Goal: Transaction & Acquisition: Purchase product/service

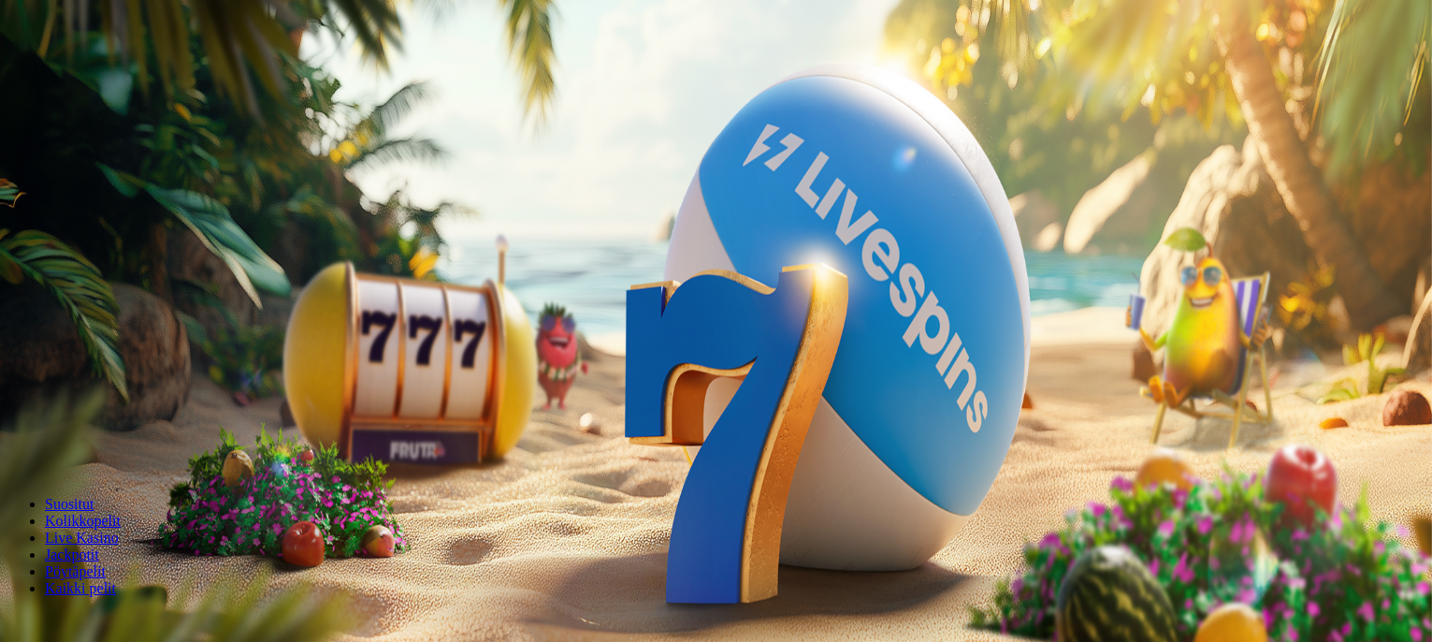
click at [15, 440] on span "minus icon" at bounding box center [15, 440] width 0 height 0
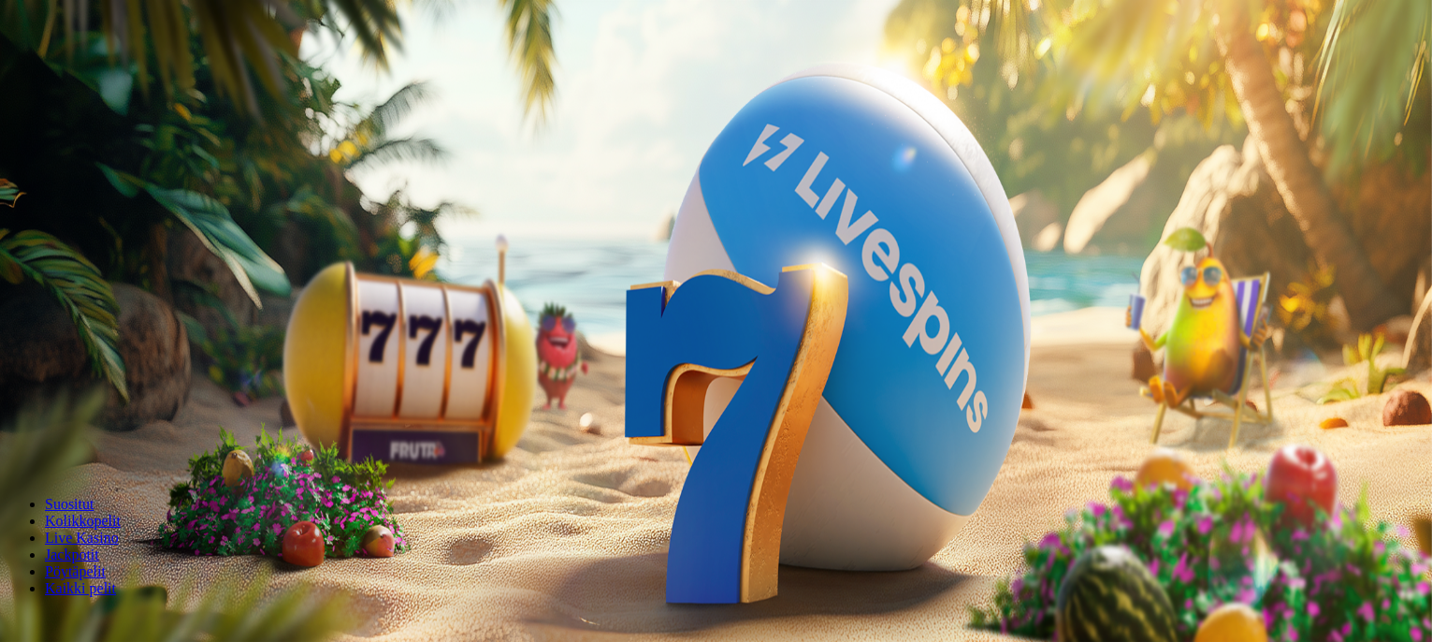
click at [15, 440] on span "minus icon" at bounding box center [15, 440] width 0 height 0
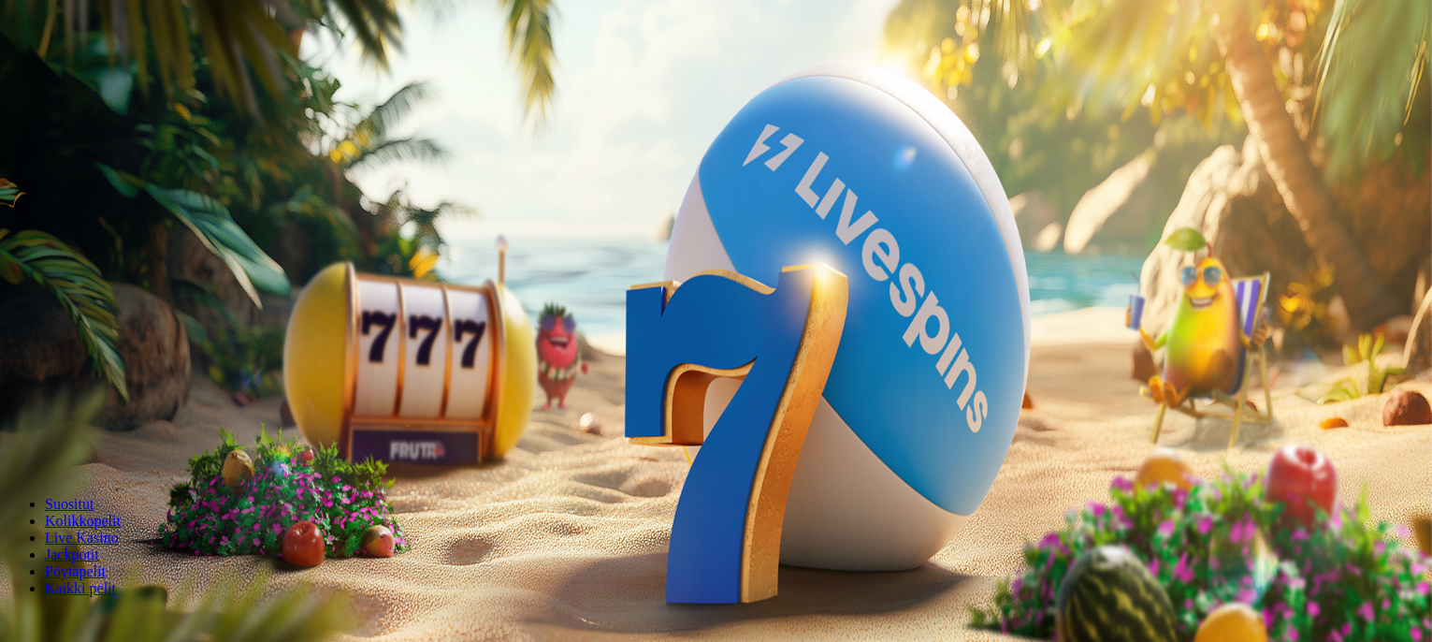
type input "**"
click at [1067, 195] on div "200 Ilmaiskierrosta €50 €150 €250 ** € € Talleta ja pelaa 200 kierrätysvapaata …" at bounding box center [715, 329] width 1417 height 268
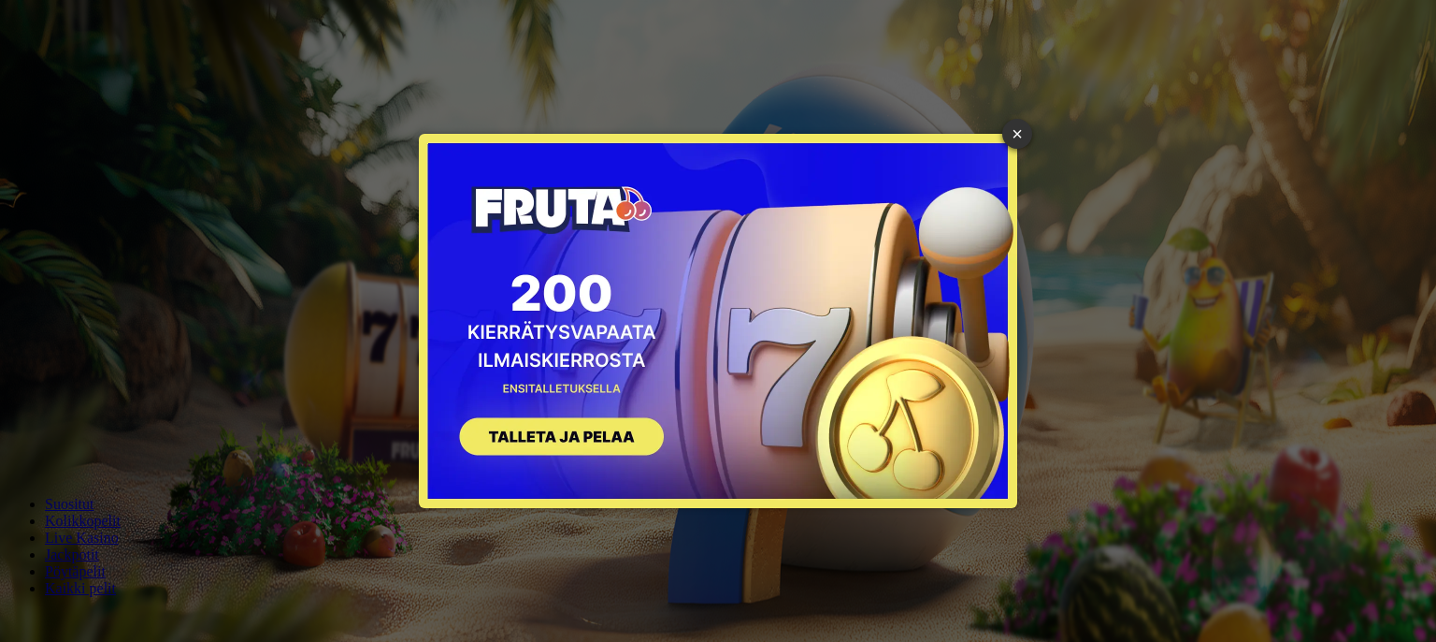
click at [529, 435] on button "SIGN UP" at bounding box center [553, 439] width 236 height 59
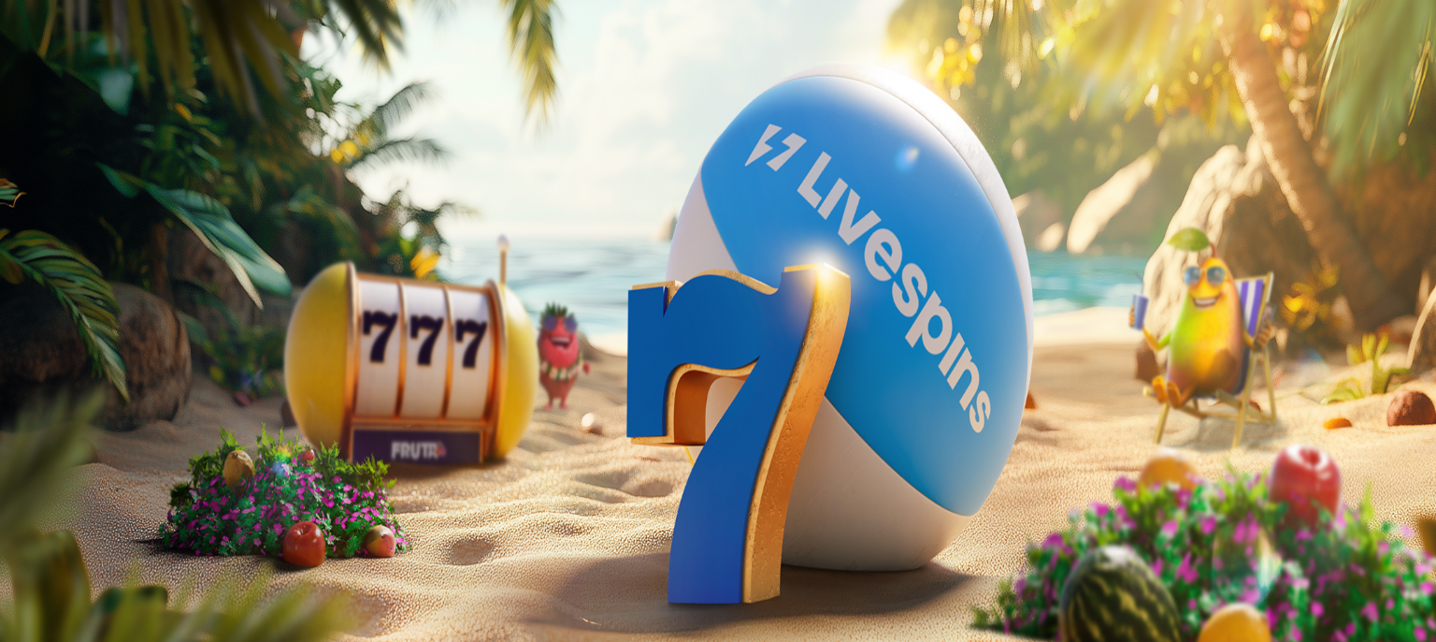
click at [140, 428] on input "***" at bounding box center [73, 437] width 133 height 19
type input "*"
type input "**"
click at [135, 464] on button "TALLETA JA PELAA" at bounding box center [70, 474] width 127 height 20
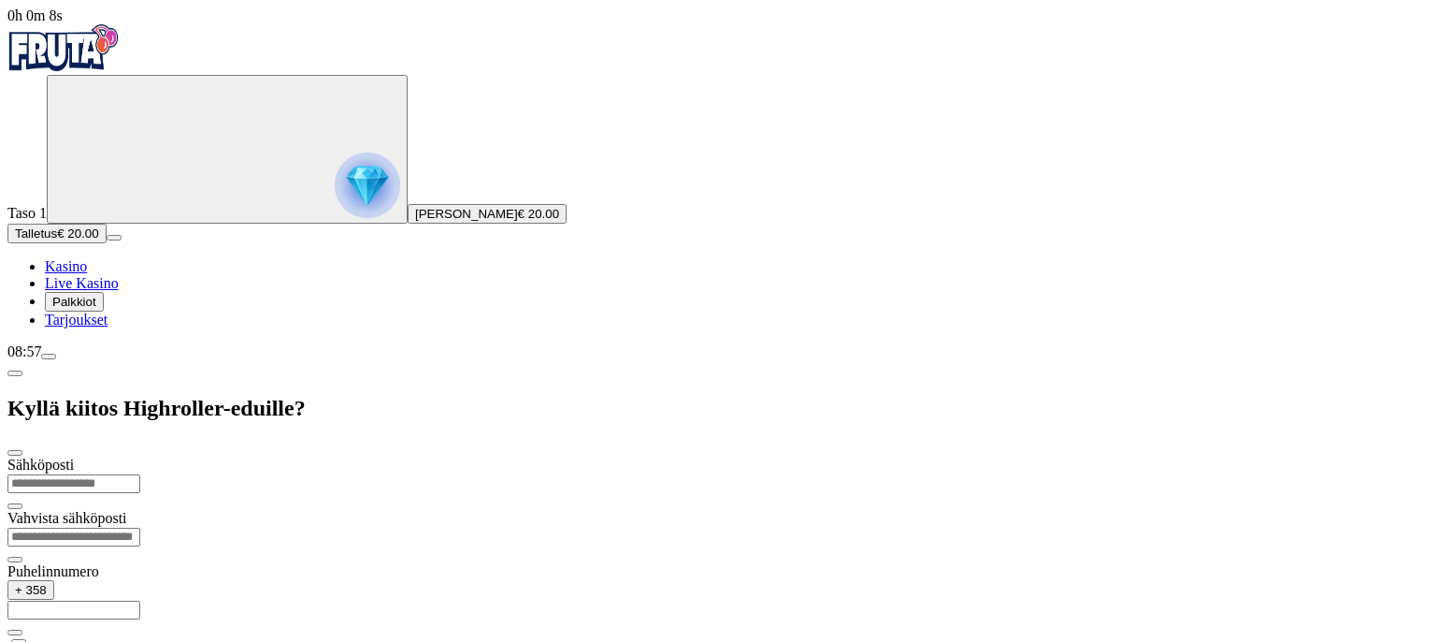
type input "*"
type input "**********"
click at [140, 527] on input "email" at bounding box center [73, 536] width 133 height 19
type input "**********"
click at [140, 600] on input "text" at bounding box center [73, 609] width 133 height 19
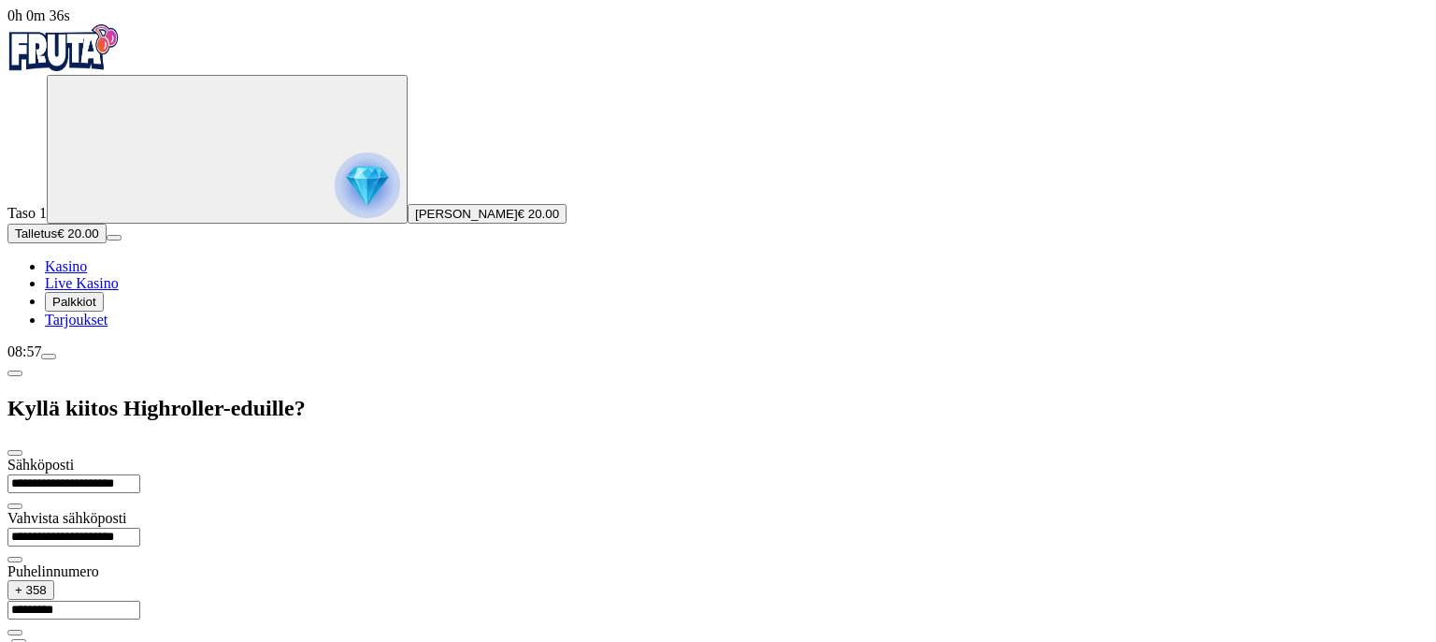
type input "*********"
click at [217, 456] on div "**********" at bounding box center [717, 618] width 1421 height 325
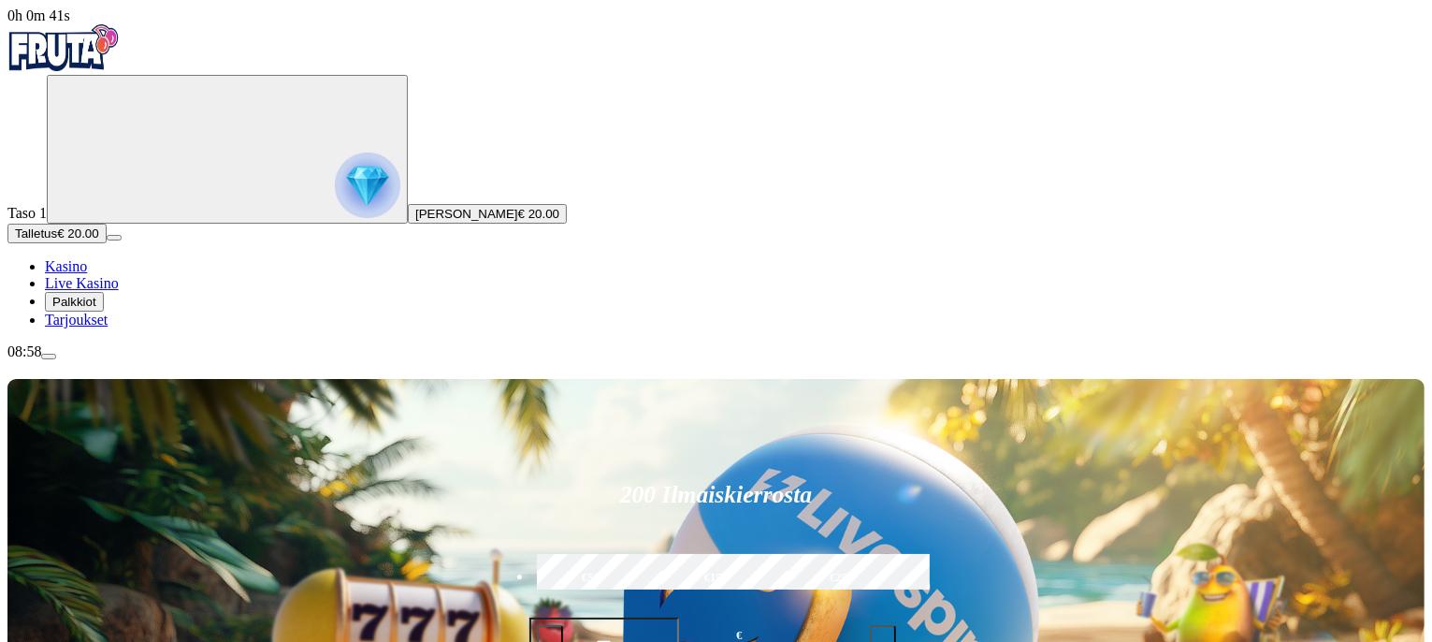
drag, startPoint x: 1419, startPoint y: 97, endPoint x: 1435, endPoint y: 224, distance: 128.3
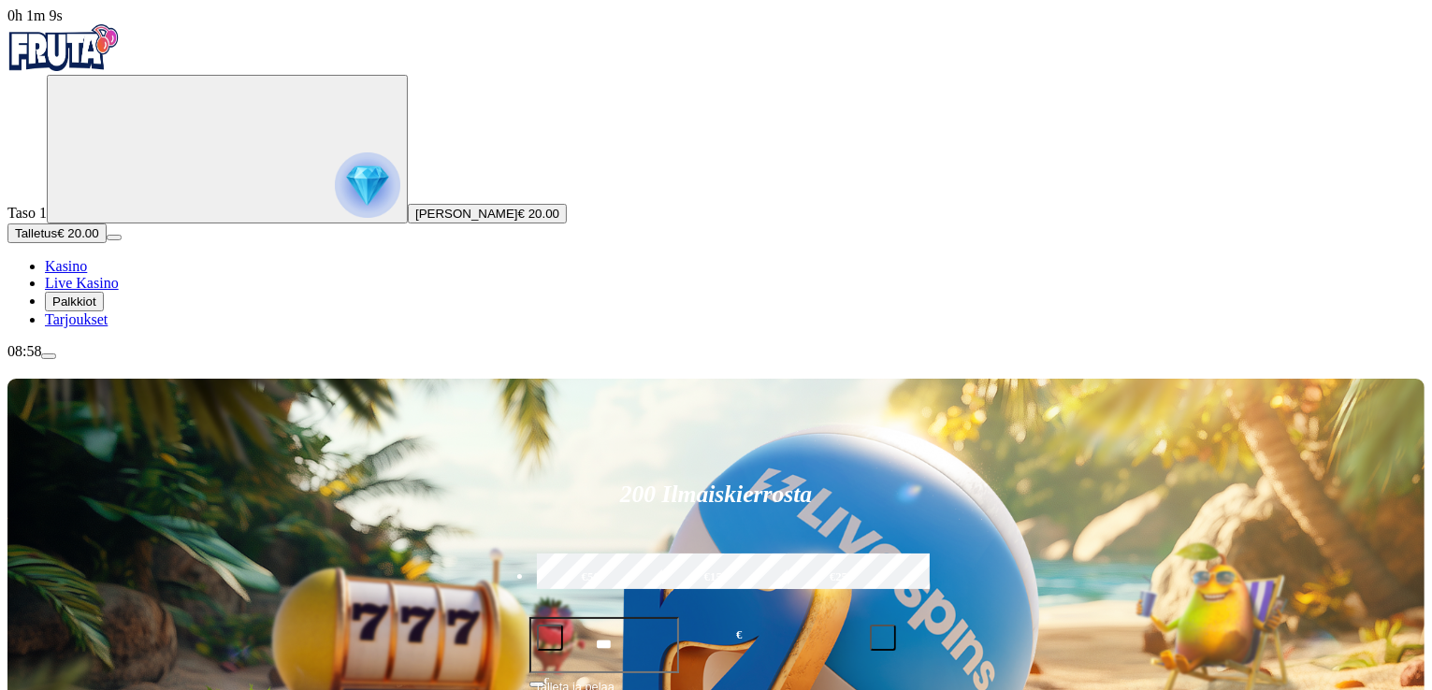
click at [49, 356] on span "menu icon" at bounding box center [49, 356] width 0 height 0
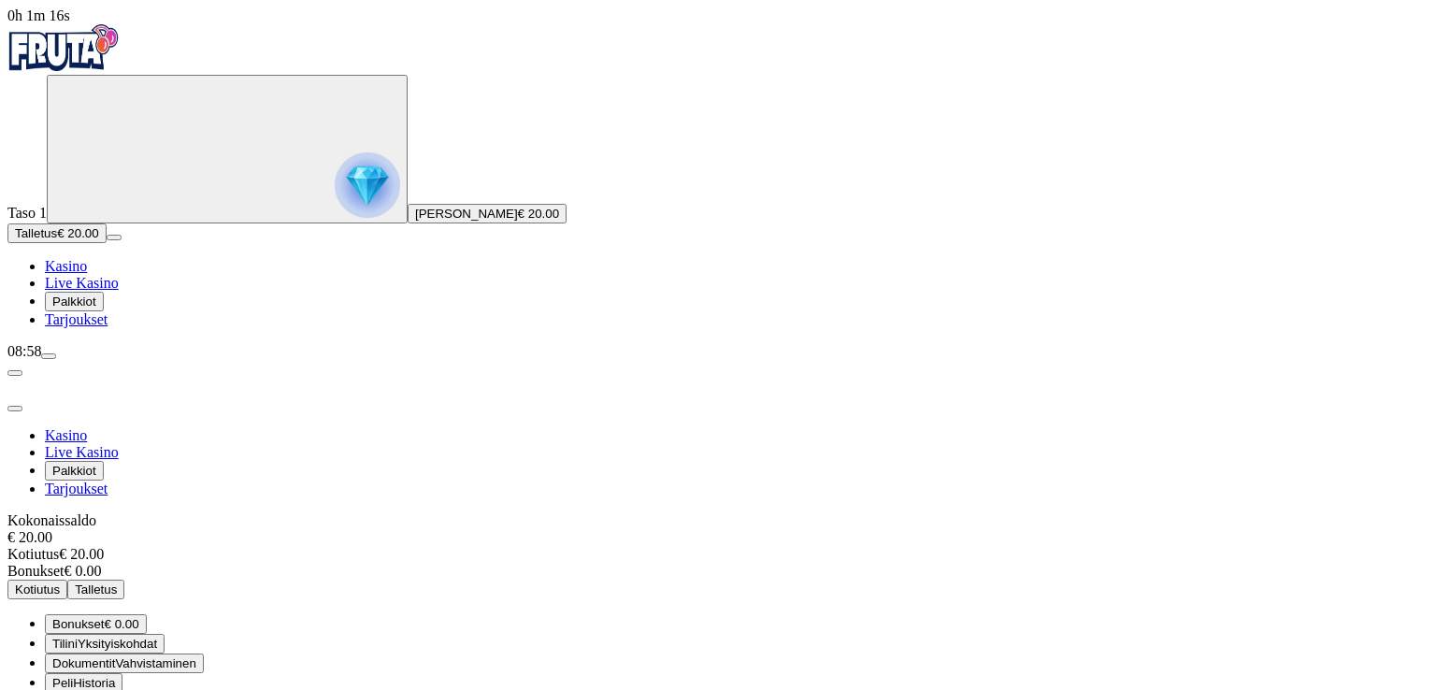
click at [96, 309] on span "Palkkiot" at bounding box center [74, 302] width 44 height 14
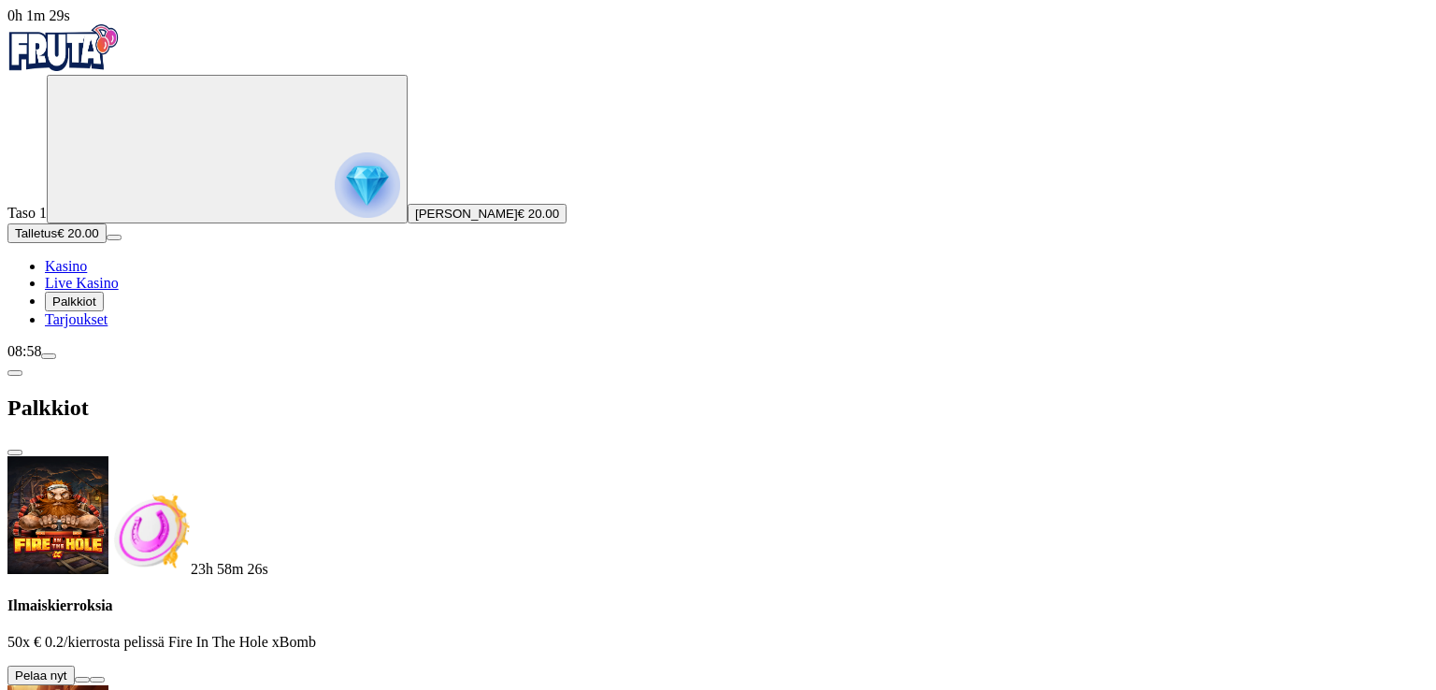
click at [90, 641] on button at bounding box center [82, 680] width 15 height 6
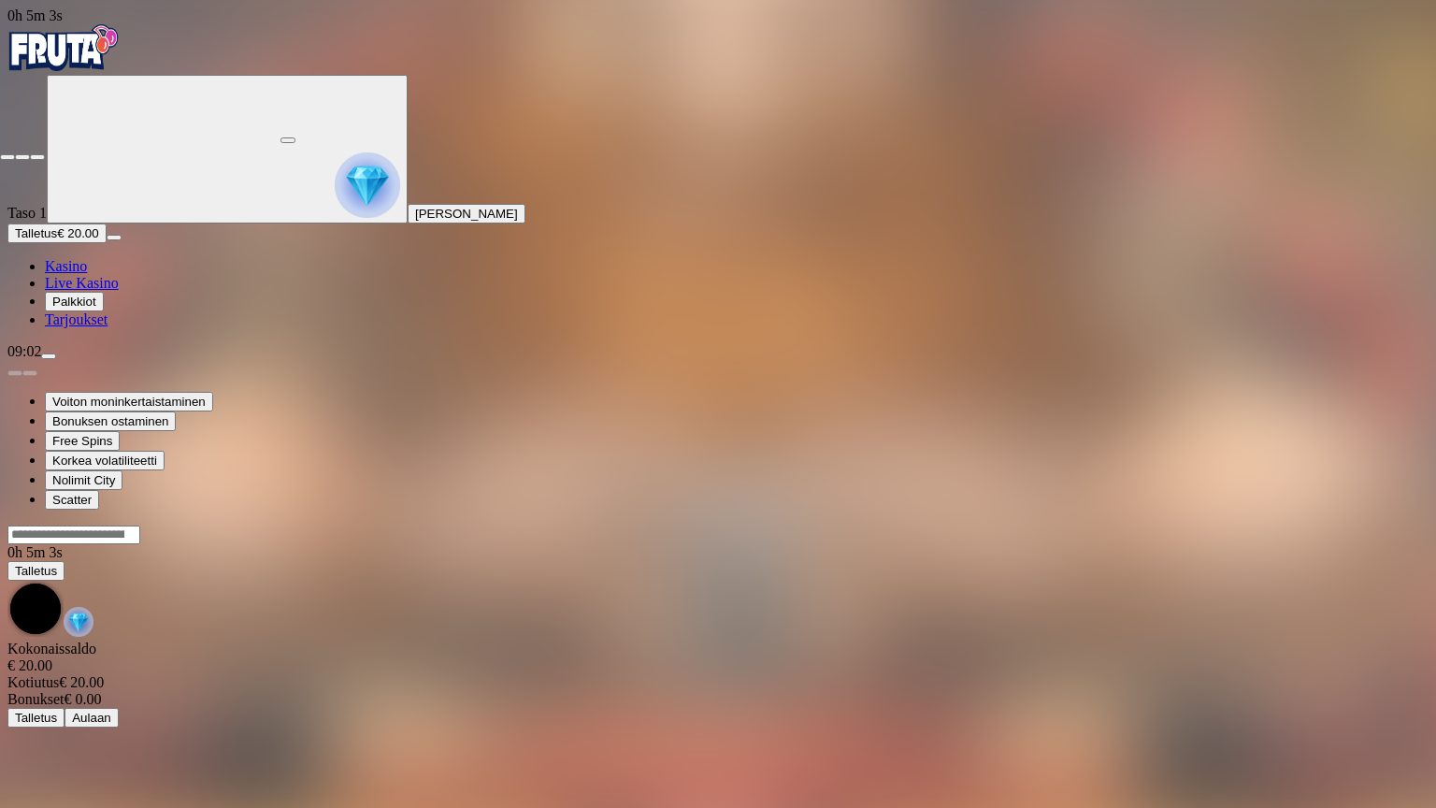
click at [7, 157] on span "close icon" at bounding box center [7, 157] width 0 height 0
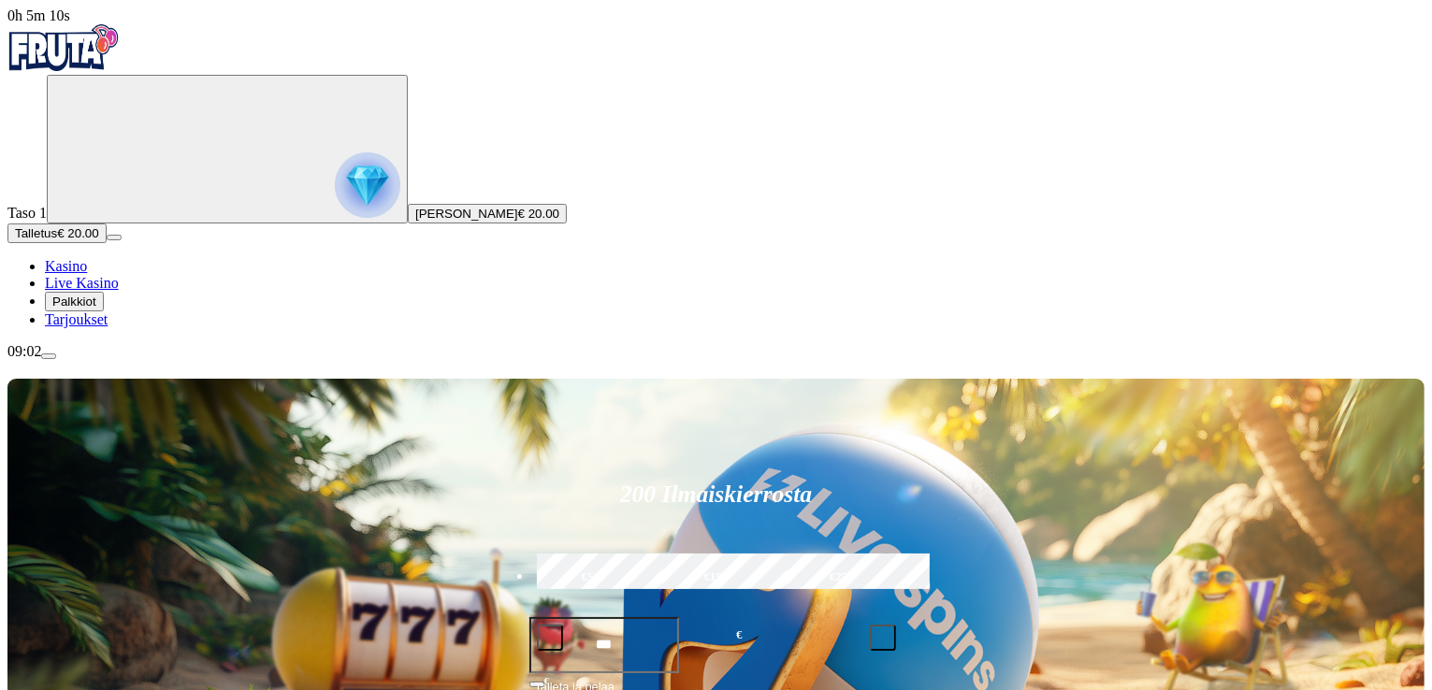
click at [94, 309] on span "Palkkiot" at bounding box center [74, 302] width 44 height 14
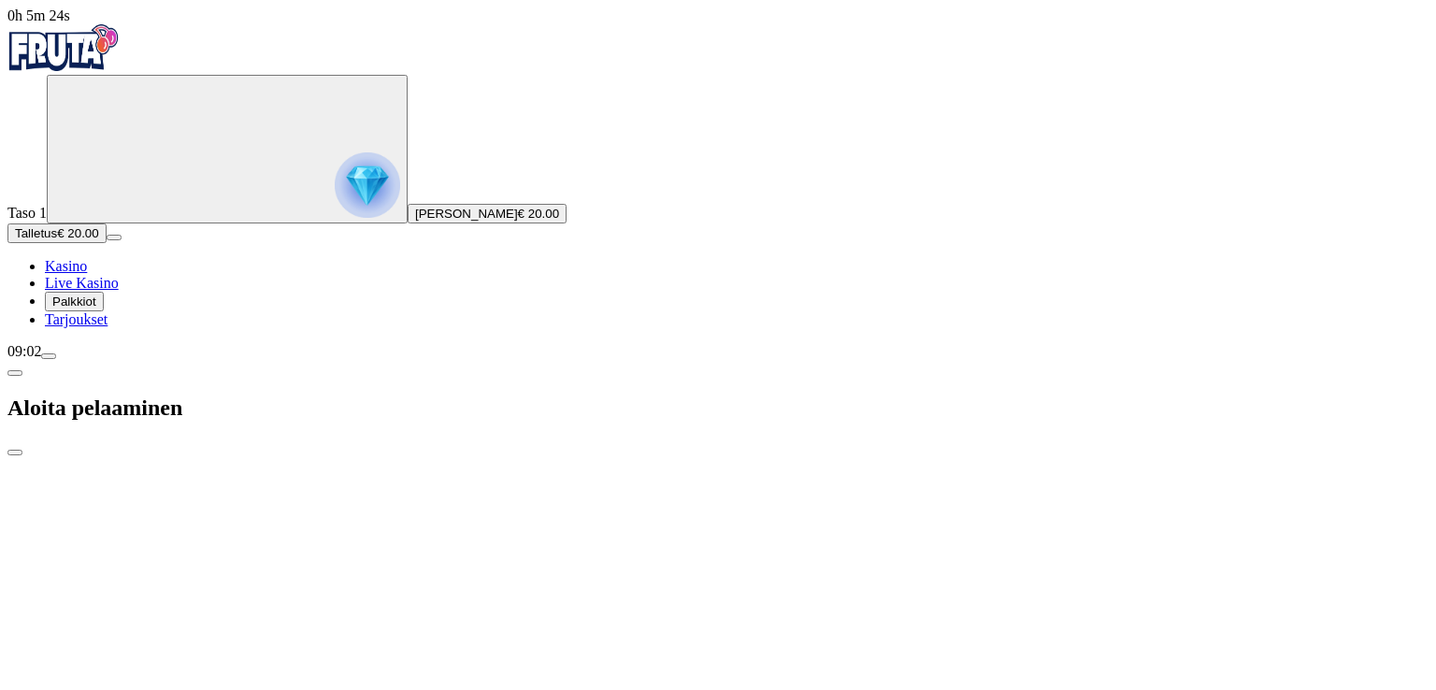
click at [96, 309] on span "Palkkiot" at bounding box center [74, 302] width 44 height 14
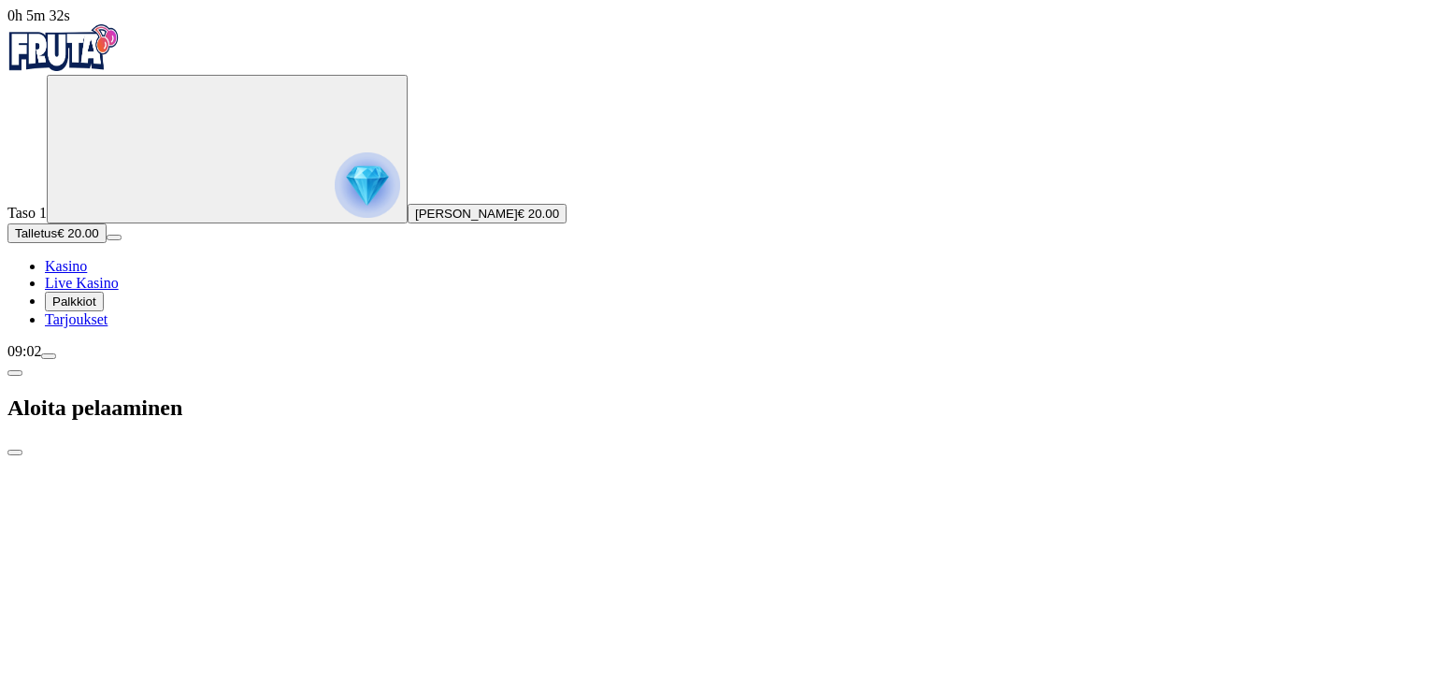
click at [22, 450] on button "close" at bounding box center [14, 453] width 15 height 6
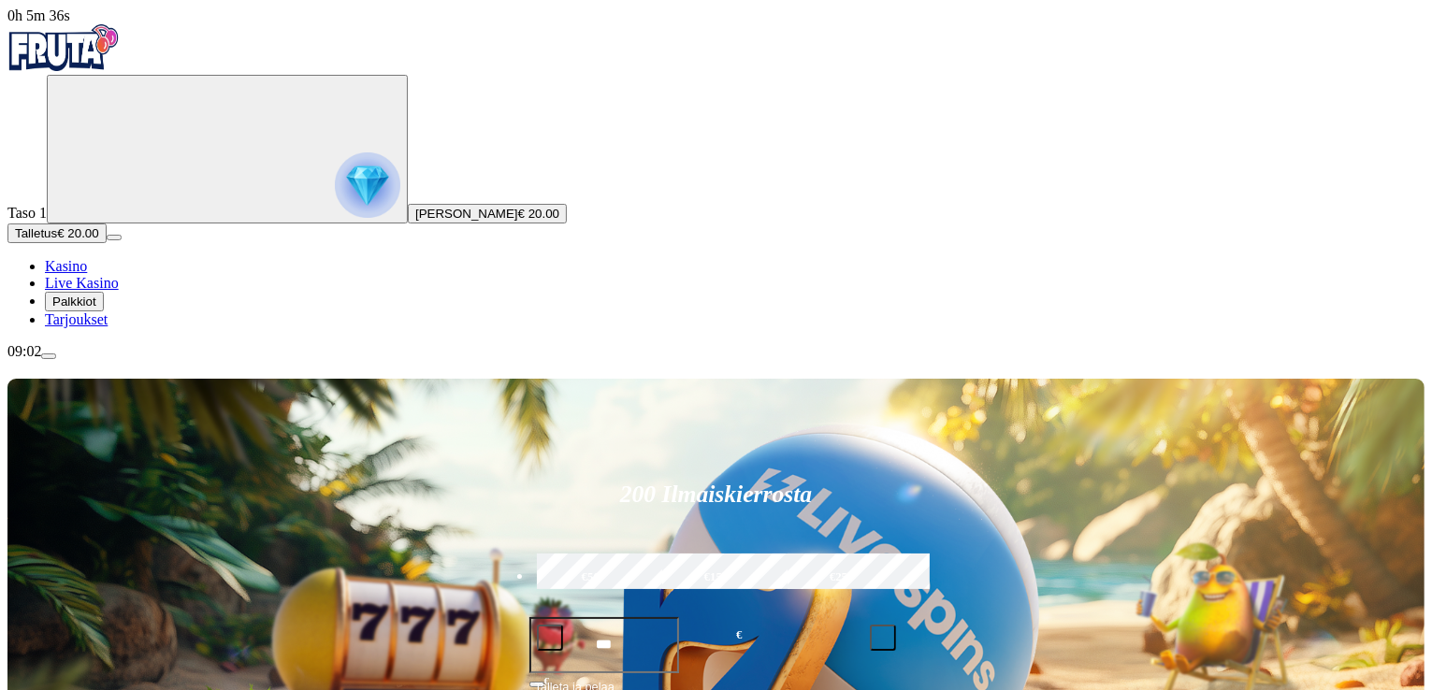
click at [90, 327] on span "Tarjoukset" at bounding box center [76, 319] width 63 height 16
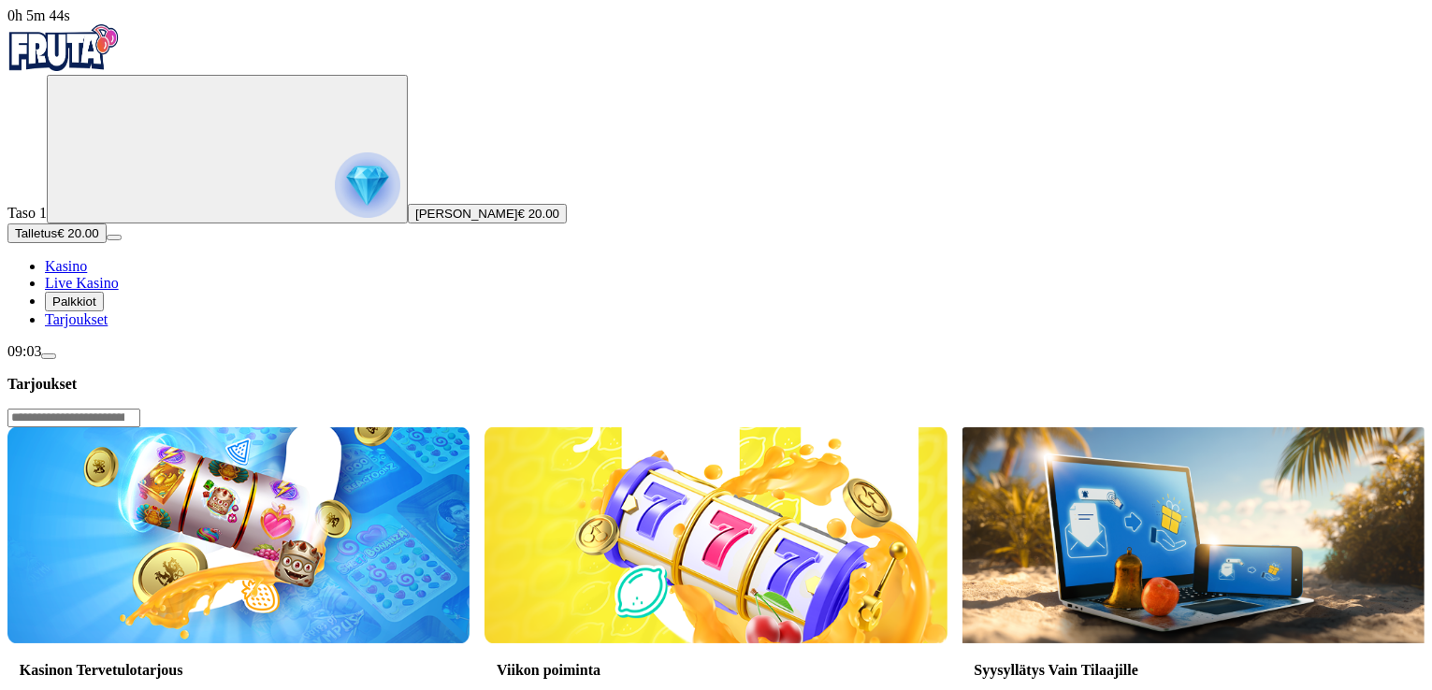
click at [87, 274] on span "Kasino" at bounding box center [66, 266] width 42 height 16
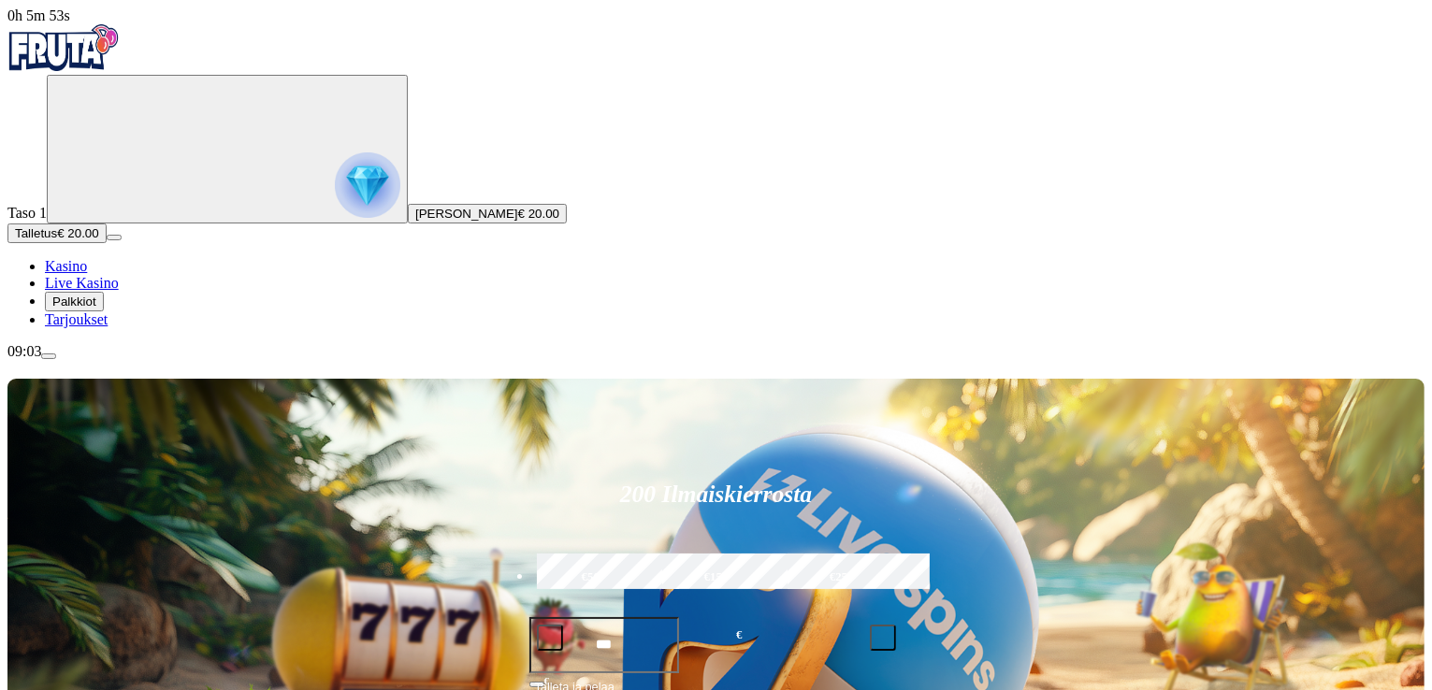
drag, startPoint x: 634, startPoint y: 652, endPoint x: 647, endPoint y: 528, distance: 124.1
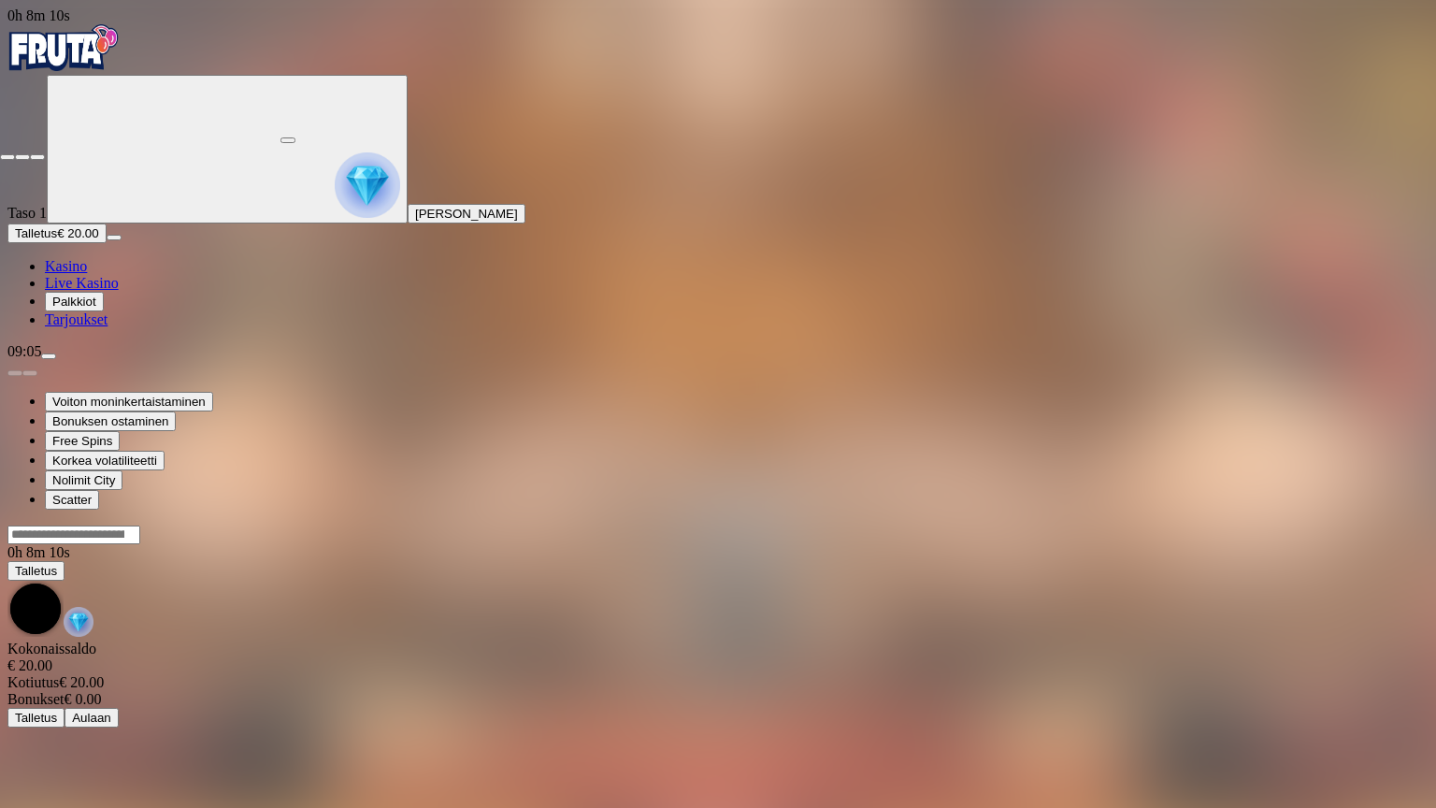
click at [7, 157] on span "close icon" at bounding box center [7, 157] width 0 height 0
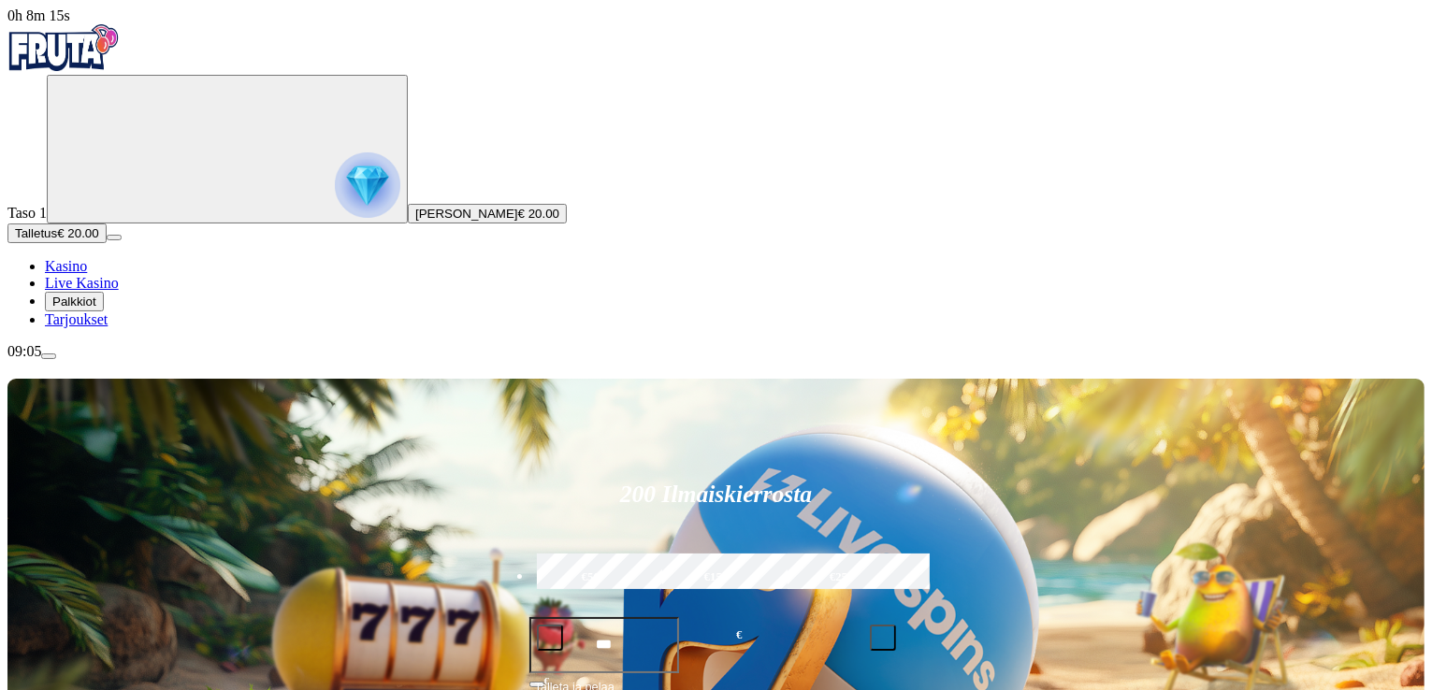
click at [415, 221] on span "[PERSON_NAME]" at bounding box center [466, 214] width 103 height 14
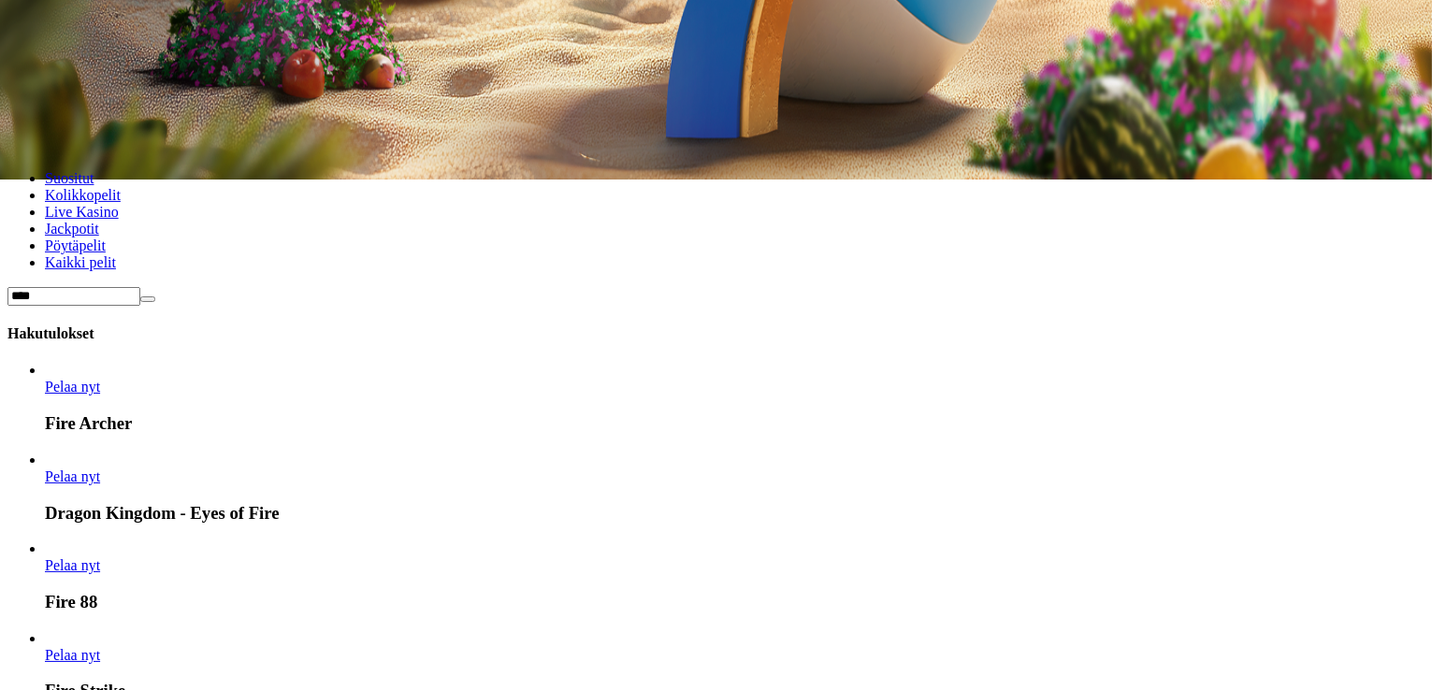
scroll to position [520, 0]
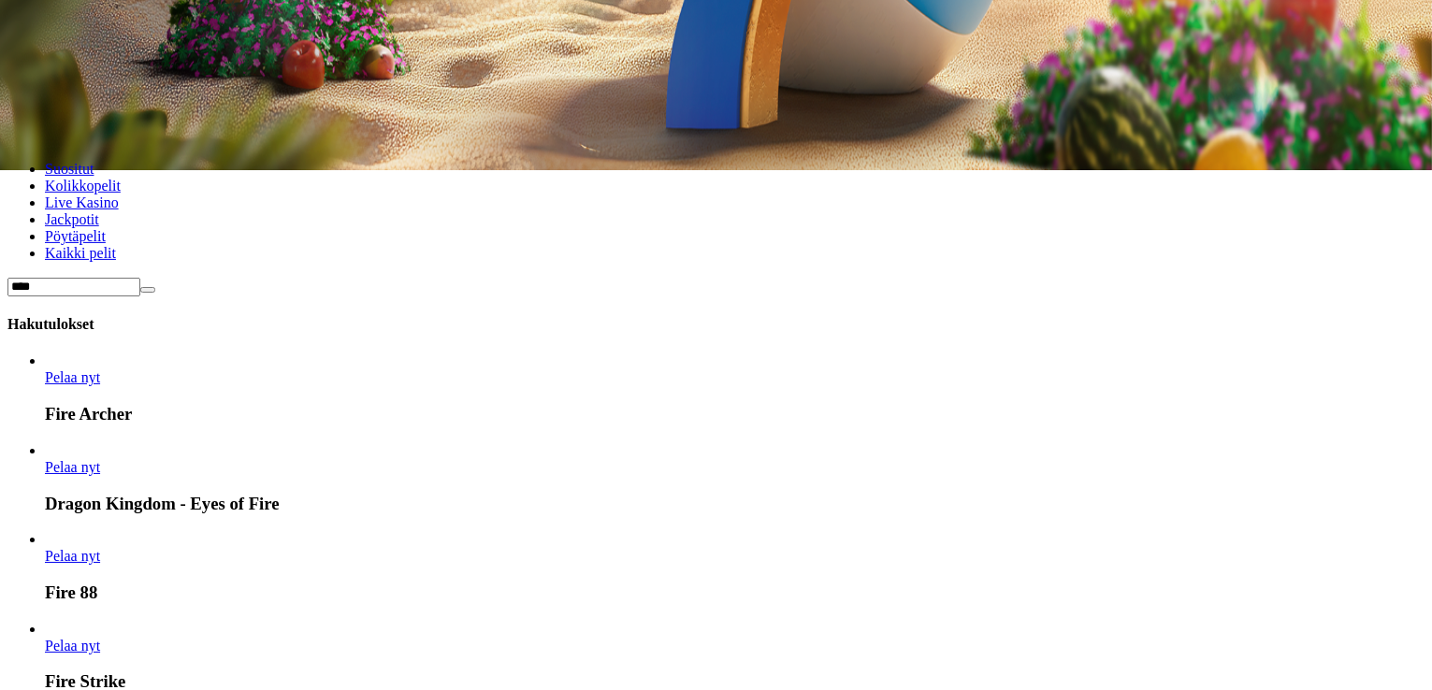
type input "****"
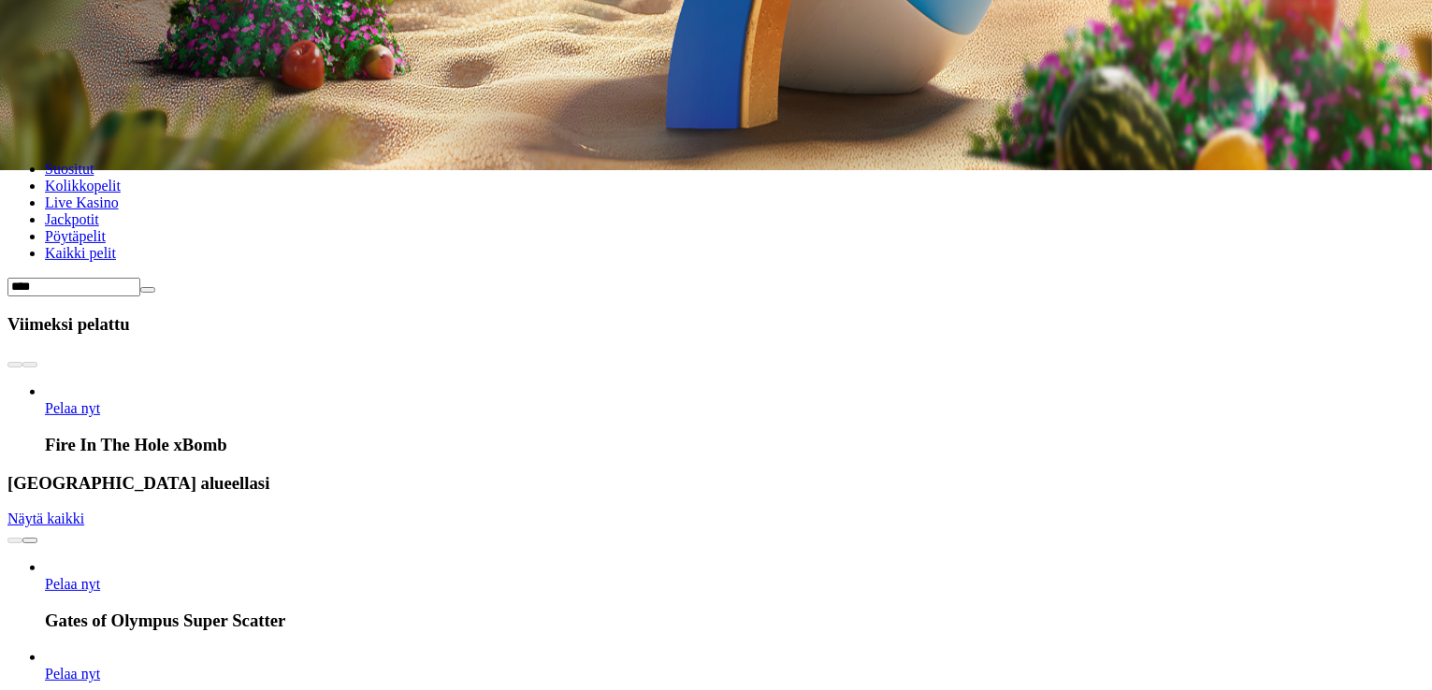
click at [100, 576] on span "Pelaa nyt" at bounding box center [72, 584] width 55 height 16
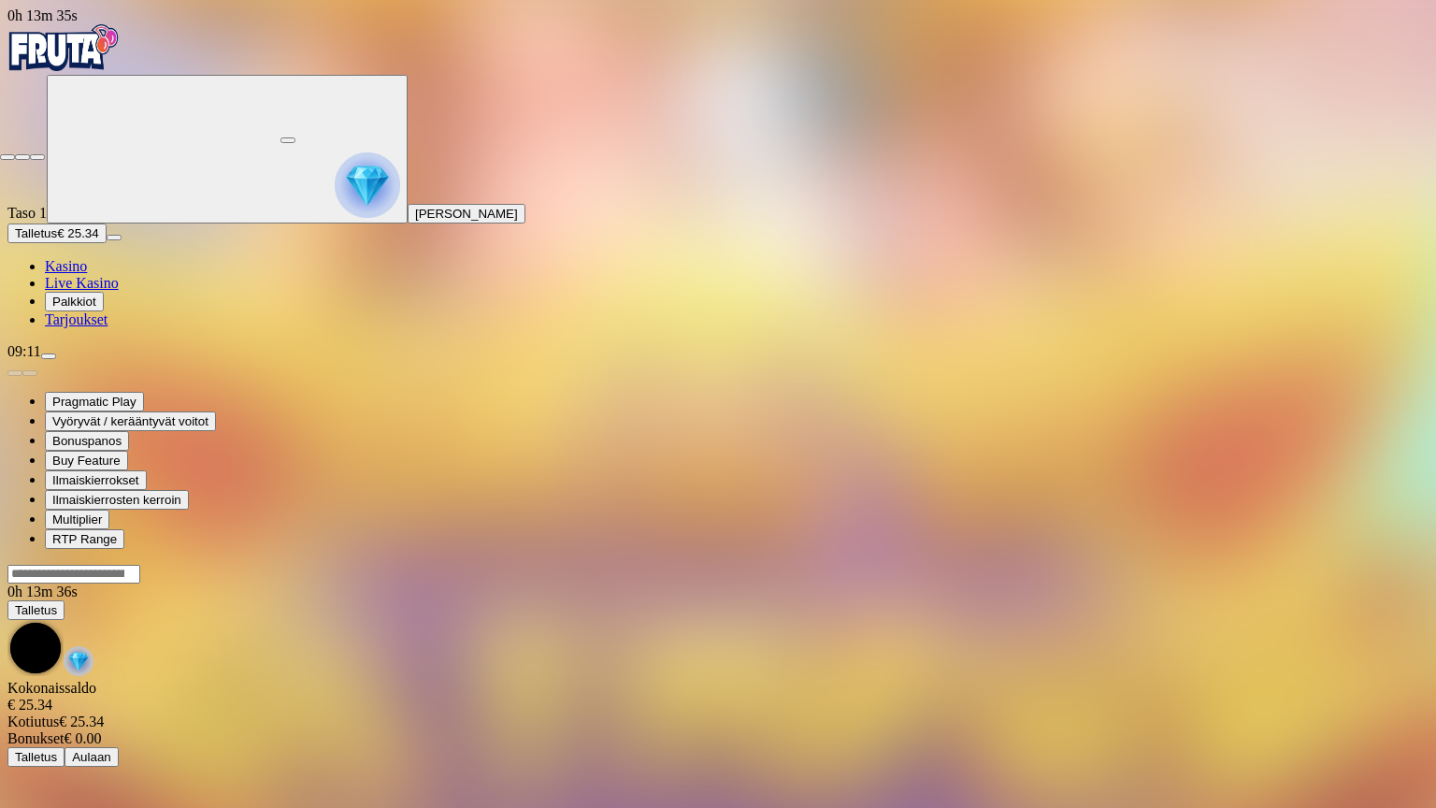
click at [7, 157] on span "close icon" at bounding box center [7, 157] width 0 height 0
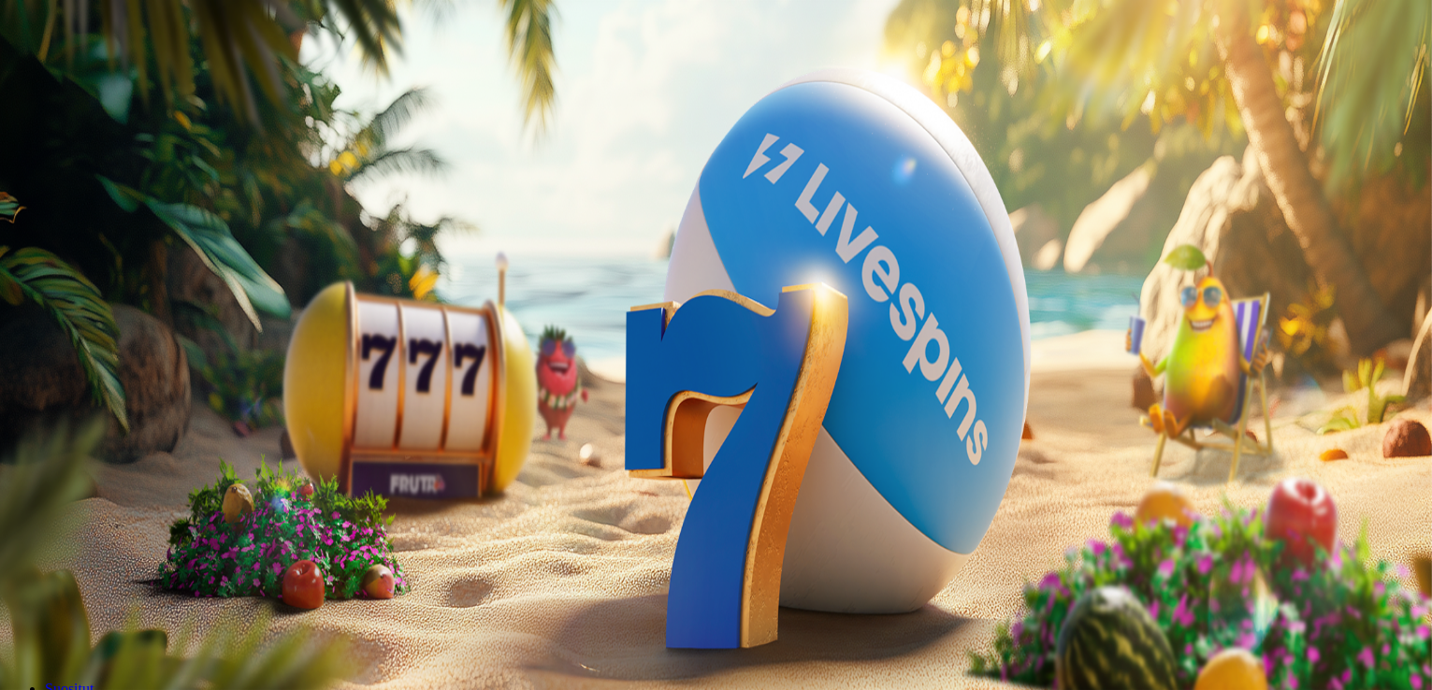
click at [116, 238] on circle "Primary" at bounding box center [194, 147] width 191 height 191
click at [99, 231] on circle "Primary" at bounding box center [194, 147] width 191 height 191
click at [15, 453] on span "close icon" at bounding box center [15, 453] width 0 height 0
click at [49, 356] on span "menu icon" at bounding box center [49, 356] width 0 height 0
click at [15, 409] on span "close icon" at bounding box center [15, 409] width 0 height 0
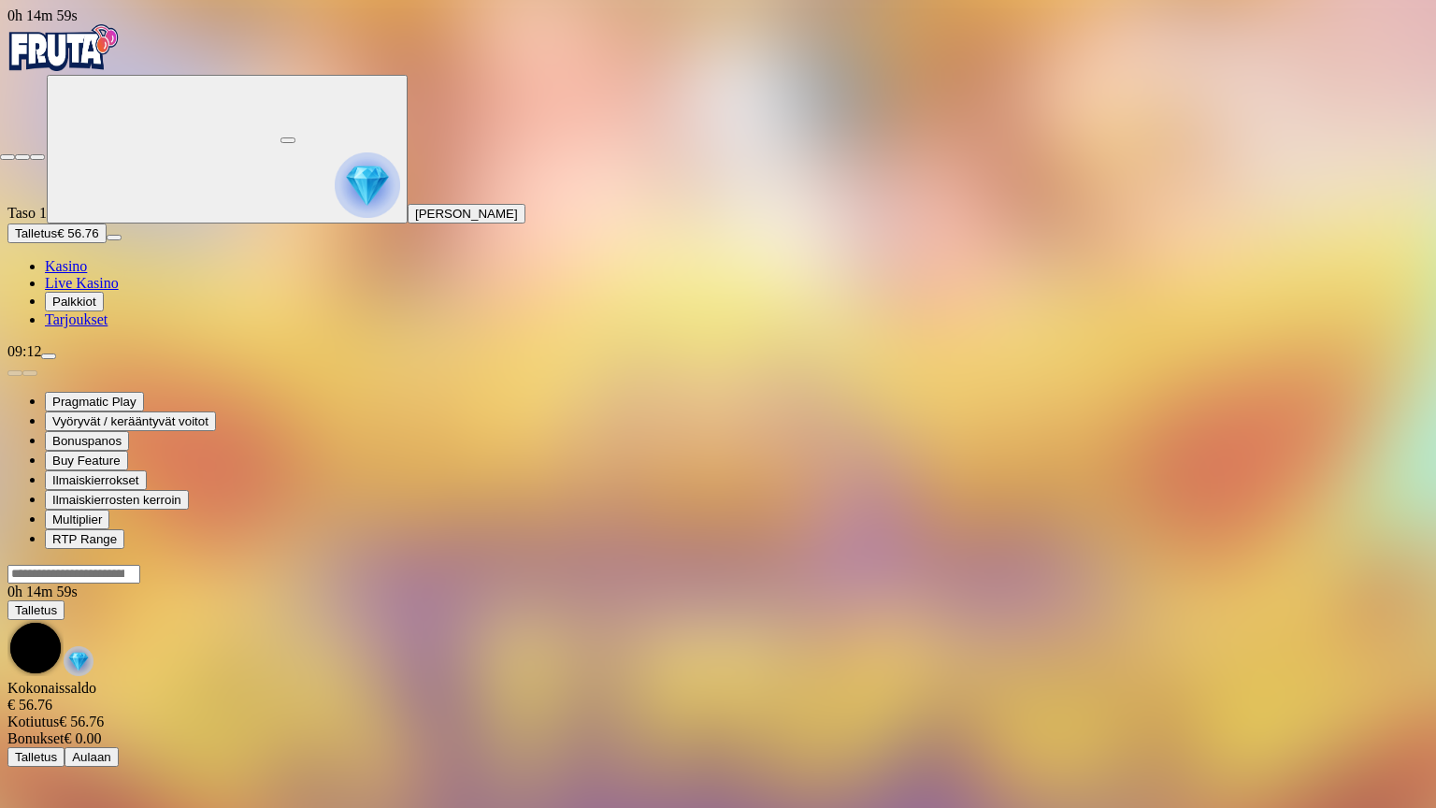
click at [30, 154] on button "button" at bounding box center [37, 157] width 15 height 6
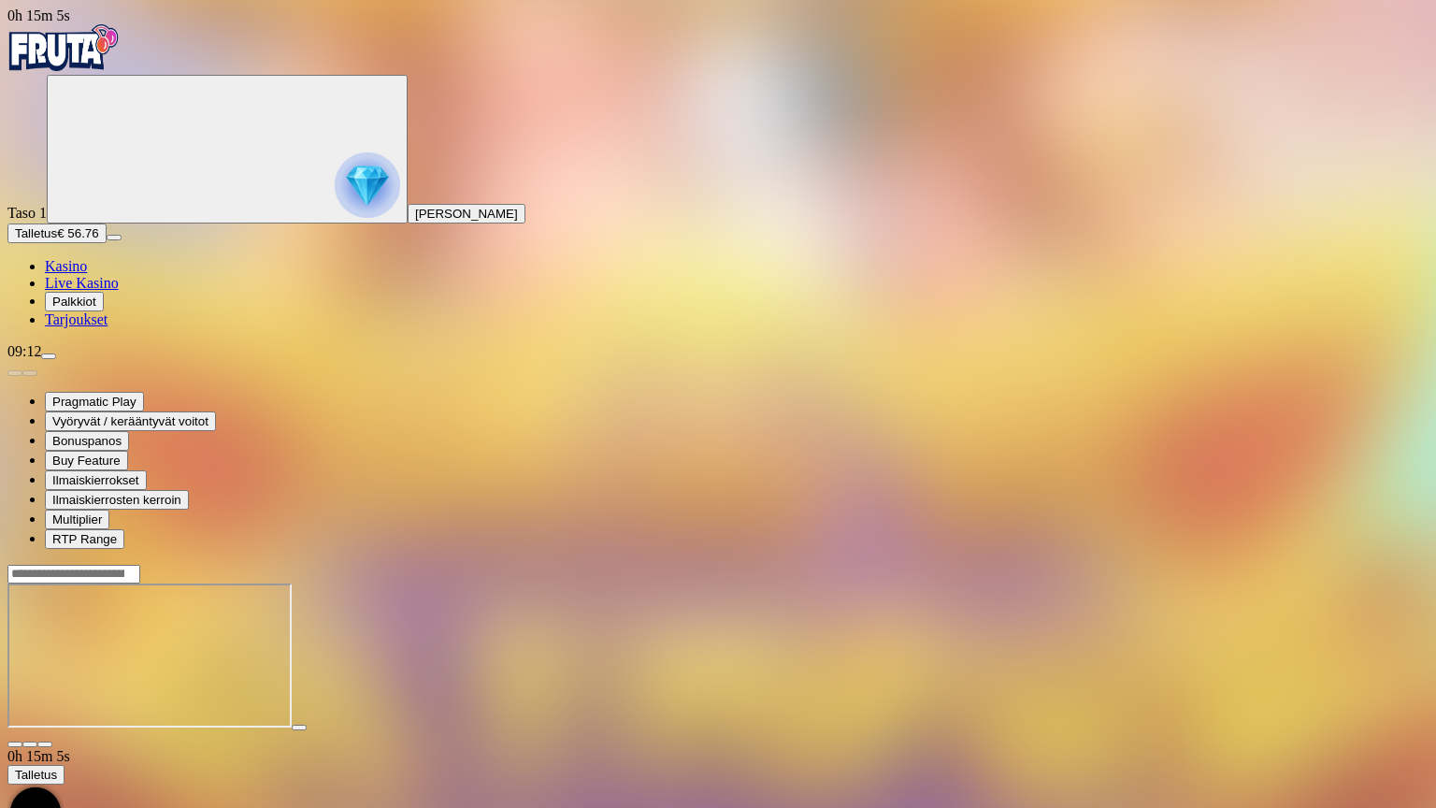
click at [37, 689] on button "button" at bounding box center [44, 745] width 15 height 6
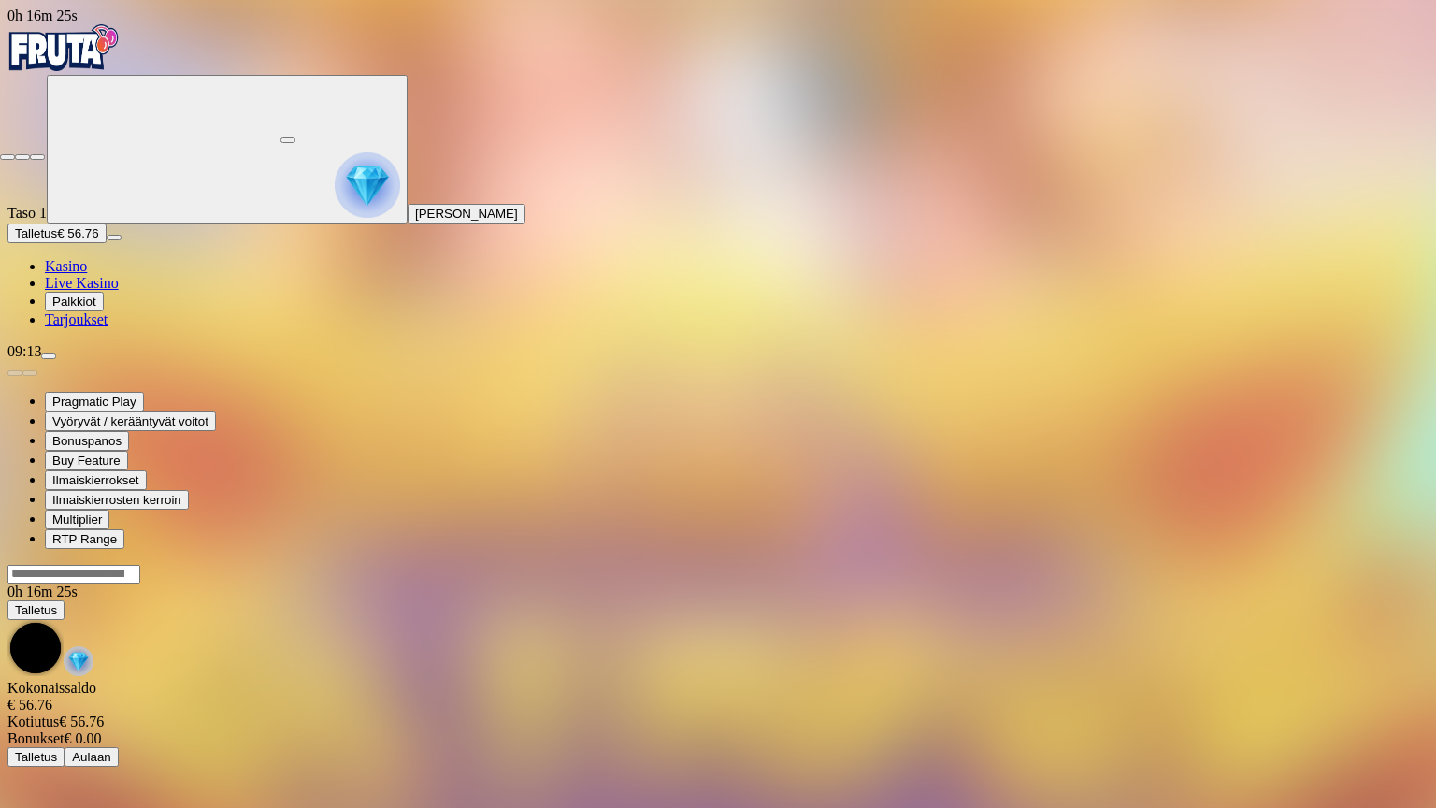
click at [7, 157] on span "close icon" at bounding box center [7, 157] width 0 height 0
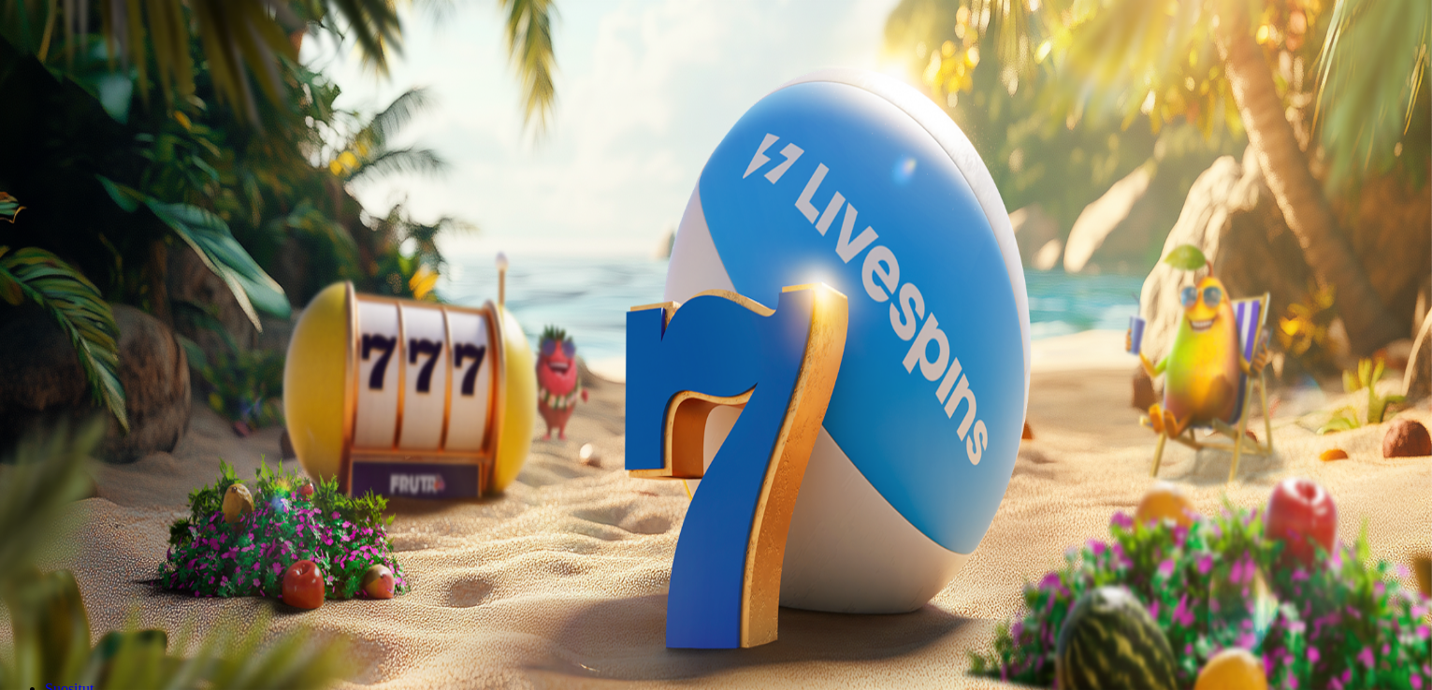
click at [193, 360] on div "09:14" at bounding box center [715, 351] width 1417 height 17
click at [49, 356] on span "menu icon" at bounding box center [49, 356] width 0 height 0
click at [67, 580] on button "Kotiutus" at bounding box center [37, 590] width 60 height 20
click at [140, 457] on input "number" at bounding box center [73, 466] width 133 height 19
type input "*"
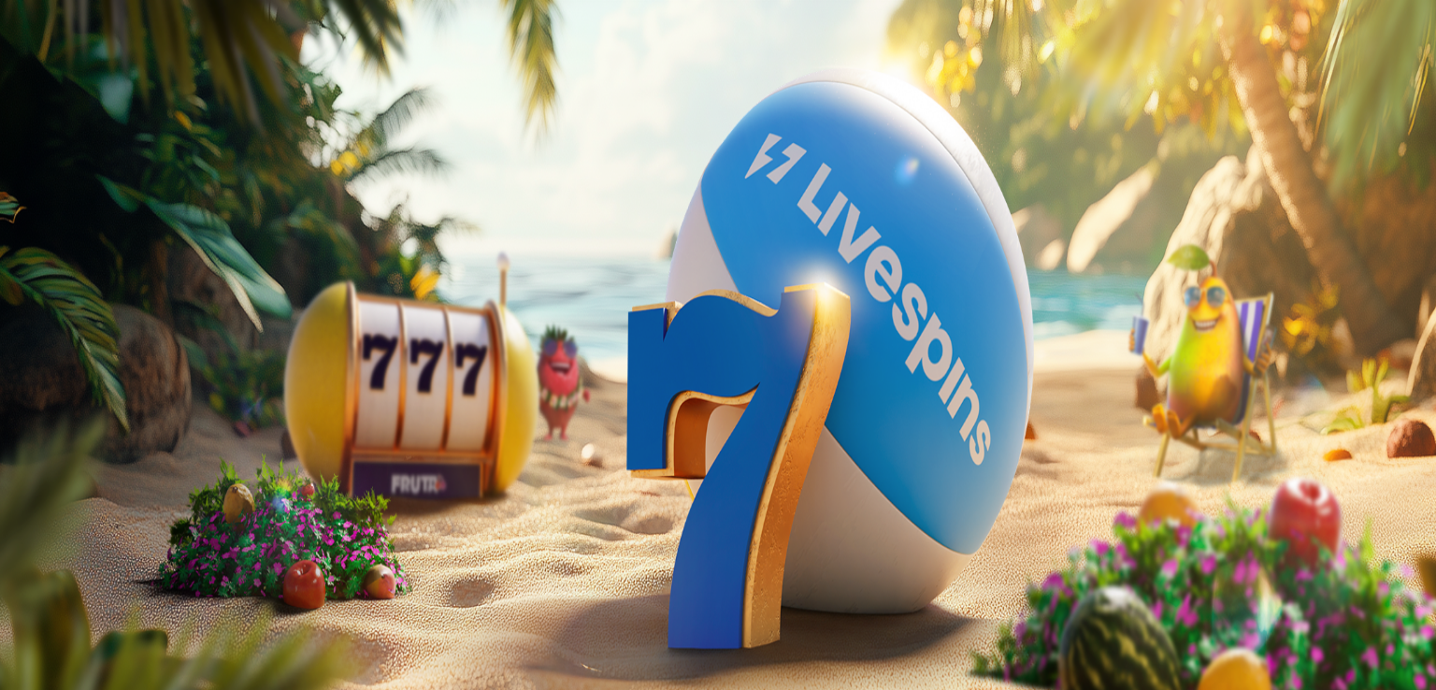
type input "**"
click at [7, 493] on button "Ulosmaksu" at bounding box center [45, 503] width 77 height 20
drag, startPoint x: 771, startPoint y: 427, endPoint x: 819, endPoint y: 577, distance: 157.3
drag, startPoint x: 819, startPoint y: 577, endPoint x: 748, endPoint y: 406, distance: 185.3
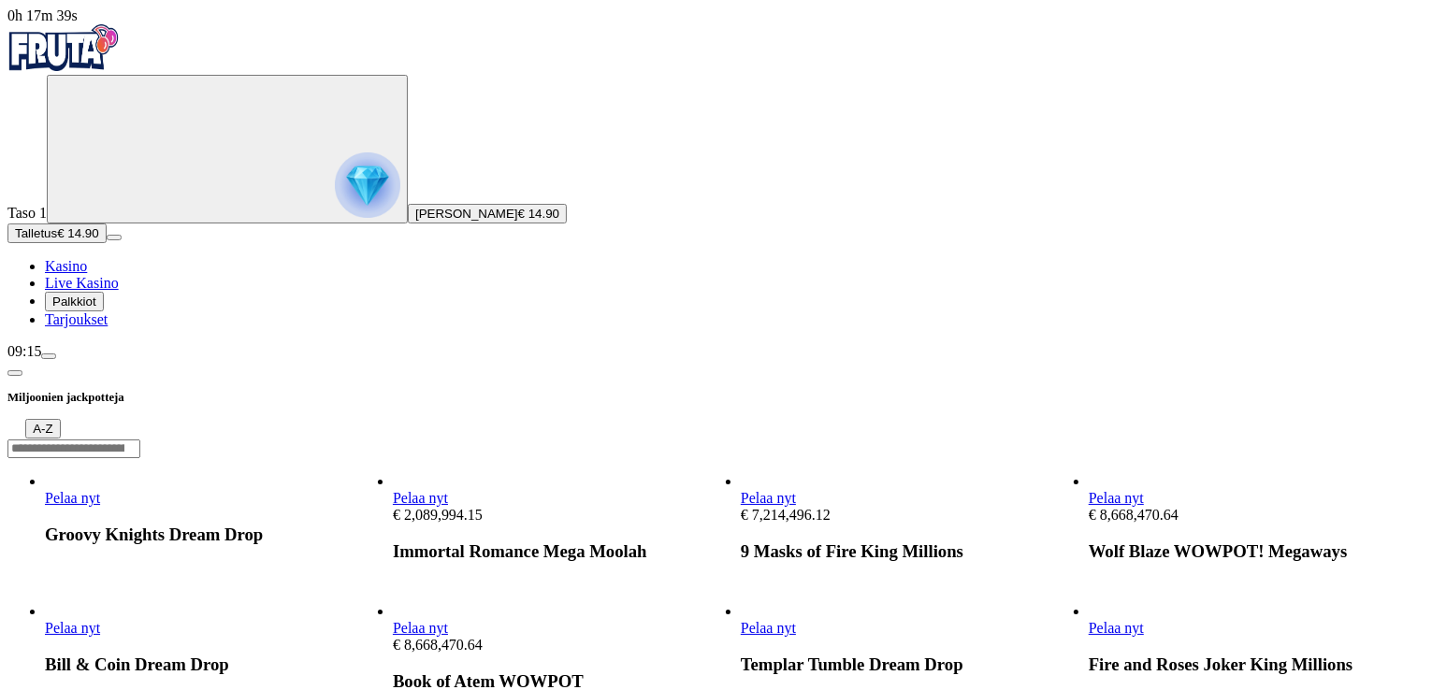
click at [15, 373] on span "chevron-left icon" at bounding box center [15, 373] width 0 height 0
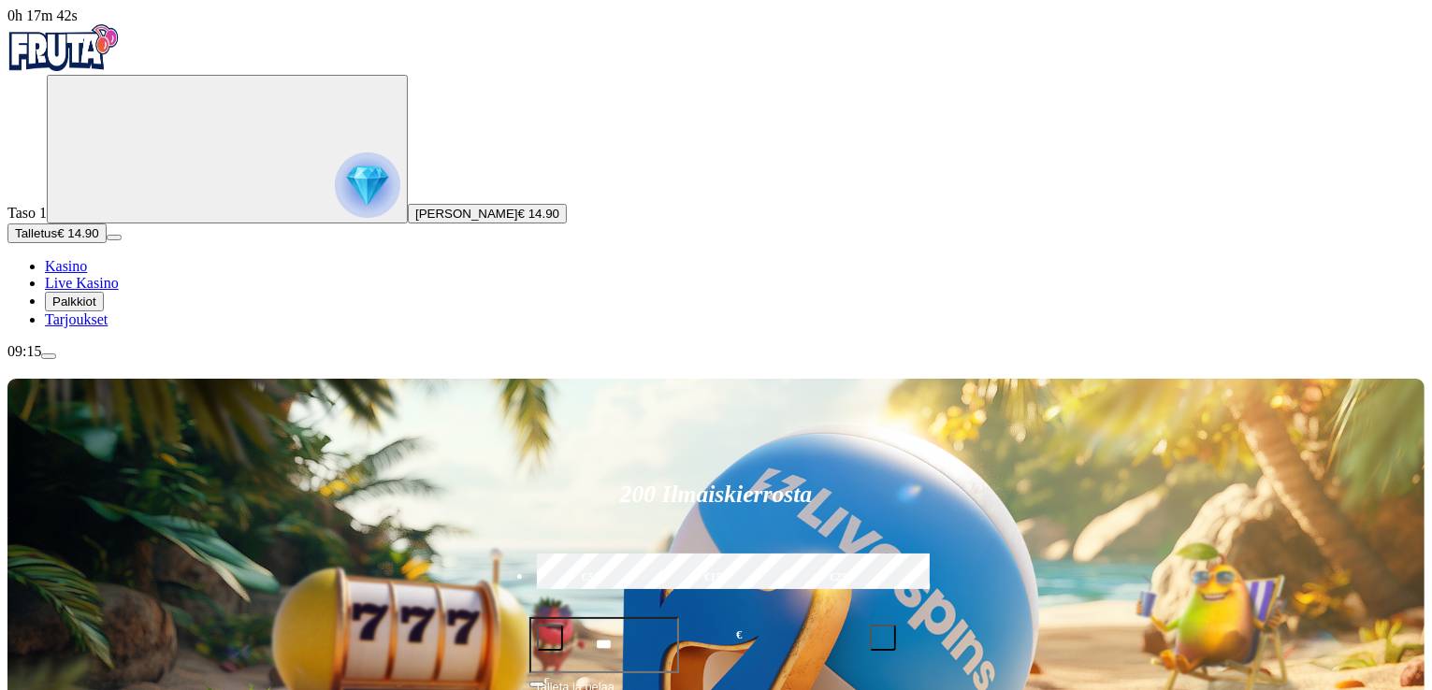
type input "*******"
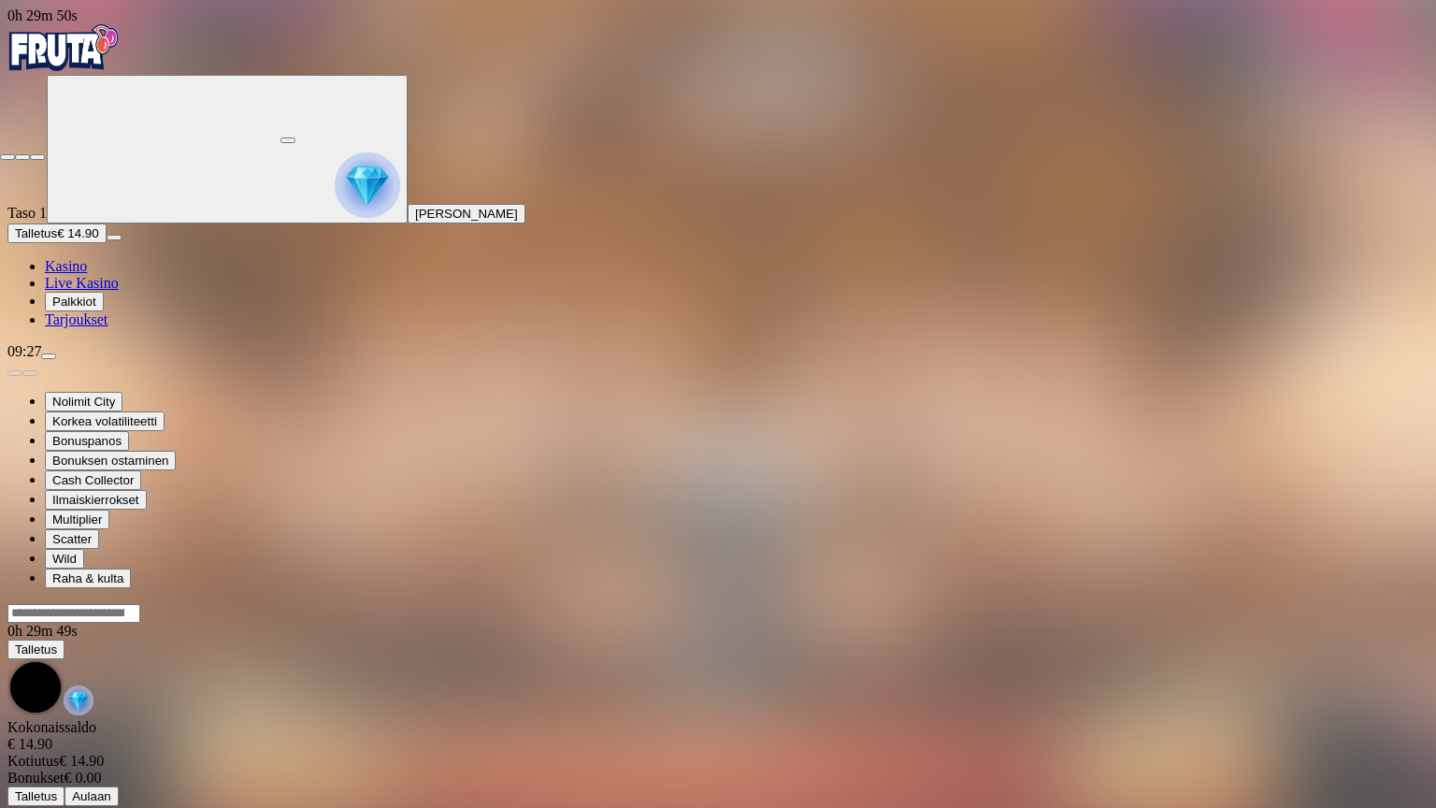
click at [7, 157] on span "close icon" at bounding box center [7, 157] width 0 height 0
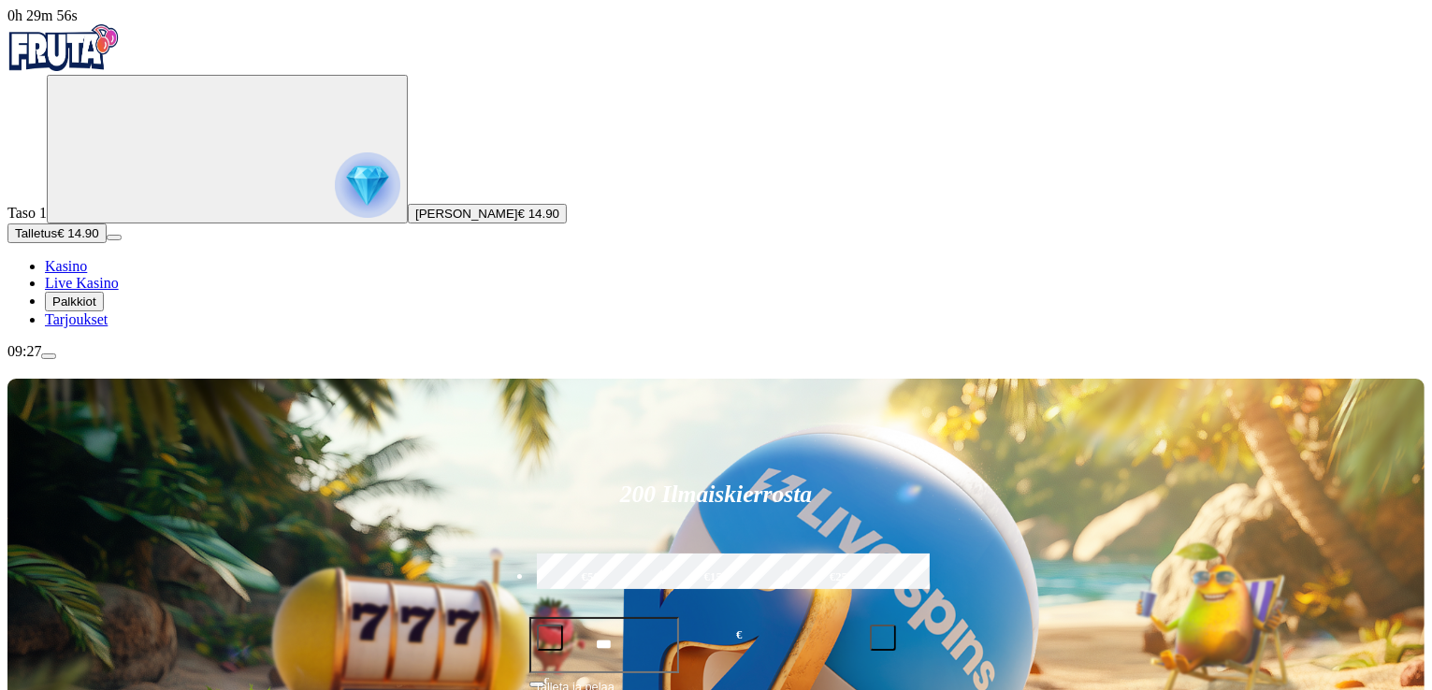
drag, startPoint x: 1033, startPoint y: 625, endPoint x: 1036, endPoint y: 553, distance: 72.1
type input "*"
type input "****"
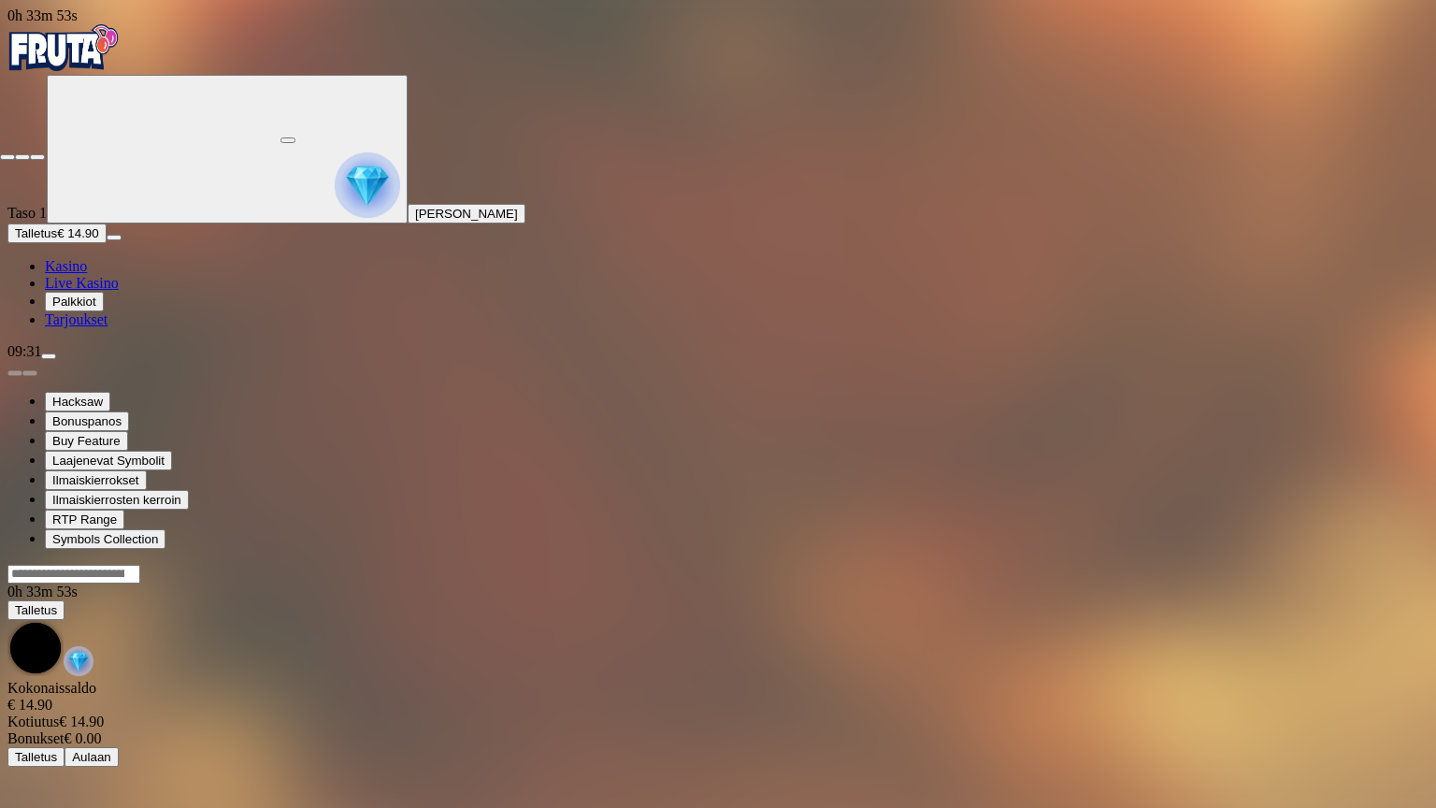
click at [30, 154] on button "button" at bounding box center [37, 157] width 15 height 6
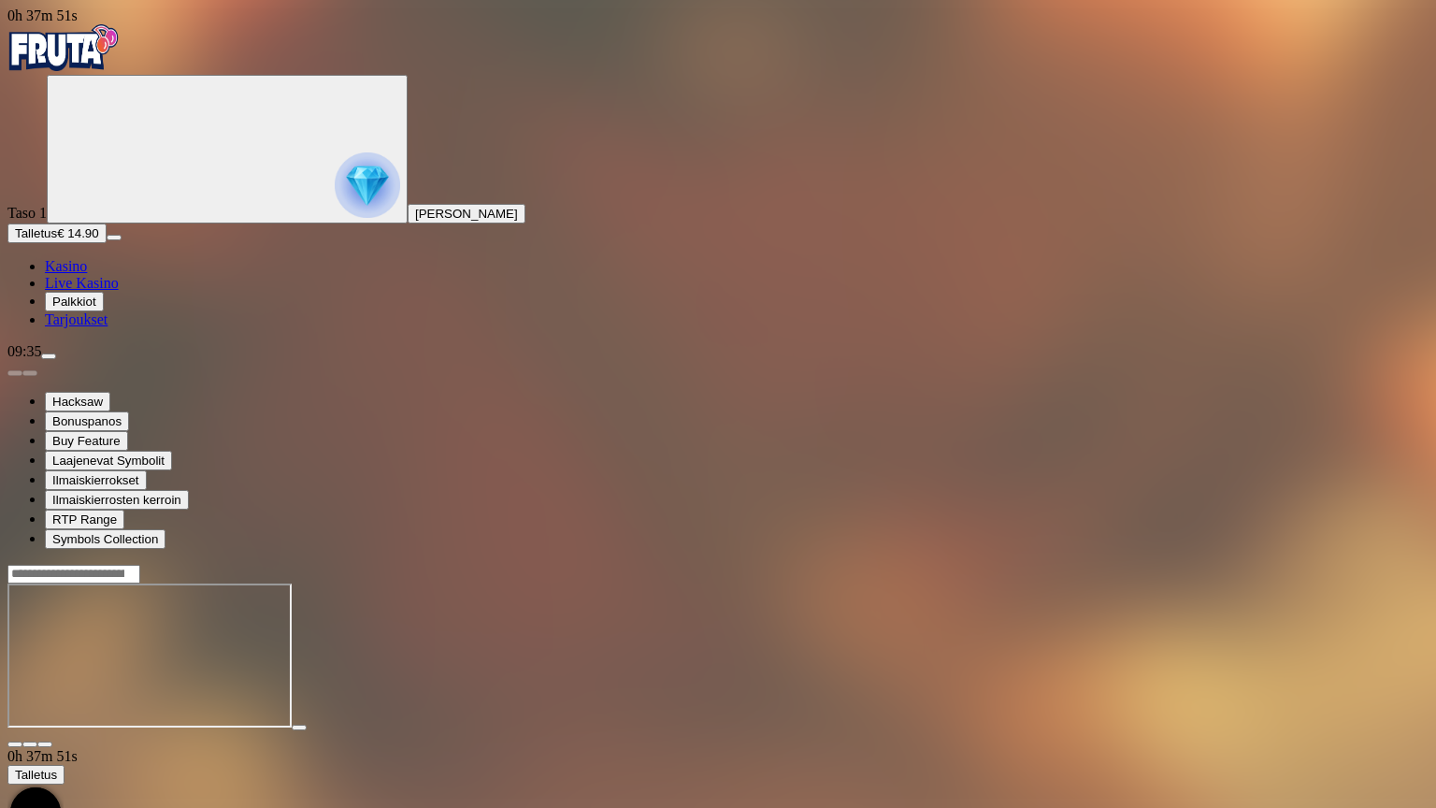
click at [37, 689] on button "button" at bounding box center [44, 745] width 15 height 6
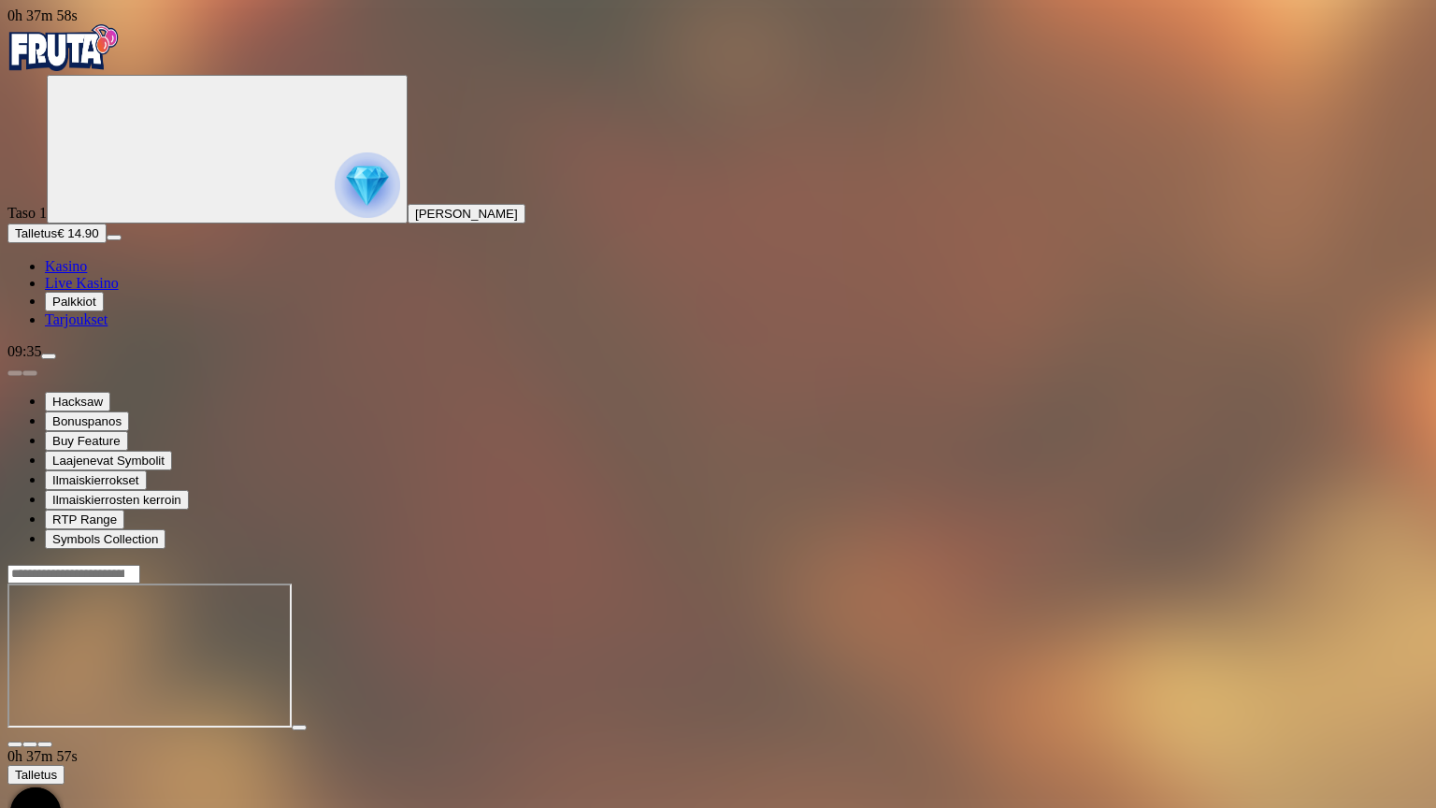
click at [37, 689] on button "button" at bounding box center [44, 745] width 15 height 6
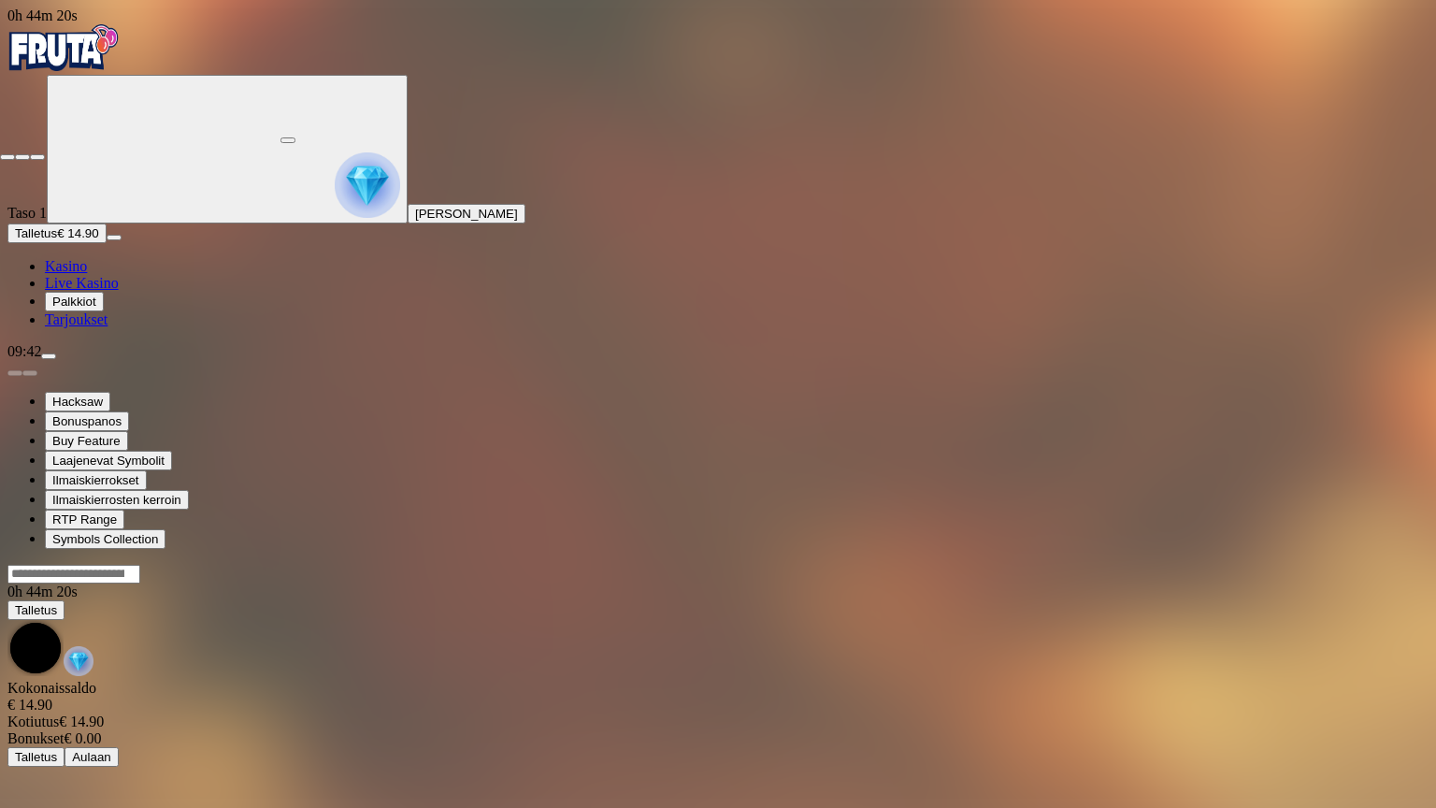
click at [7, 157] on span "close icon" at bounding box center [7, 157] width 0 height 0
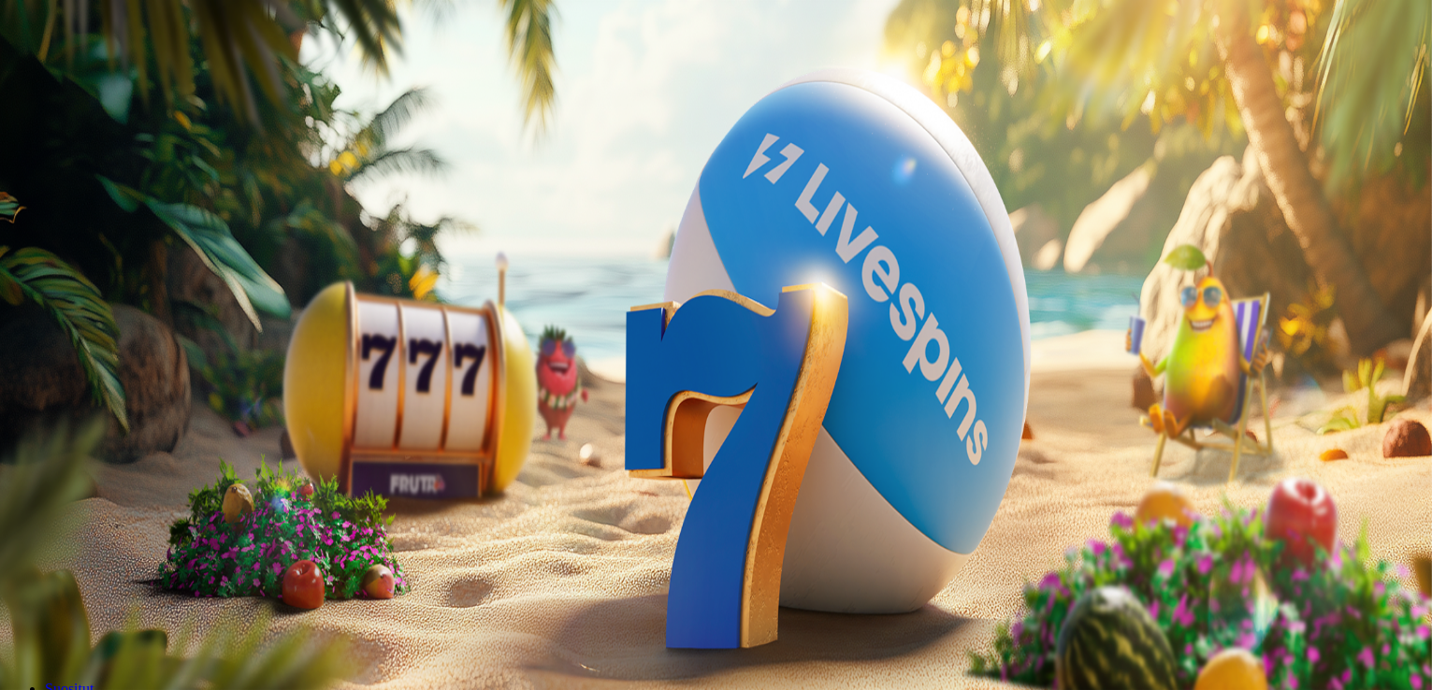
drag, startPoint x: 1429, startPoint y: 212, endPoint x: 1430, endPoint y: 326, distance: 114.1
drag, startPoint x: 1401, startPoint y: 573, endPoint x: 1386, endPoint y: 461, distance: 113.2
click at [99, 243] on button "Talletus € 0.00" at bounding box center [53, 234] width 92 height 20
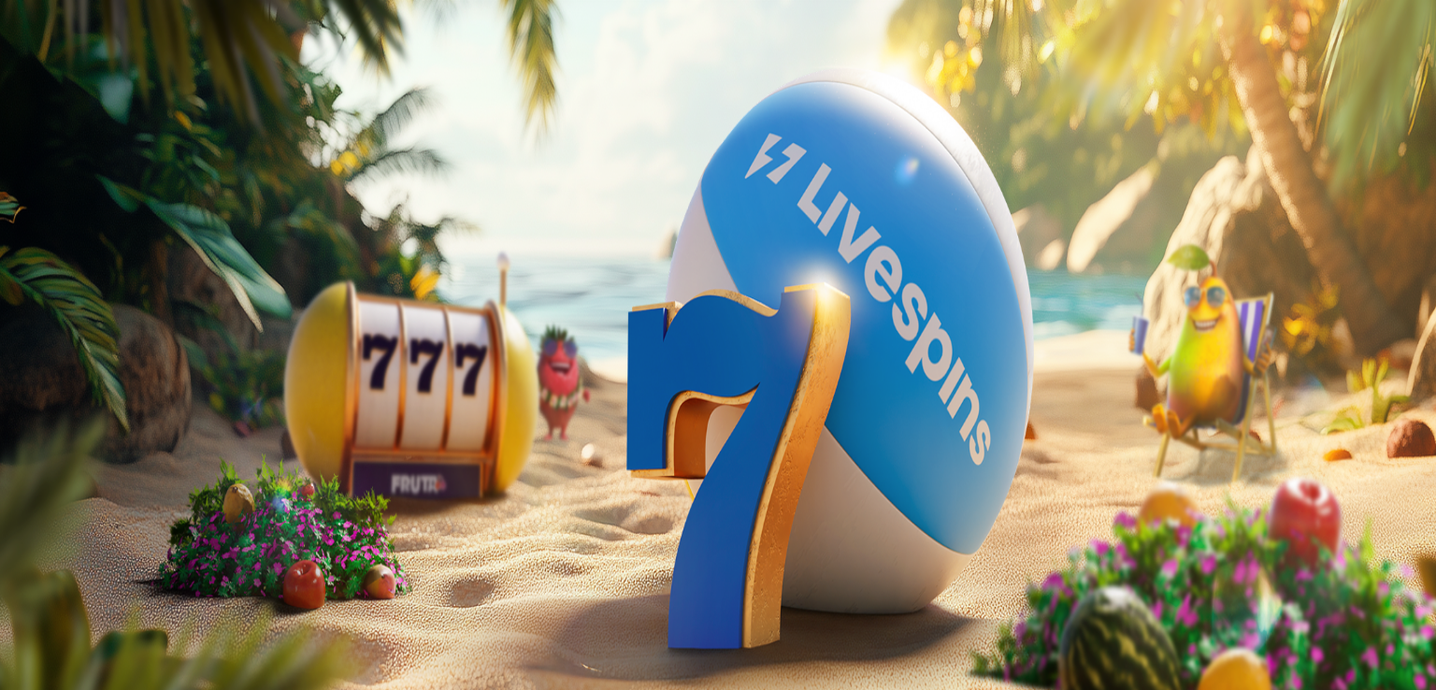
click at [113, 291] on span "Live Kasino" at bounding box center [82, 283] width 74 height 16
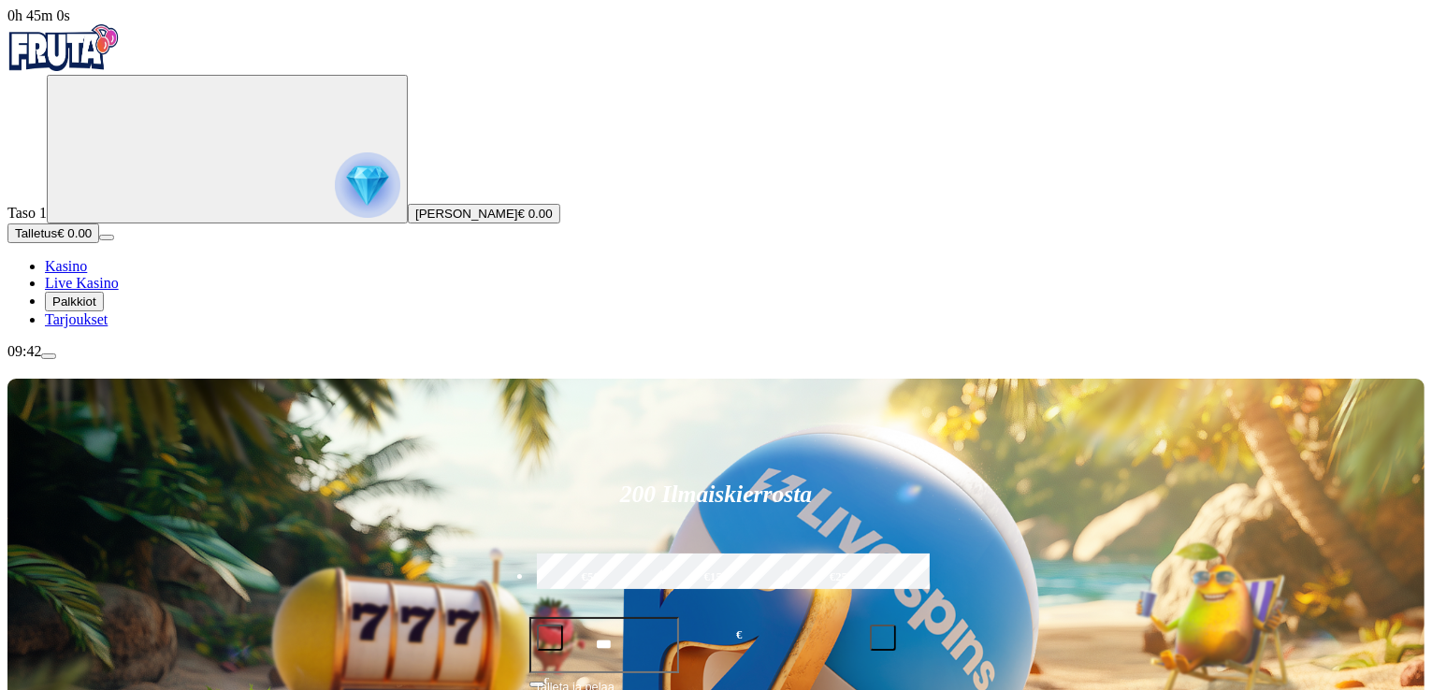
click at [104, 311] on button "Palkkiot" at bounding box center [74, 302] width 59 height 20
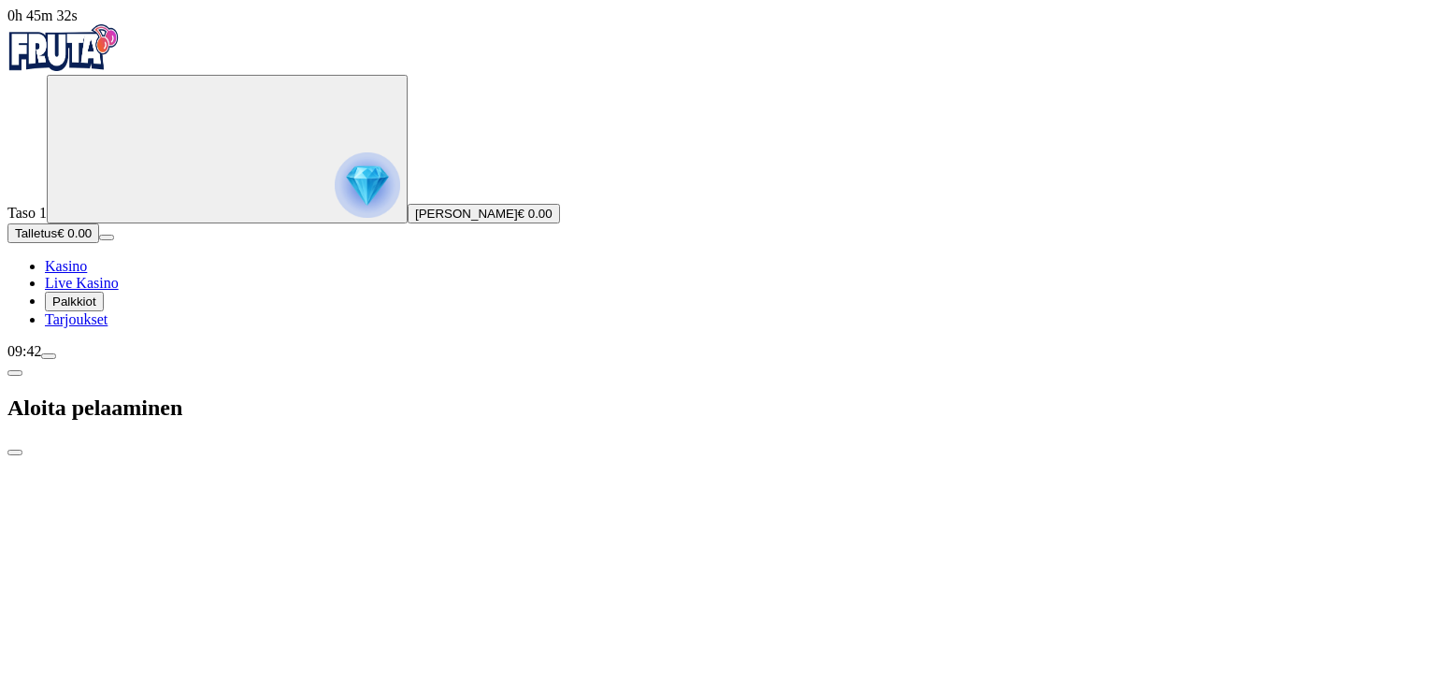
type input "*"
type input "**"
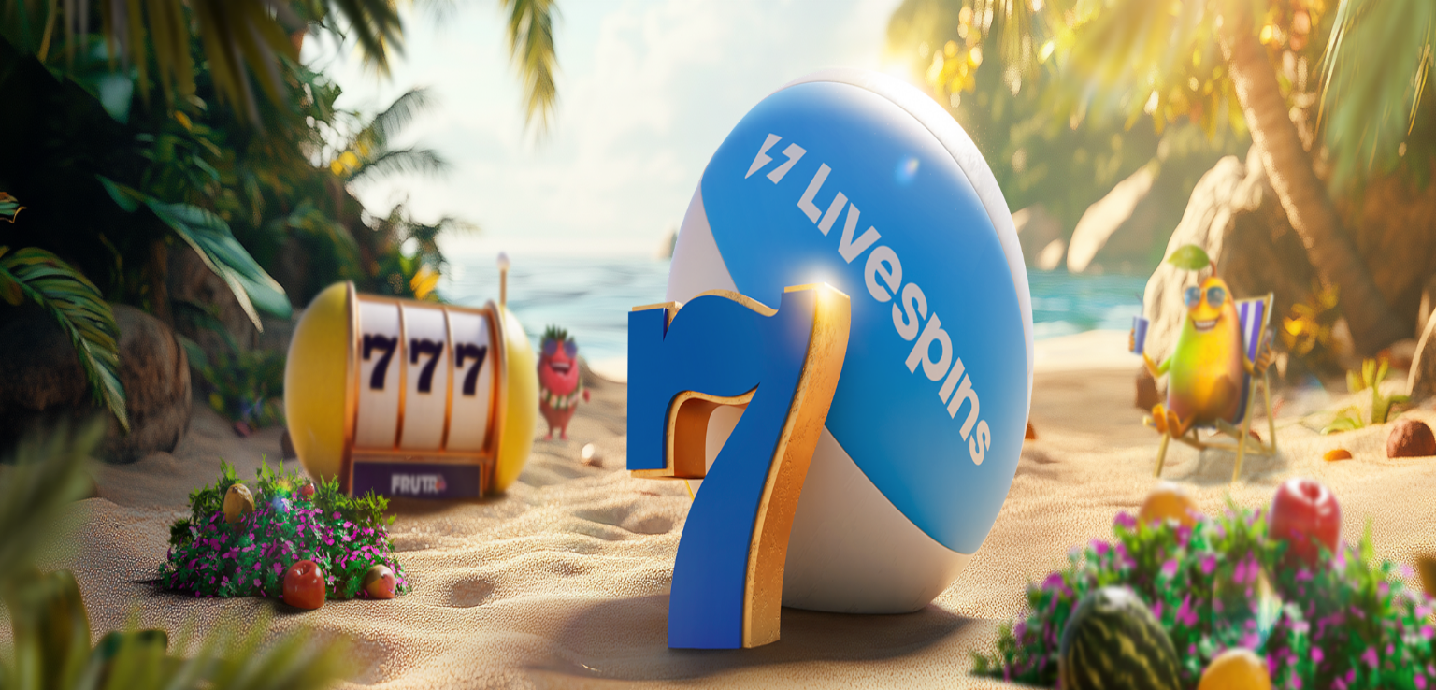
click at [96, 309] on span "Palkkiot" at bounding box center [74, 302] width 44 height 14
click at [87, 274] on span "Kasino" at bounding box center [66, 266] width 42 height 16
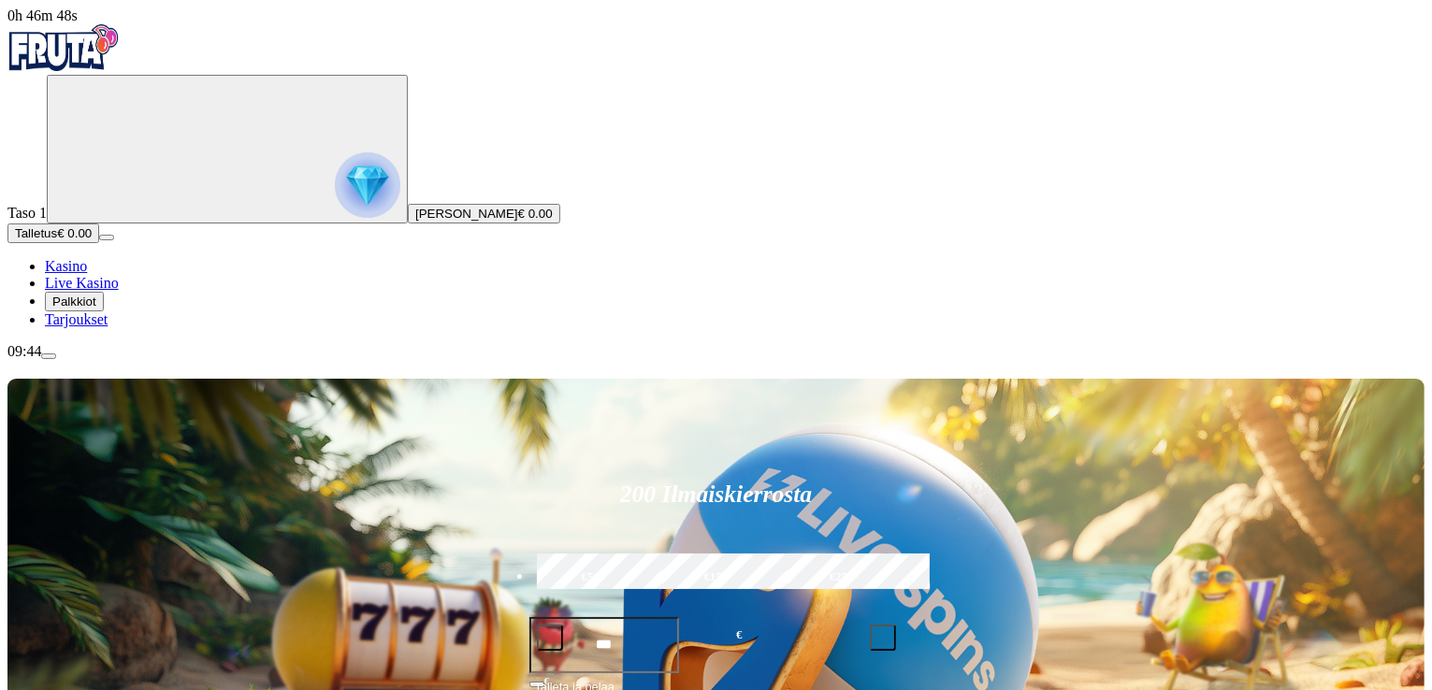
click at [103, 291] on span "Live Kasino" at bounding box center [82, 283] width 74 height 16
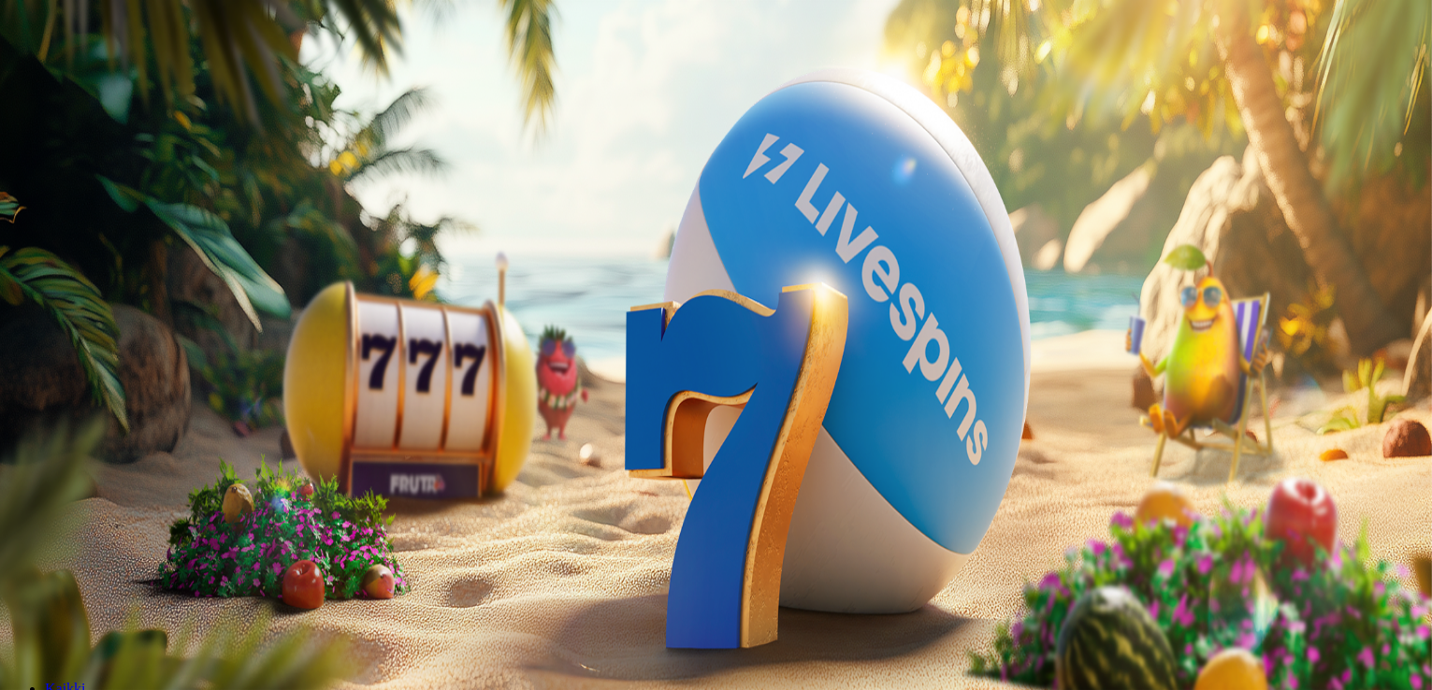
click at [408, 224] on button "[PERSON_NAME] € 0.00" at bounding box center [484, 214] width 152 height 20
click at [356, 471] on div "15h 15m 2s Talletuksella etuja Talleta € 100 tai enemmän Saat 10 ilmaiskierrost…" at bounding box center [737, 601] width 1384 height 261
click at [372, 471] on div "15h 15m 0s [GEOGRAPHIC_DATA] etuja Talleta € 100 tai enemmän Saat 10 ilmaiskier…" at bounding box center [737, 601] width 1384 height 261
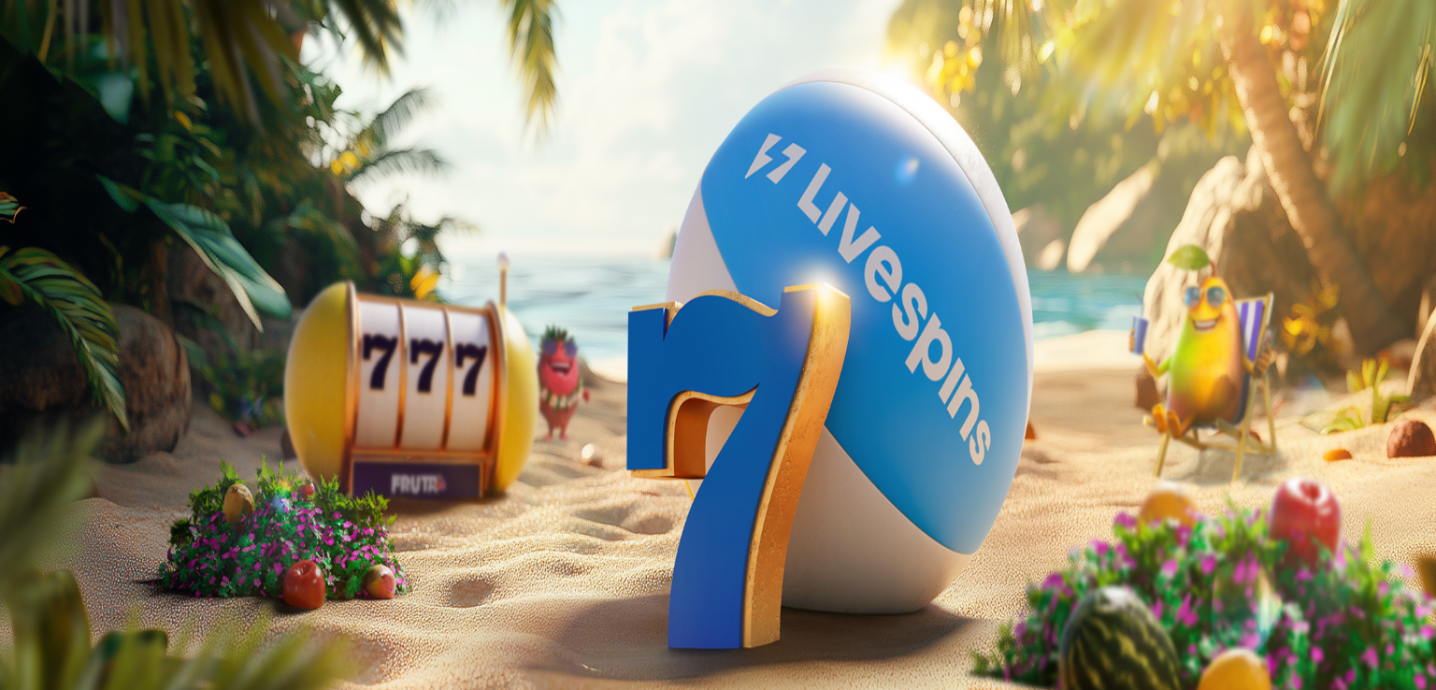
click at [82, 274] on span "Kasino" at bounding box center [66, 266] width 42 height 16
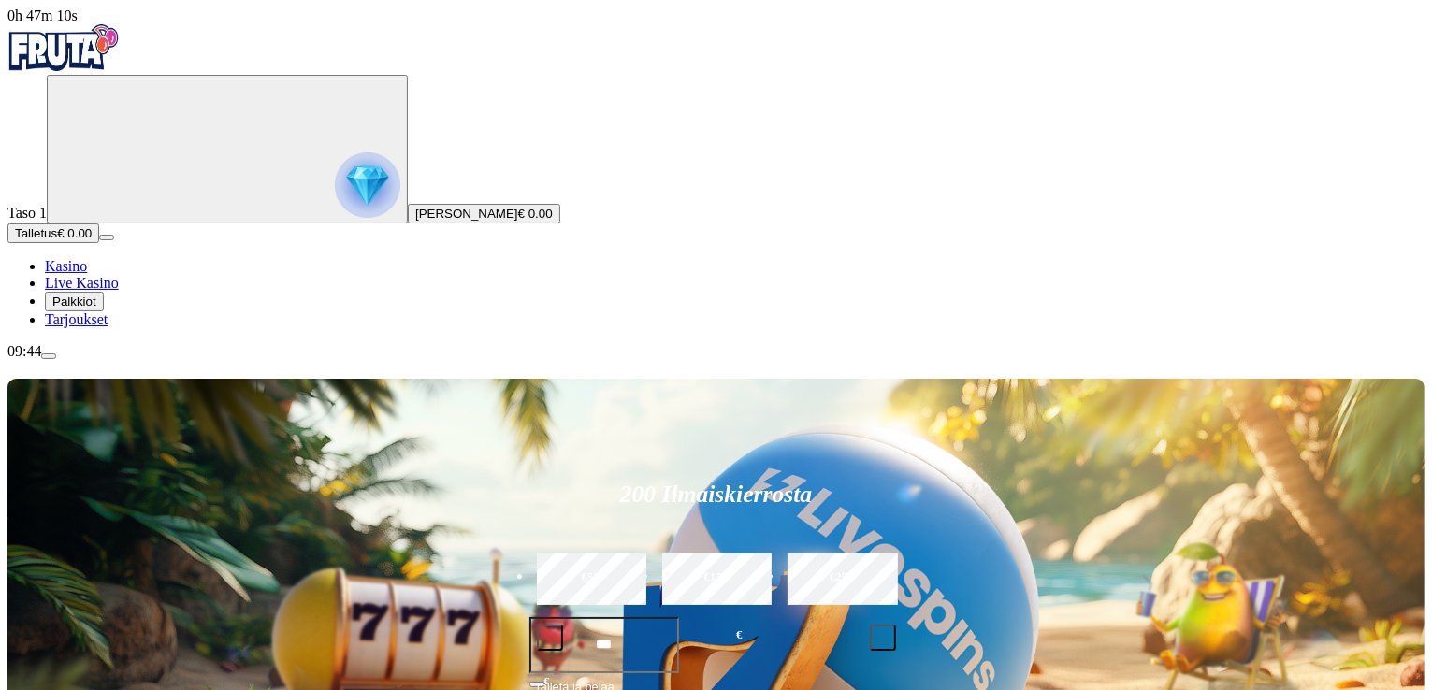
click at [86, 309] on span "Palkkiot" at bounding box center [74, 302] width 44 height 14
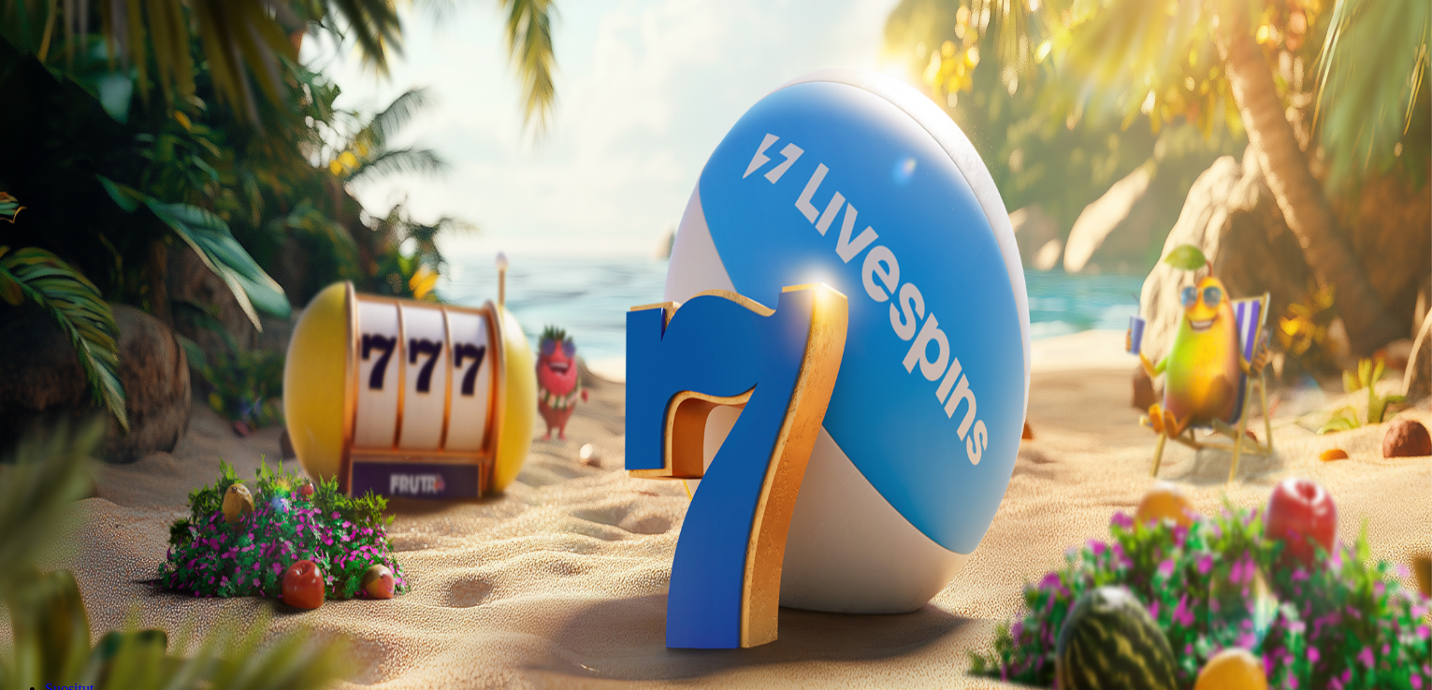
click at [119, 291] on link "Live Kasino" at bounding box center [82, 283] width 74 height 16
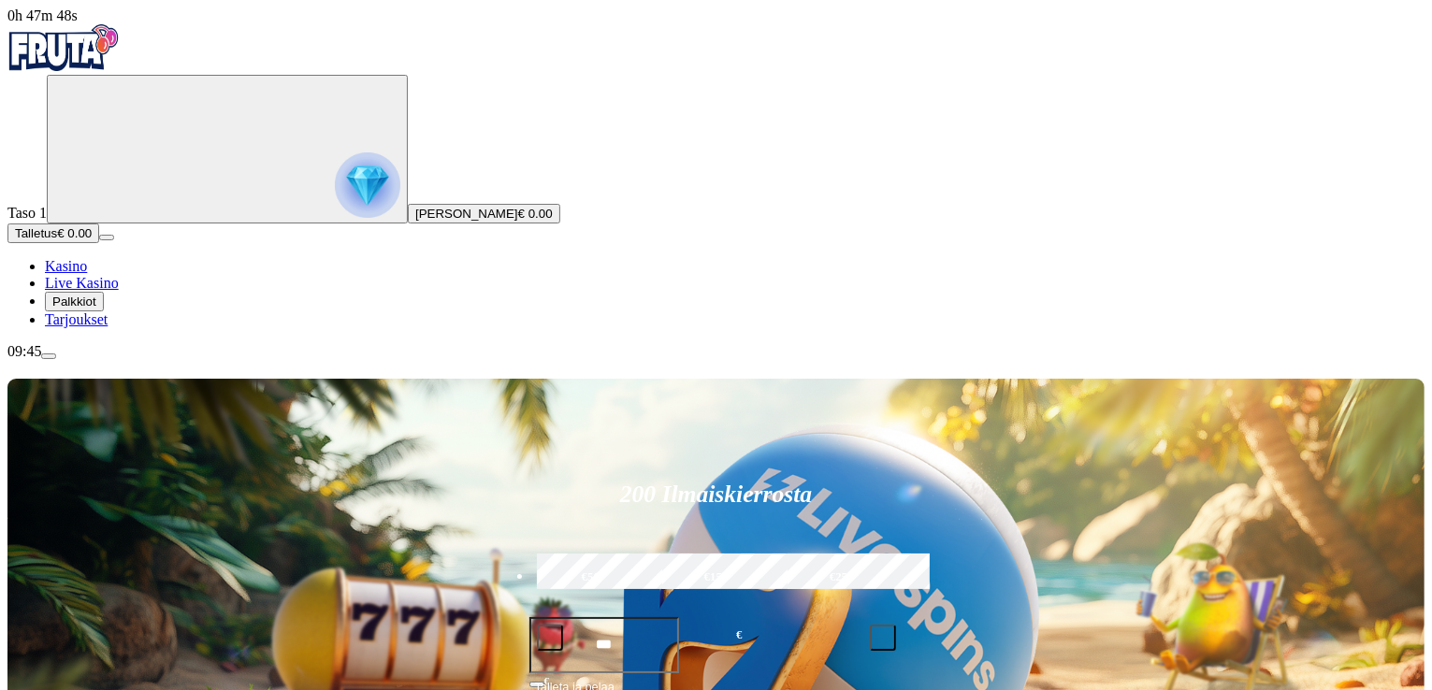
click at [96, 309] on span "Palkkiot" at bounding box center [74, 302] width 44 height 14
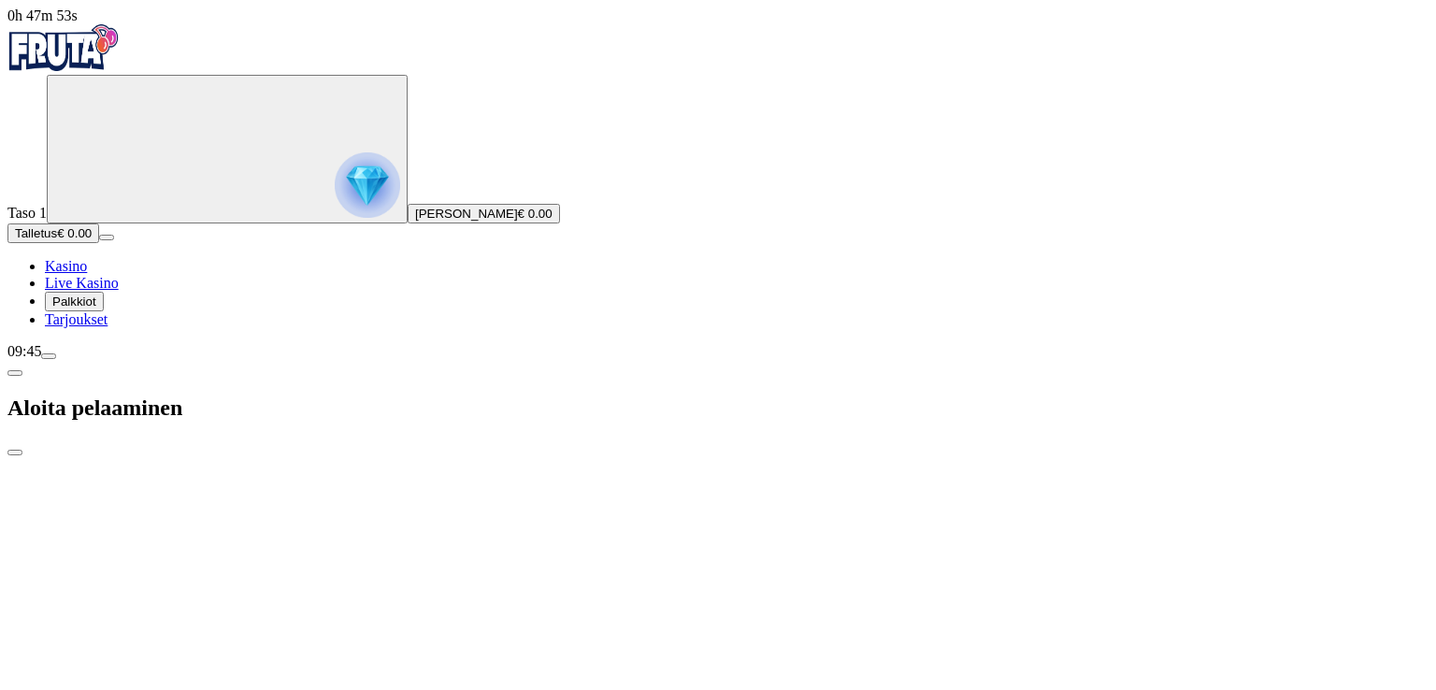
type input "*"
type input "**"
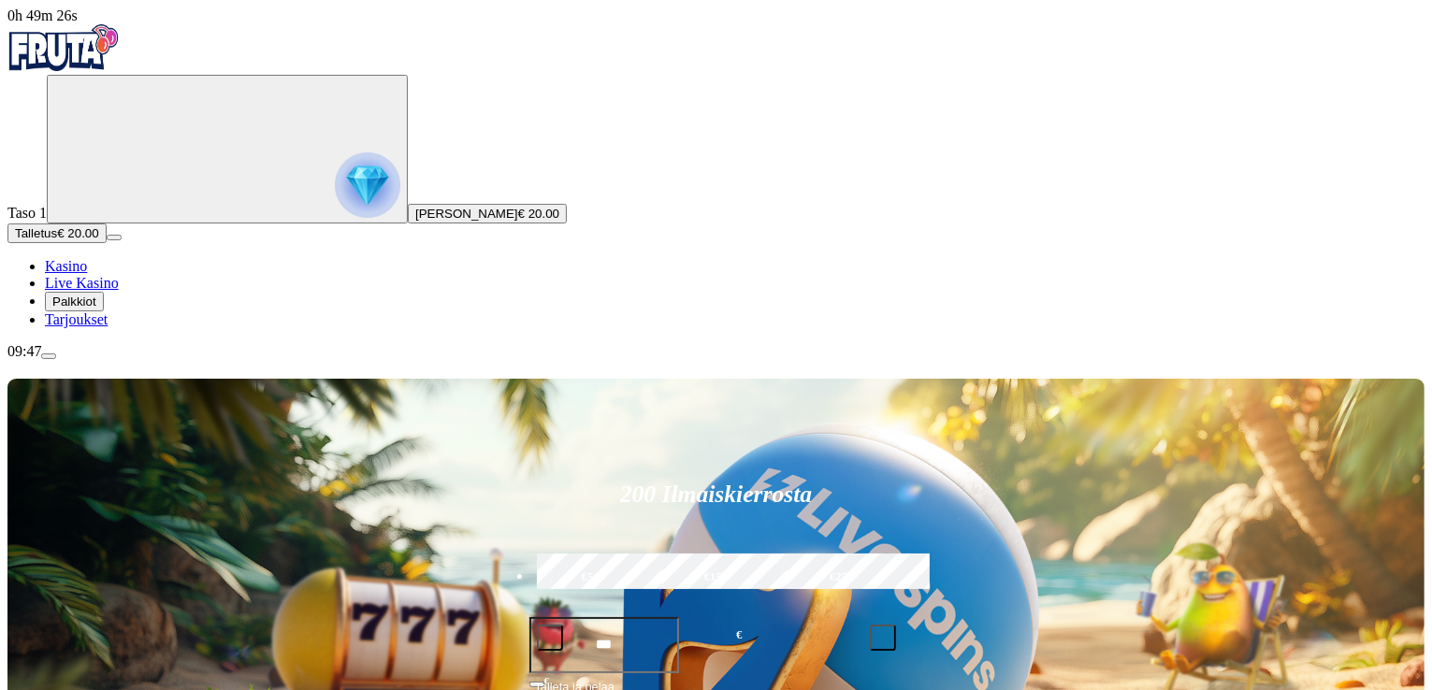
click at [96, 309] on span "Palkkiot" at bounding box center [74, 302] width 44 height 14
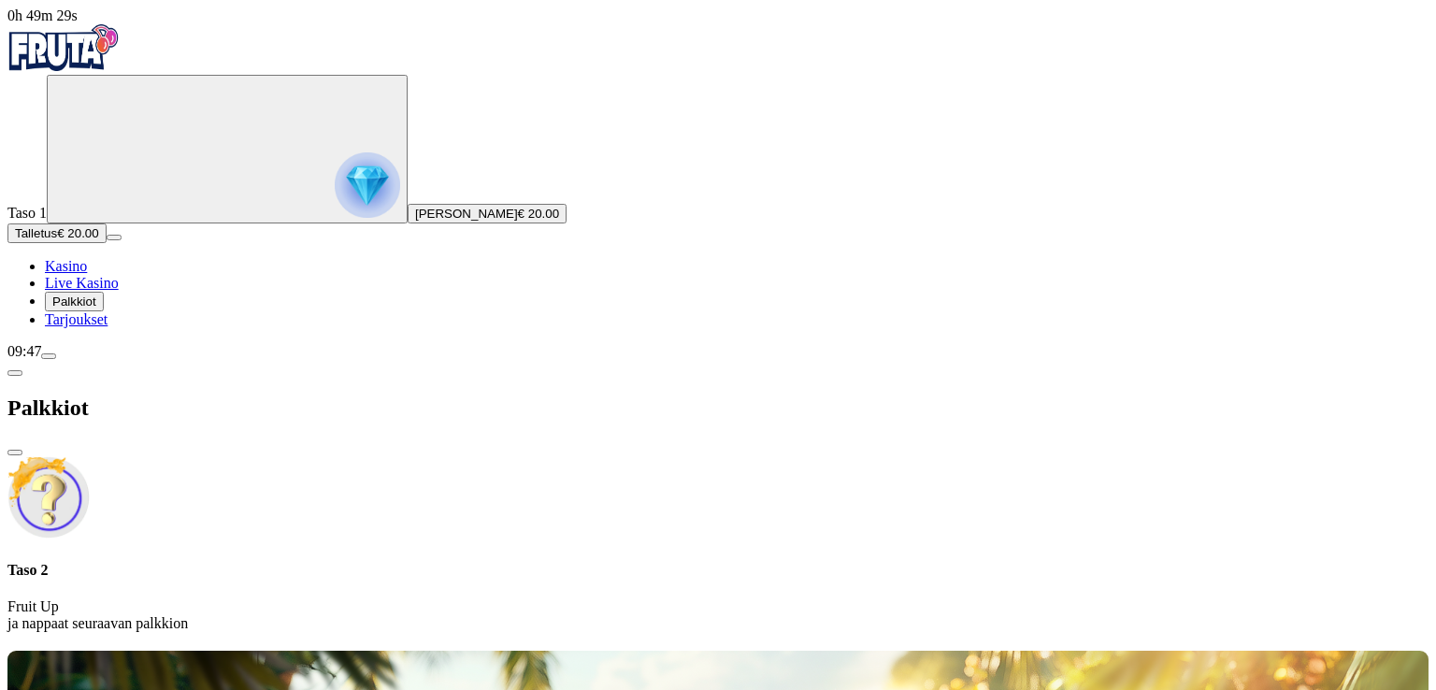
click at [15, 373] on span "chevron-left icon" at bounding box center [15, 373] width 0 height 0
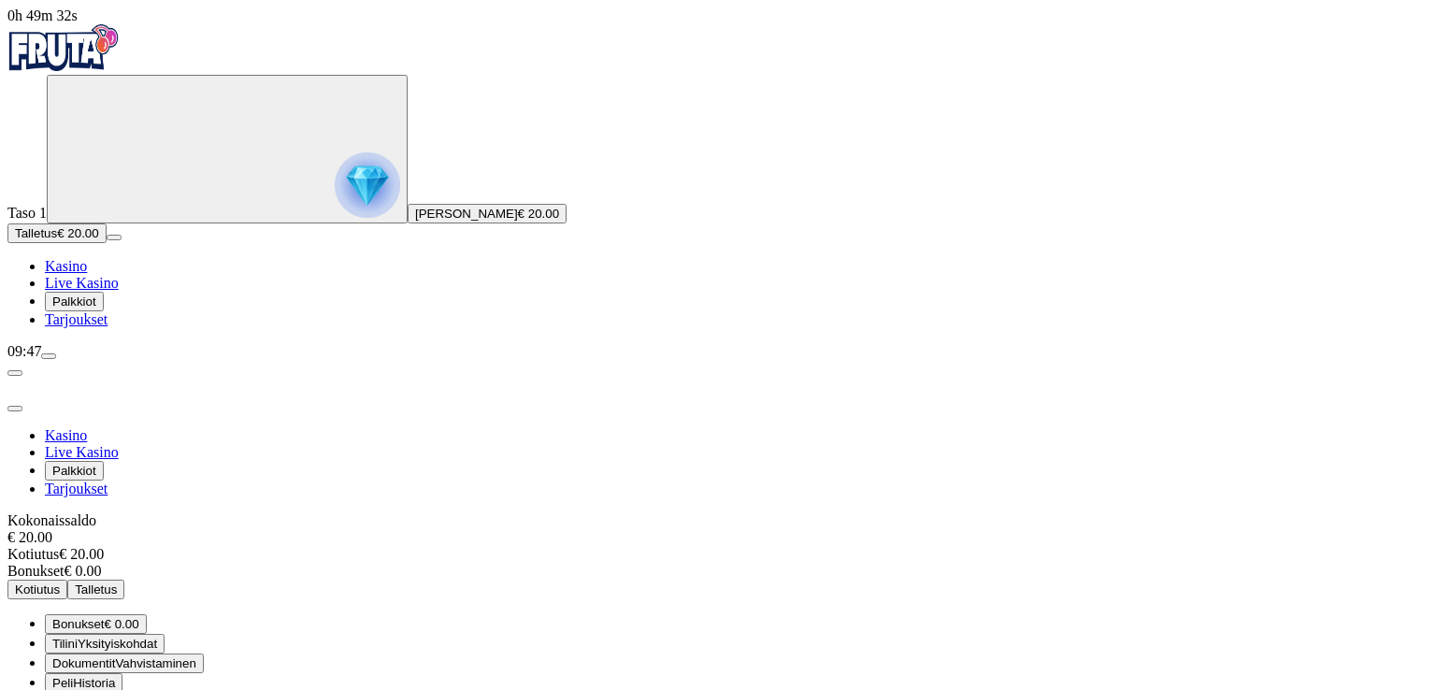
click at [80, 309] on span "Palkkiot" at bounding box center [74, 302] width 44 height 14
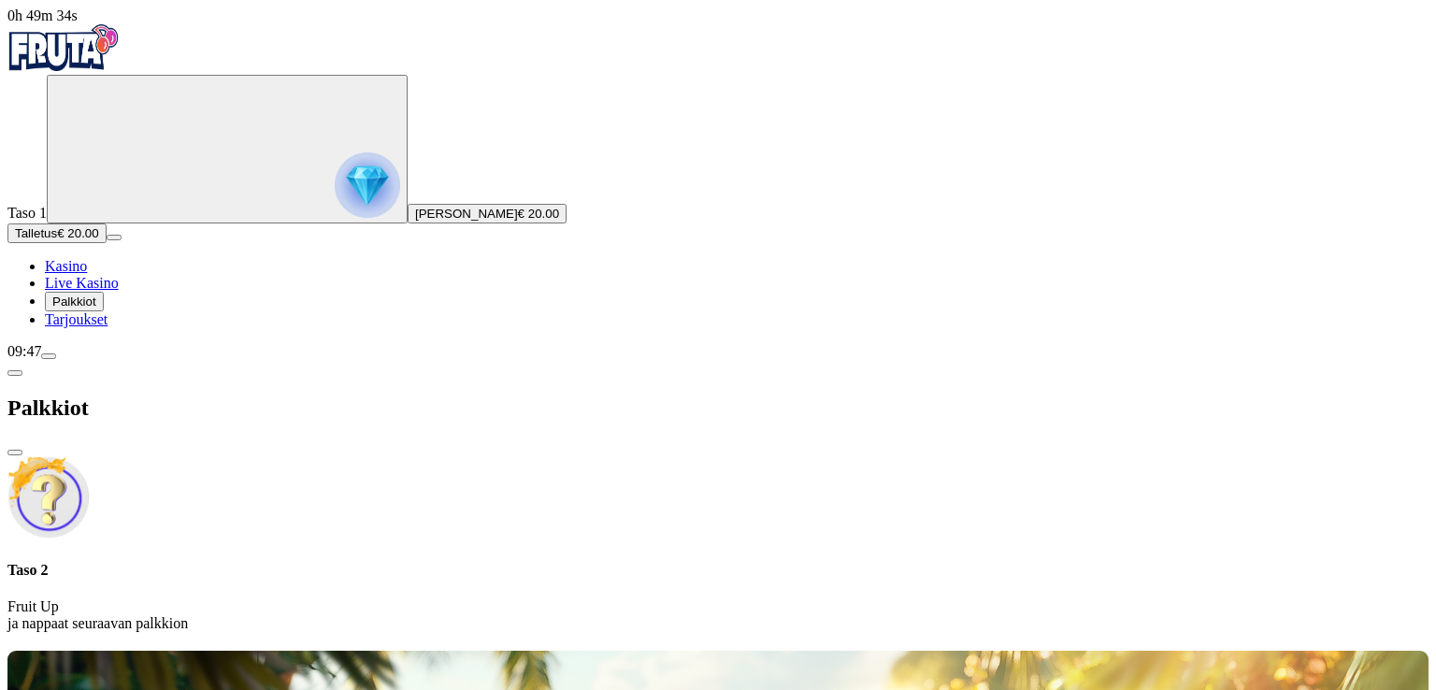
click at [340, 562] on div "Taso 2 Fruit Up ja nappaat seuraavan palkkion" at bounding box center [717, 597] width 1421 height 70
click at [347, 456] on div "Taso 2 Fruit Up ja nappaat seuraavan palkkion" at bounding box center [717, 544] width 1421 height 177
click at [90, 456] on img at bounding box center [48, 497] width 82 height 82
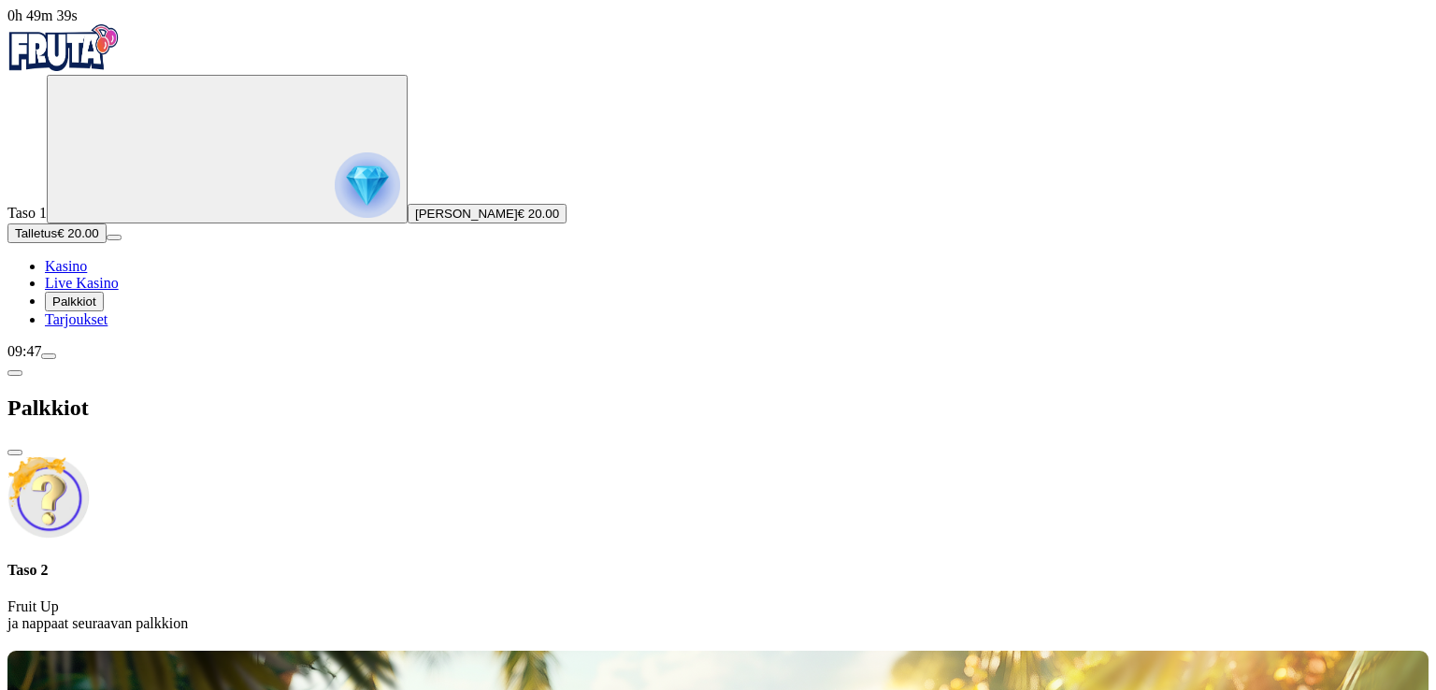
click at [131, 218] on icon "Primary" at bounding box center [194, 148] width 281 height 140
click at [335, 189] on img "Primary" at bounding box center [367, 184] width 65 height 65
click at [415, 221] on span "[PERSON_NAME]" at bounding box center [466, 214] width 103 height 14
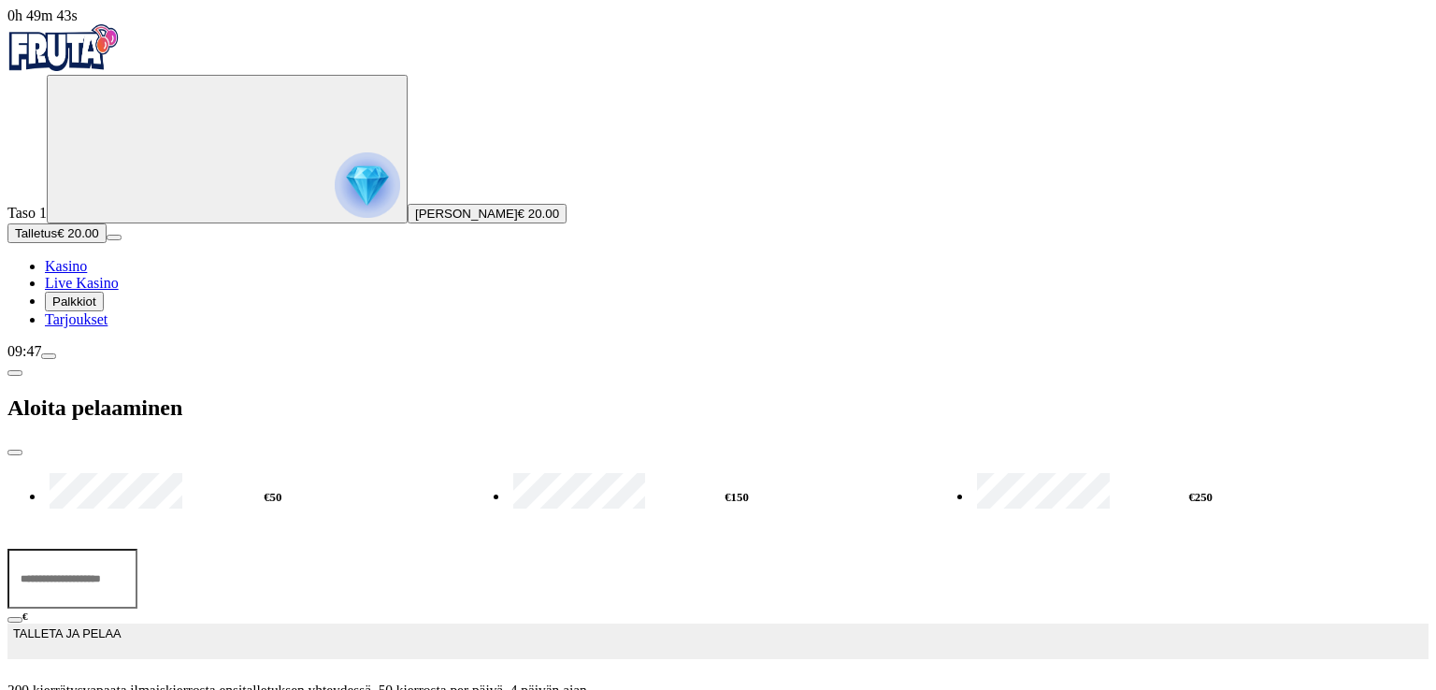
click at [335, 173] on img "Primary" at bounding box center [367, 184] width 65 height 65
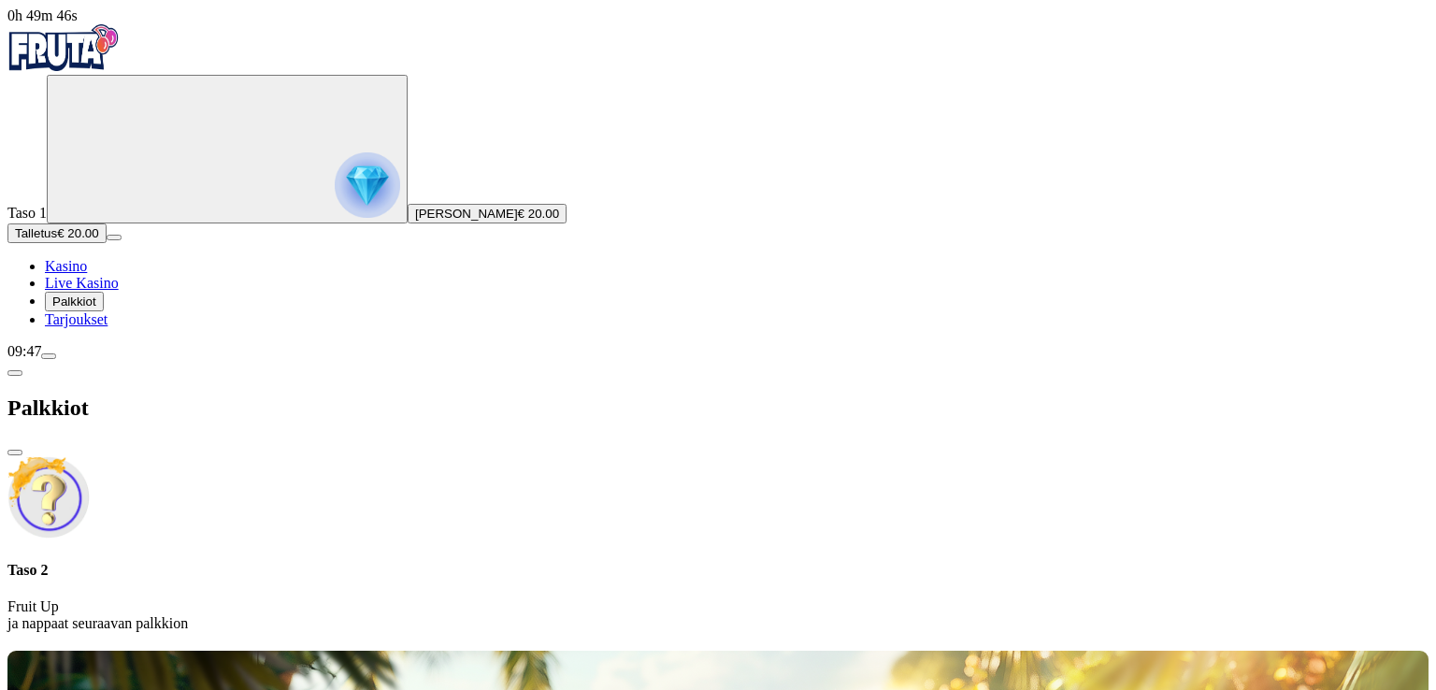
click at [15, 373] on span "chevron-left icon" at bounding box center [15, 373] width 0 height 0
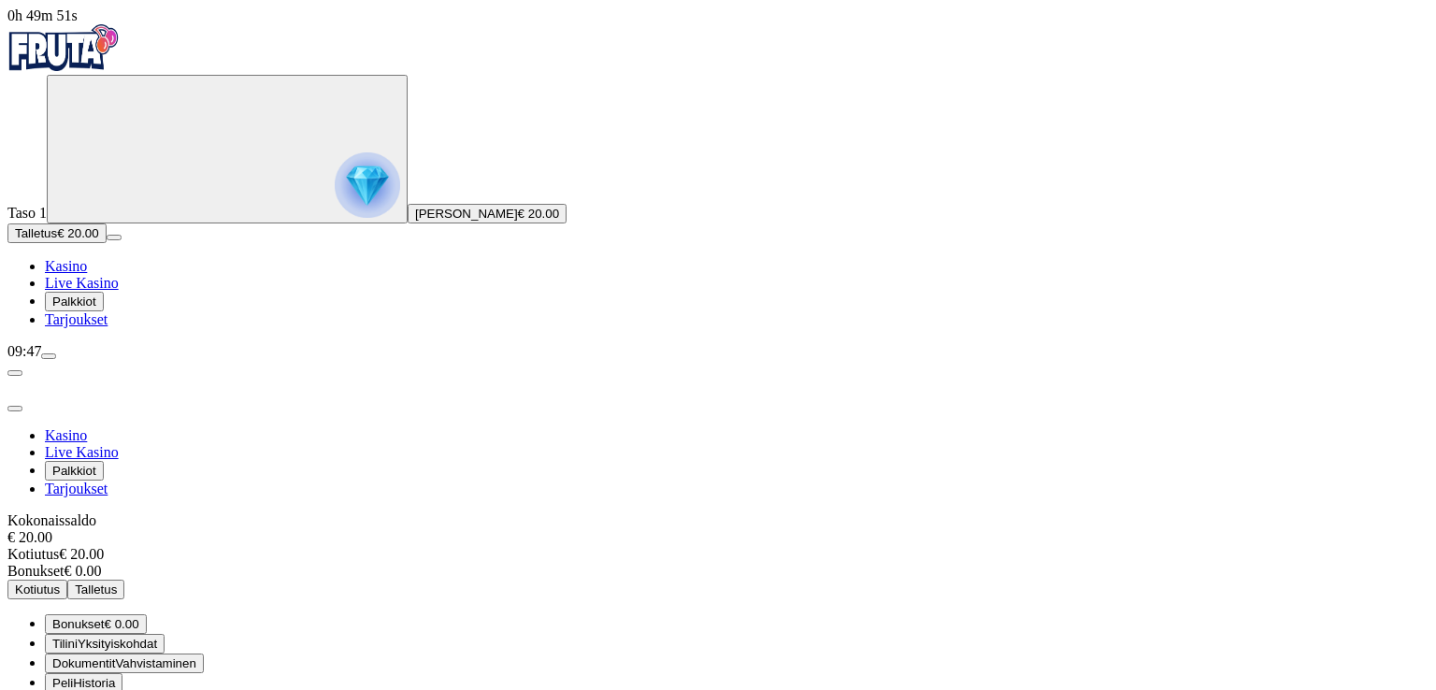
click at [52, 676] on span "777 icon" at bounding box center [52, 683] width 0 height 14
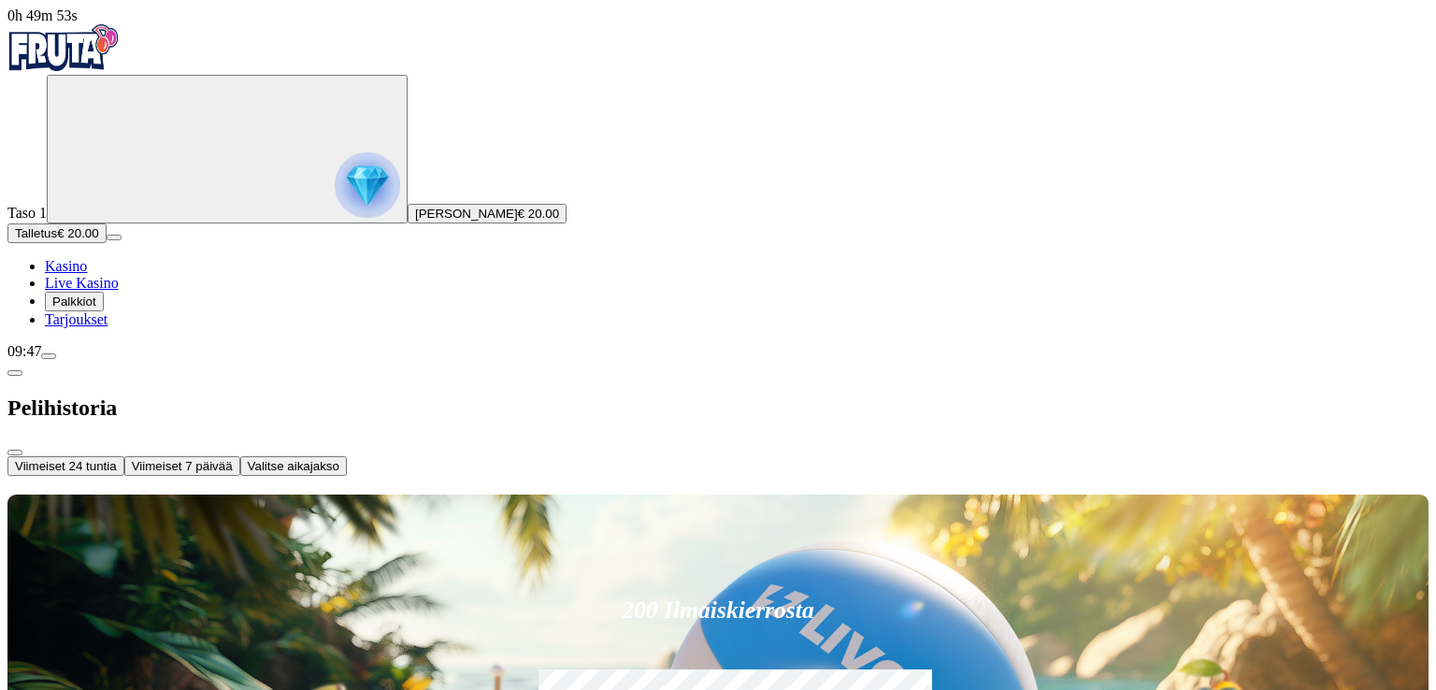
click at [339, 459] on span "Valitse aikajakso" at bounding box center [294, 466] width 92 height 14
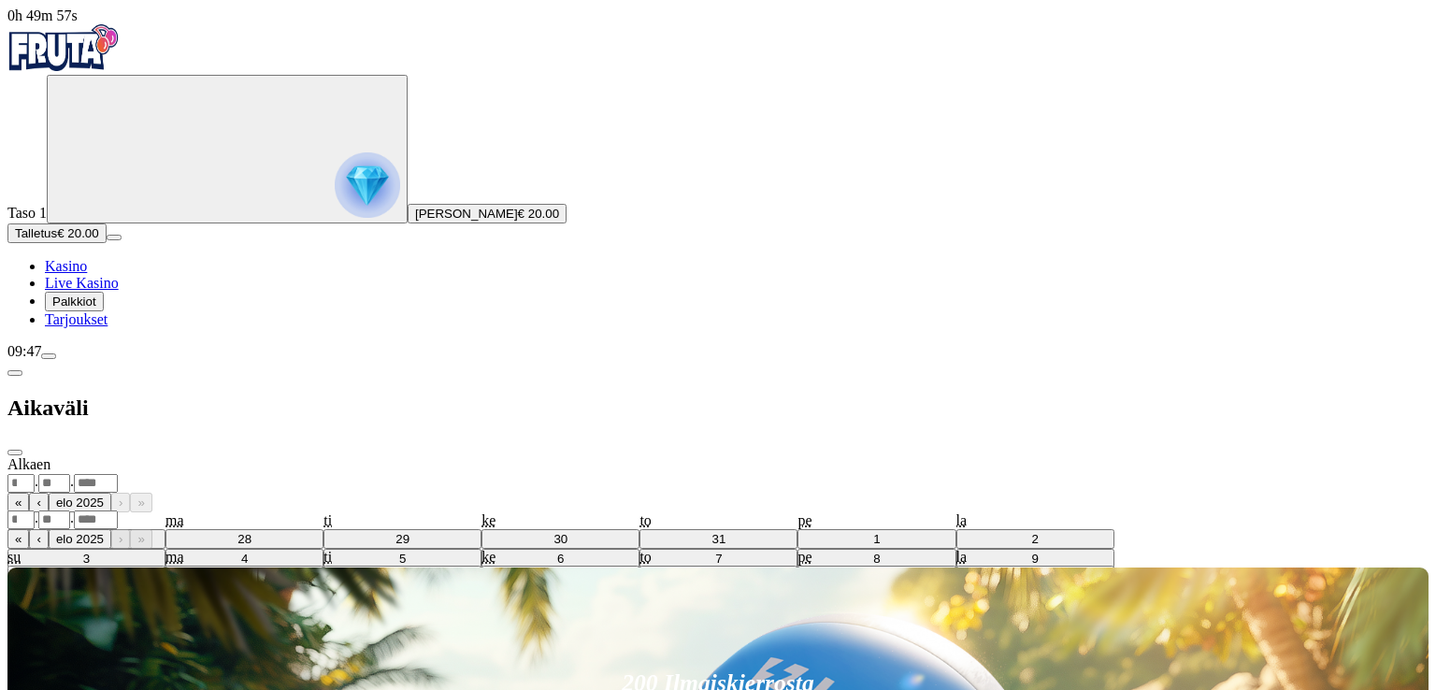
click at [435, 510] on div ". ." at bounding box center [717, 520] width 1421 height 20
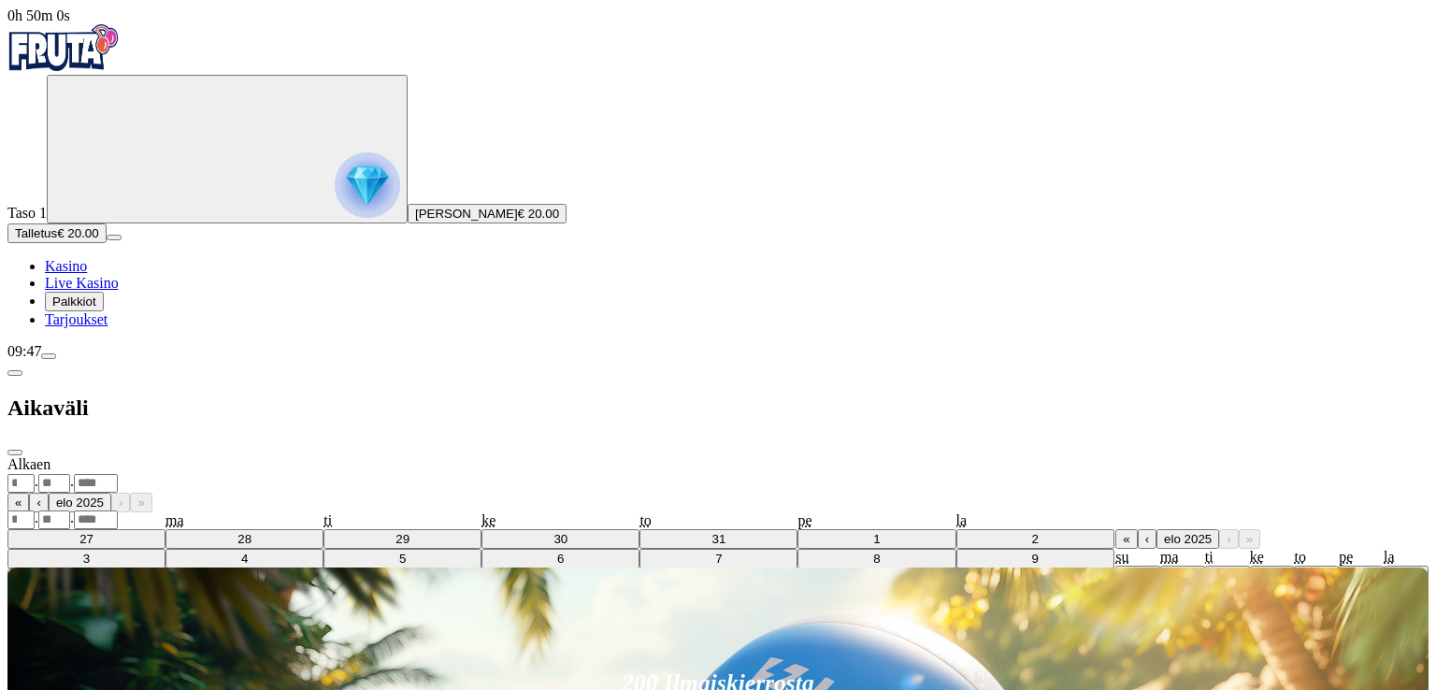
click at [1138, 529] on button "‹" at bounding box center [1147, 539] width 19 height 20
click at [1134, 588] on abbr "8" at bounding box center [1137, 595] width 7 height 14
type input "*"
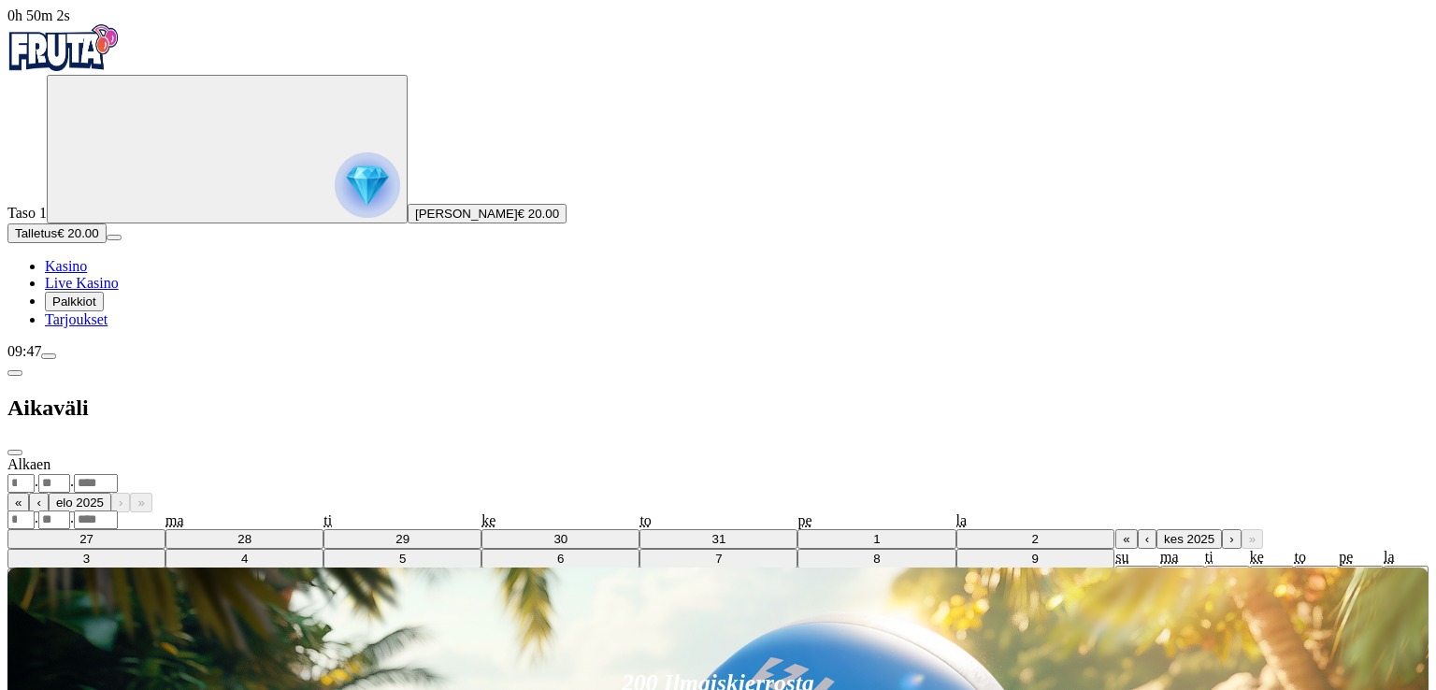
type input "****"
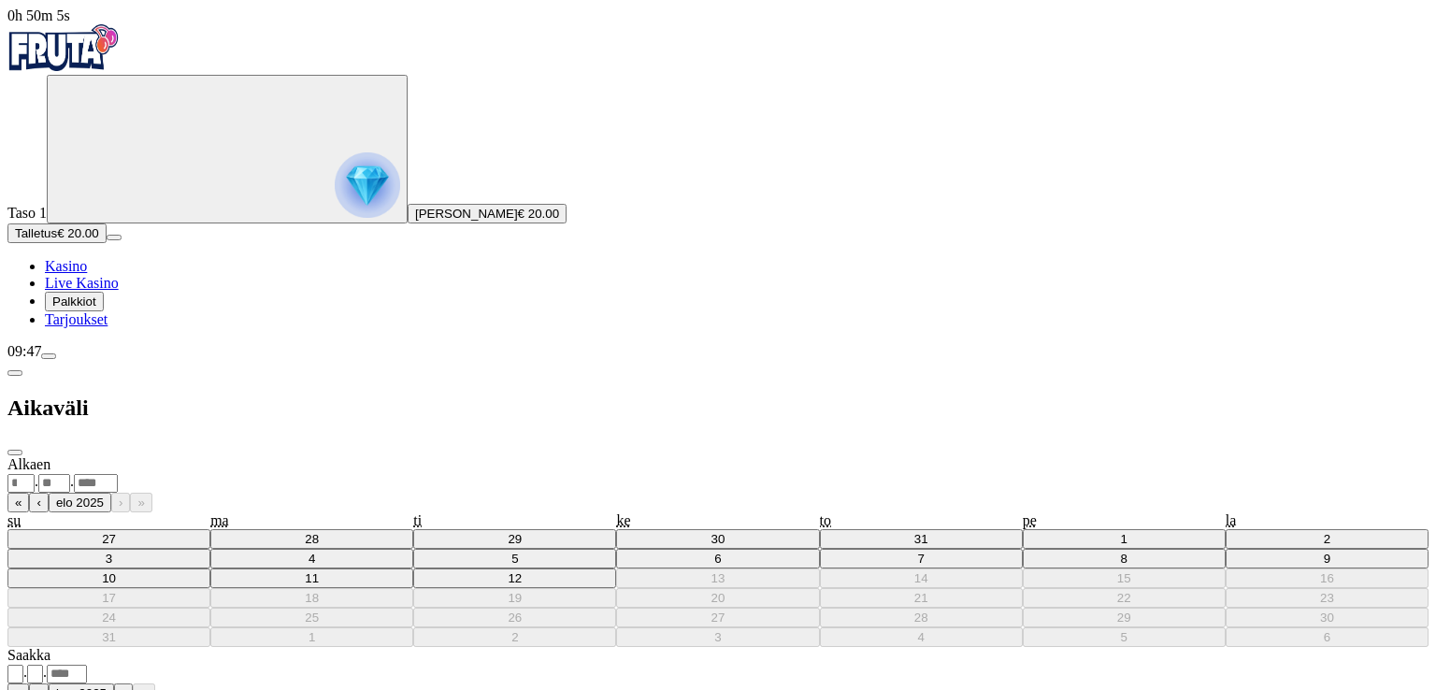
click at [427, 473] on div ". ." at bounding box center [717, 483] width 1421 height 20
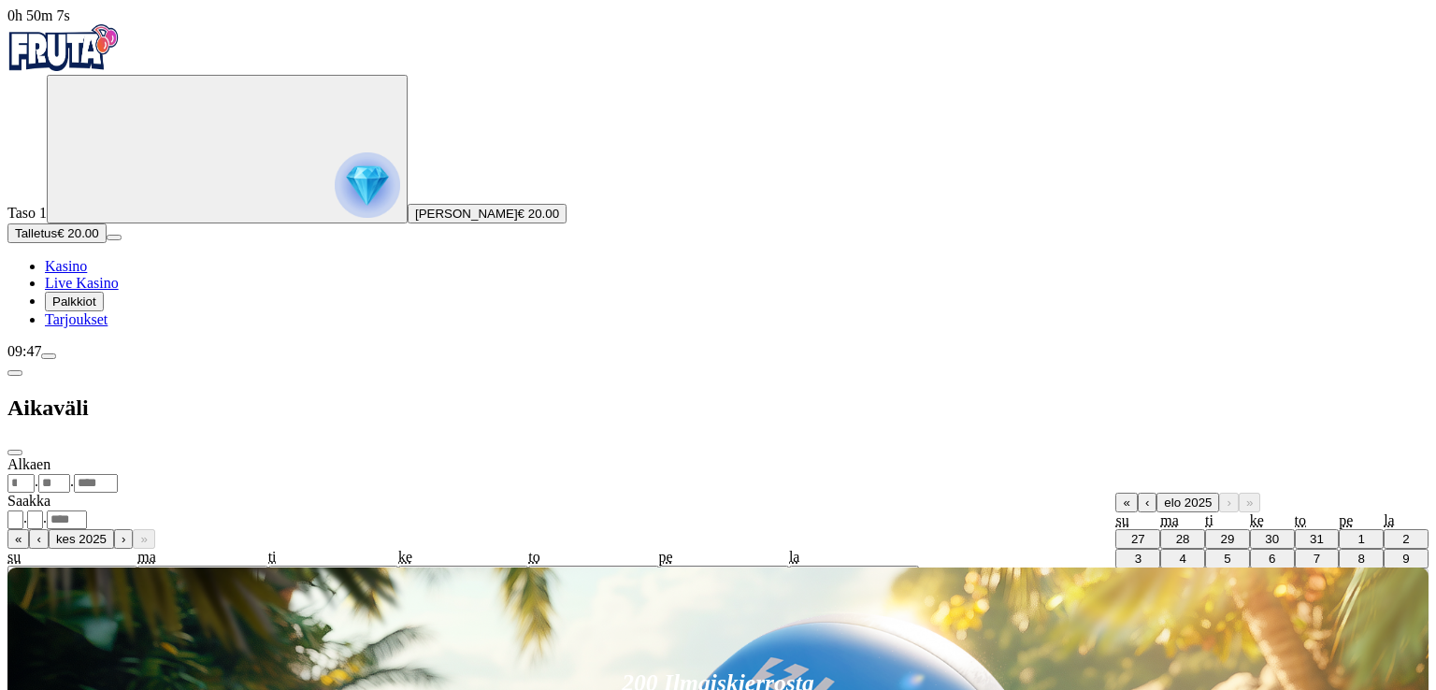
click at [1116, 493] on button "«" at bounding box center [1127, 503] width 22 height 20
click at [1138, 493] on button "‹" at bounding box center [1147, 503] width 19 height 20
click at [1222, 493] on button "›" at bounding box center [1231, 503] width 19 height 20
click at [1219, 493] on button "›" at bounding box center [1228, 503] width 19 height 20
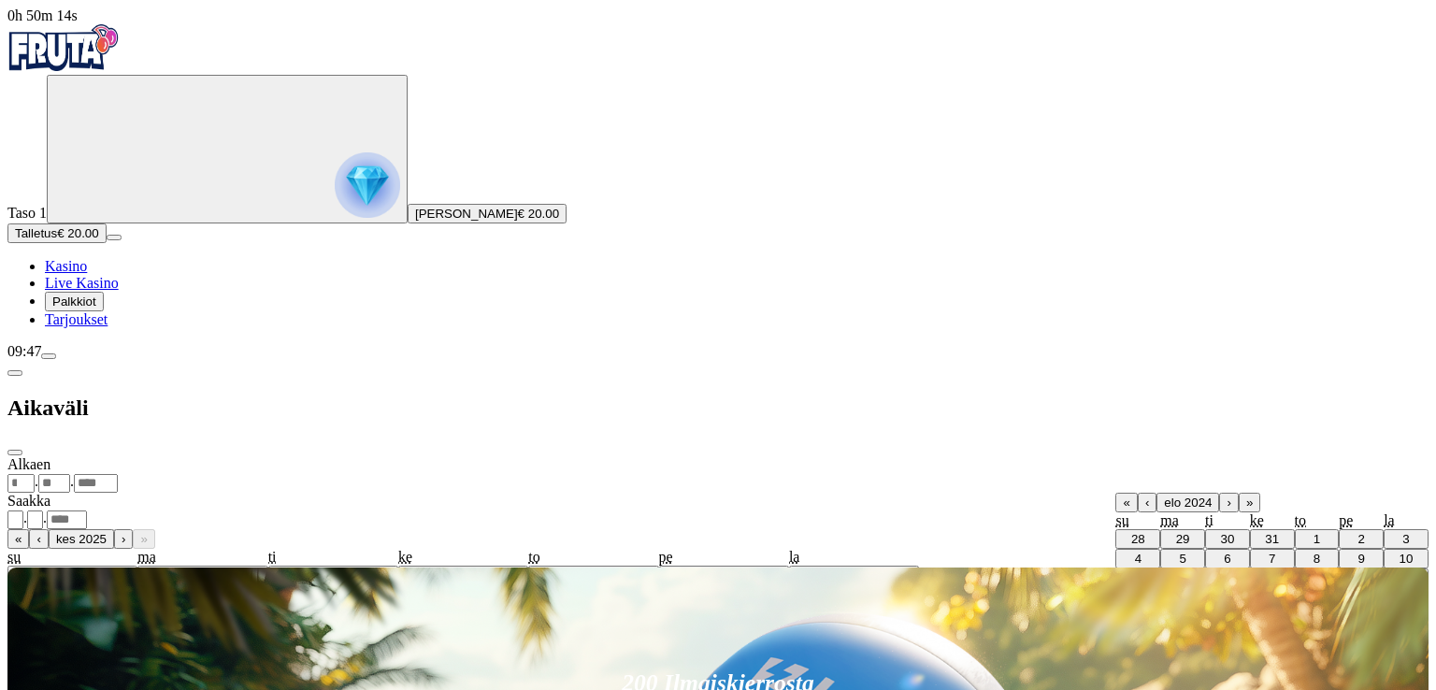
click at [1219, 493] on button "›" at bounding box center [1228, 503] width 19 height 20
click at [1222, 493] on button "›" at bounding box center [1231, 503] width 19 height 20
click at [1219, 493] on button "›" at bounding box center [1228, 503] width 19 height 20
click at [1211, 493] on button "›" at bounding box center [1220, 503] width 19 height 20
click at [1219, 493] on button "›" at bounding box center [1228, 503] width 19 height 20
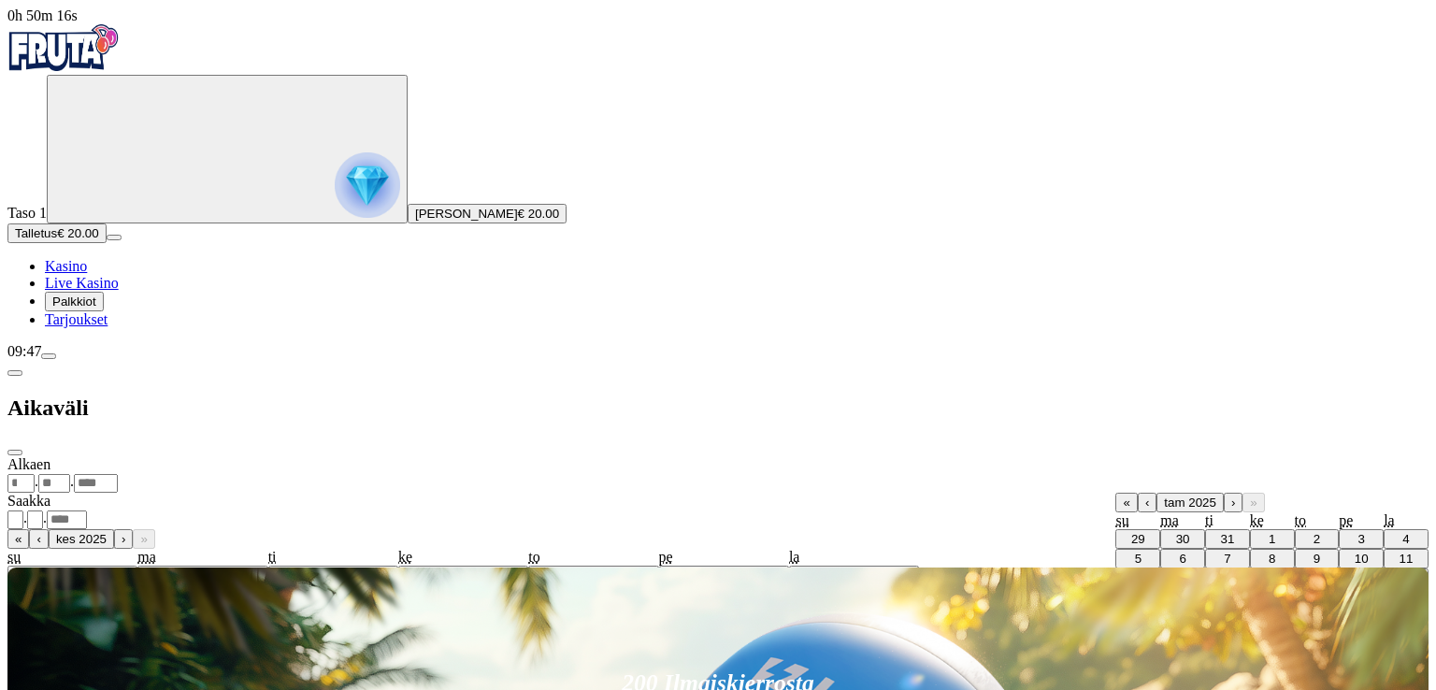
click at [1224, 493] on button "›" at bounding box center [1233, 503] width 19 height 20
click at [1219, 493] on button "›" at bounding box center [1228, 503] width 19 height 20
click at [1228, 493] on button "›" at bounding box center [1237, 503] width 19 height 20
drag, startPoint x: 465, startPoint y: 139, endPoint x: 466, endPoint y: 130, distance: 9.4
click at [1224, 493] on button "›" at bounding box center [1233, 503] width 19 height 20
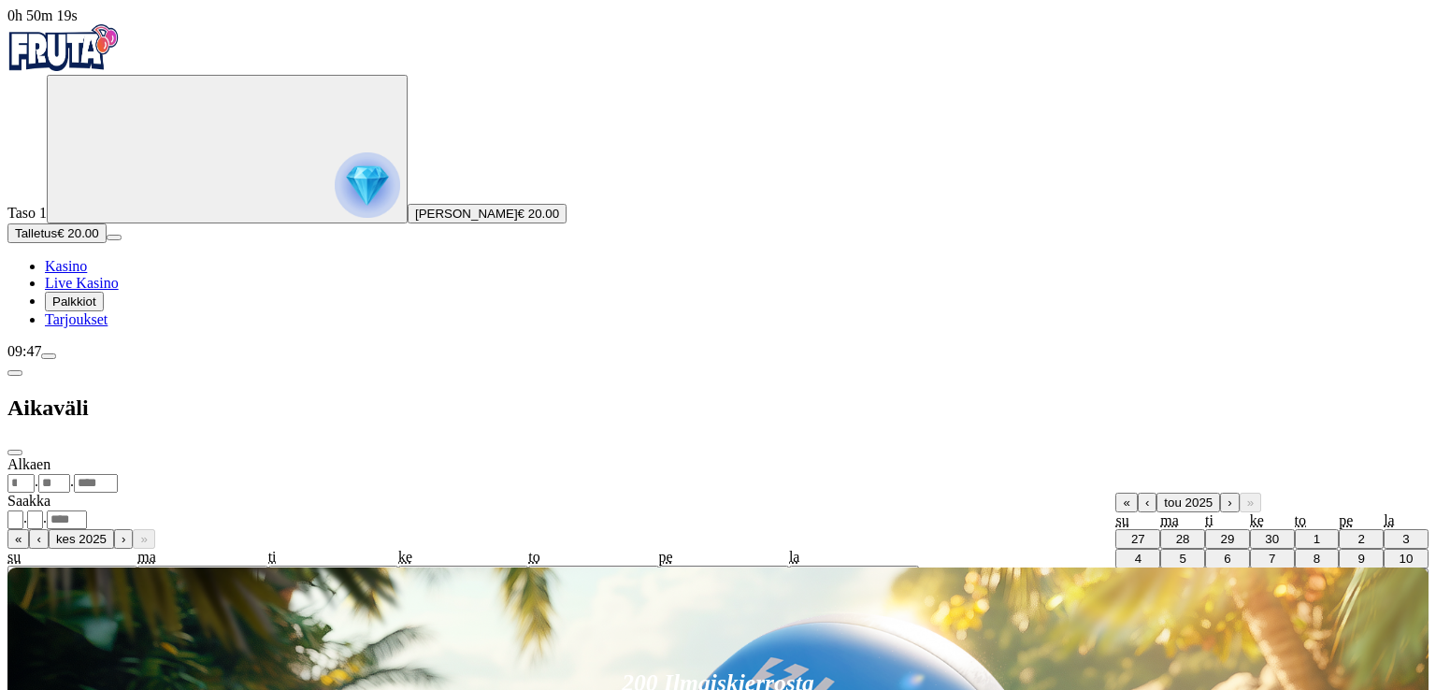
click at [1220, 493] on button "›" at bounding box center [1229, 503] width 19 height 20
click at [1135, 552] on abbr "8" at bounding box center [1138, 559] width 7 height 14
type input "*"
type input "****"
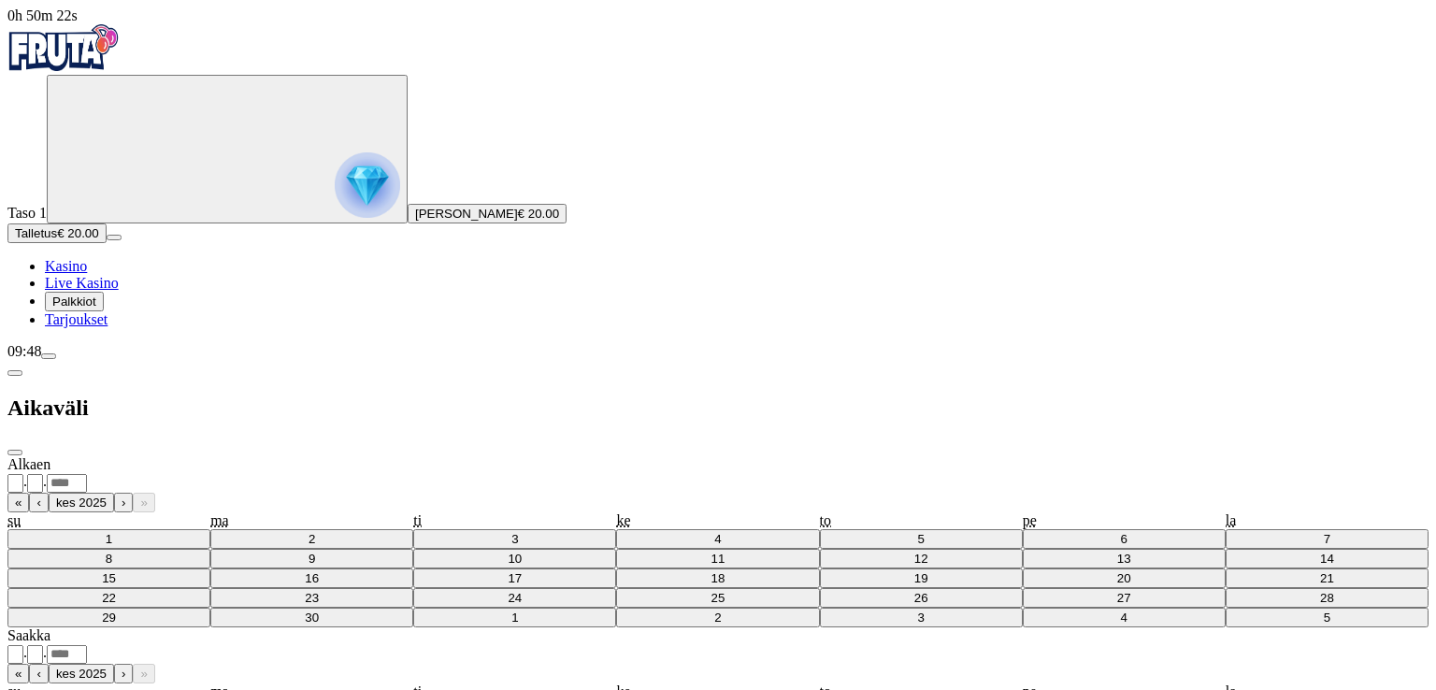
click at [445, 644] on div "**********" at bounding box center [717, 654] width 1421 height 20
click at [1222, 664] on button "›" at bounding box center [1231, 674] width 19 height 20
click at [1219, 664] on button "›" at bounding box center [1228, 674] width 19 height 20
click at [458, 456] on form "**********" at bounding box center [717, 569] width 1421 height 227
click at [118, 664] on button "Näytä pelihistoria" at bounding box center [62, 674] width 110 height 20
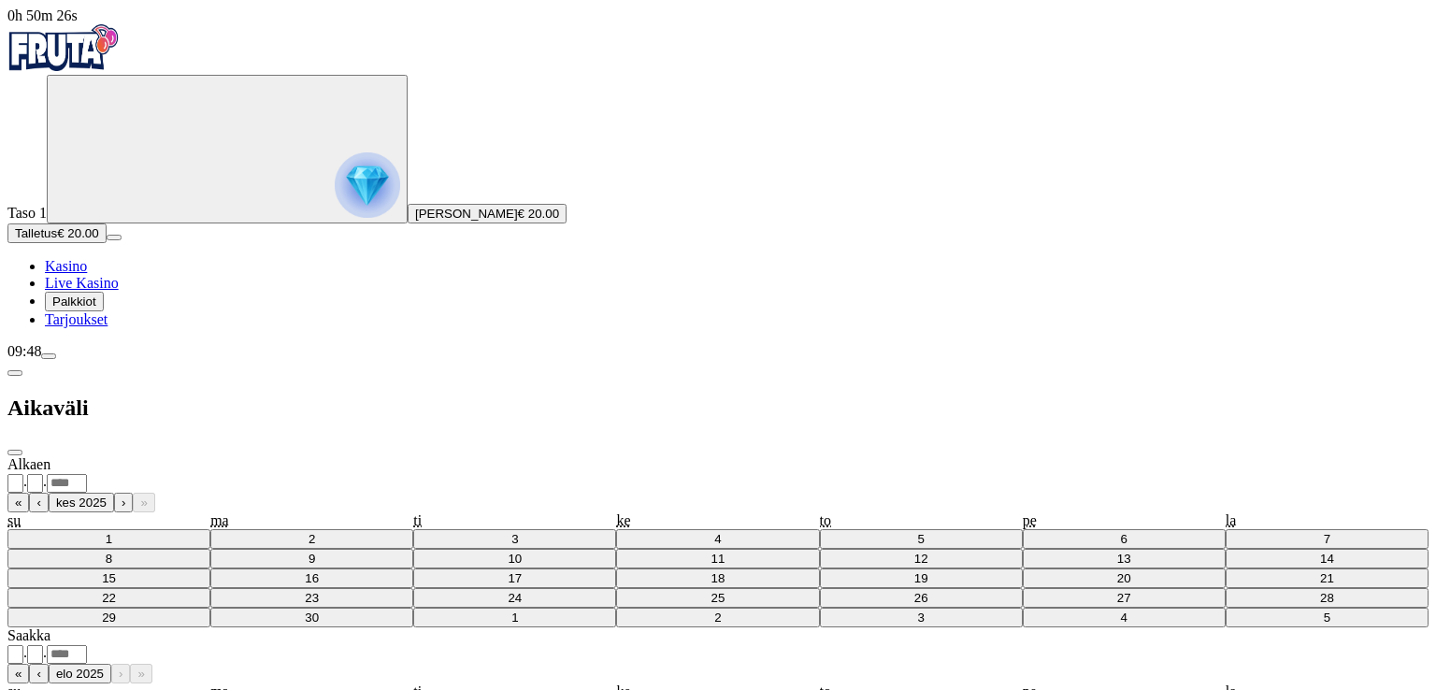
drag, startPoint x: 458, startPoint y: 203, endPoint x: 478, endPoint y: 149, distance: 57.7
click at [478, 456] on form "**********" at bounding box center [717, 647] width 1421 height 382
click at [397, 644] on div "**********" at bounding box center [717, 654] width 1421 height 20
type input "**"
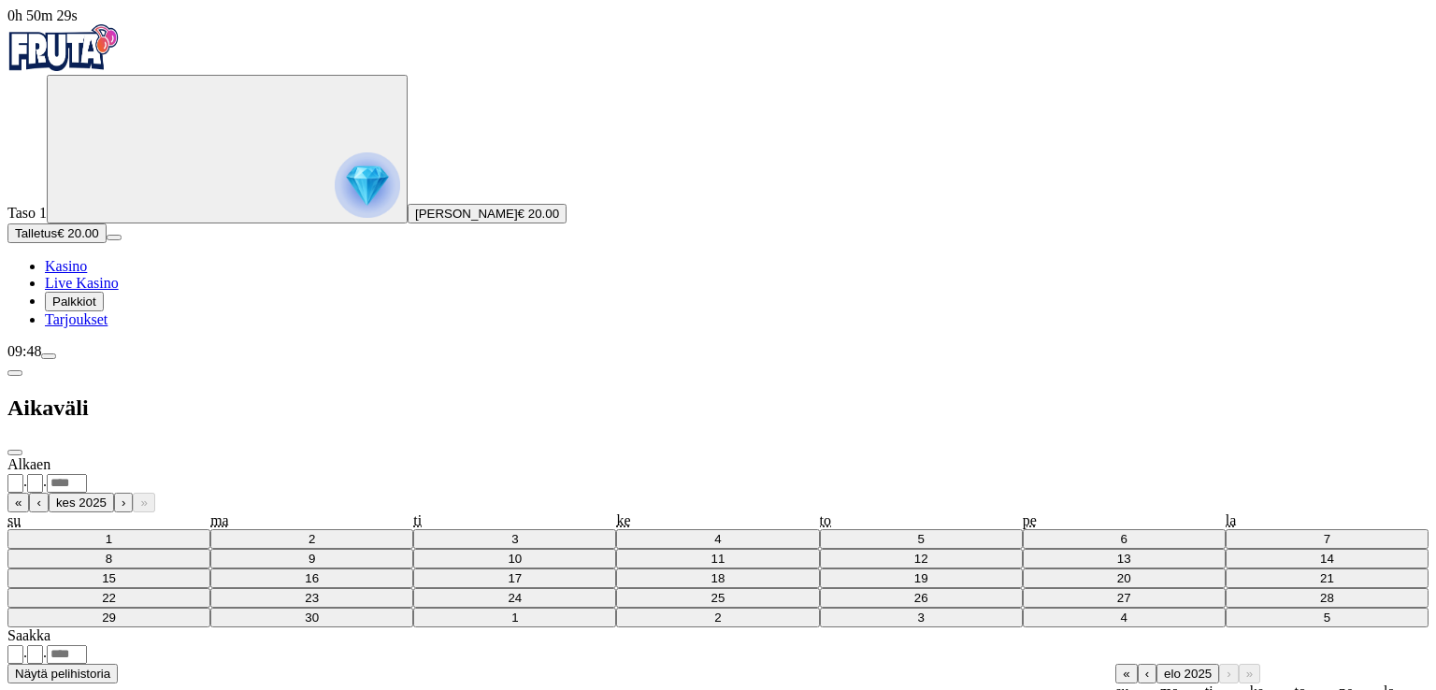
type input "*"
click at [118, 664] on button "Näytä pelihistoria" at bounding box center [62, 674] width 110 height 20
drag, startPoint x: 404, startPoint y: 525, endPoint x: 405, endPoint y: 686, distance: 161.8
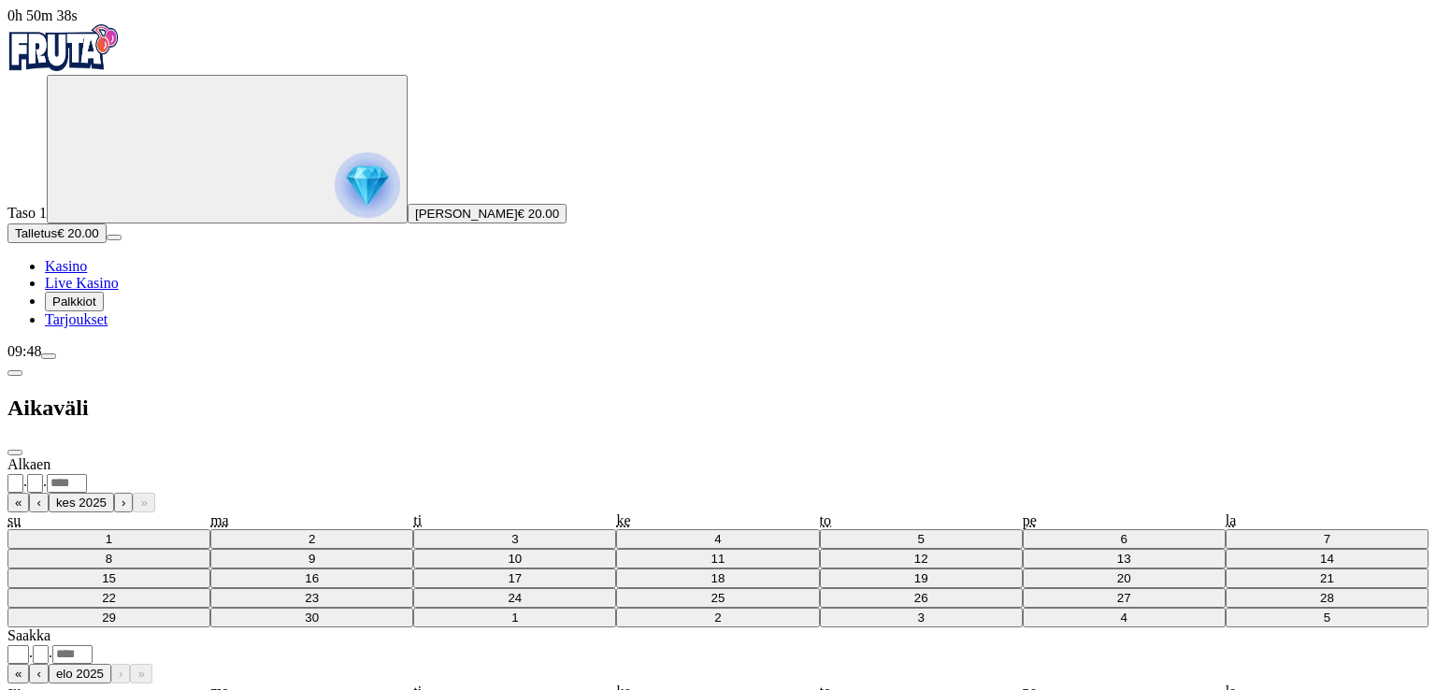
drag, startPoint x: 464, startPoint y: 398, endPoint x: 520, endPoint y: 726, distance: 332.1
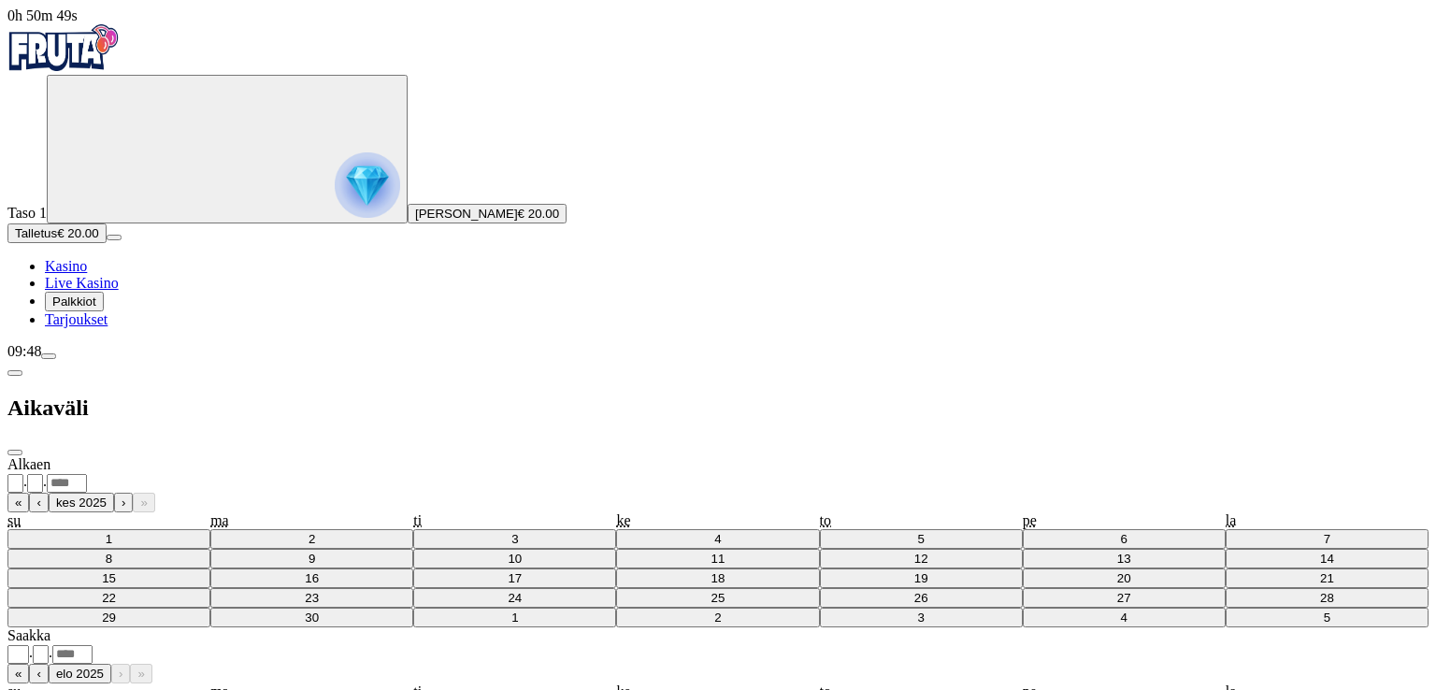
click at [15, 373] on span "chevron-left icon" at bounding box center [15, 373] width 0 height 0
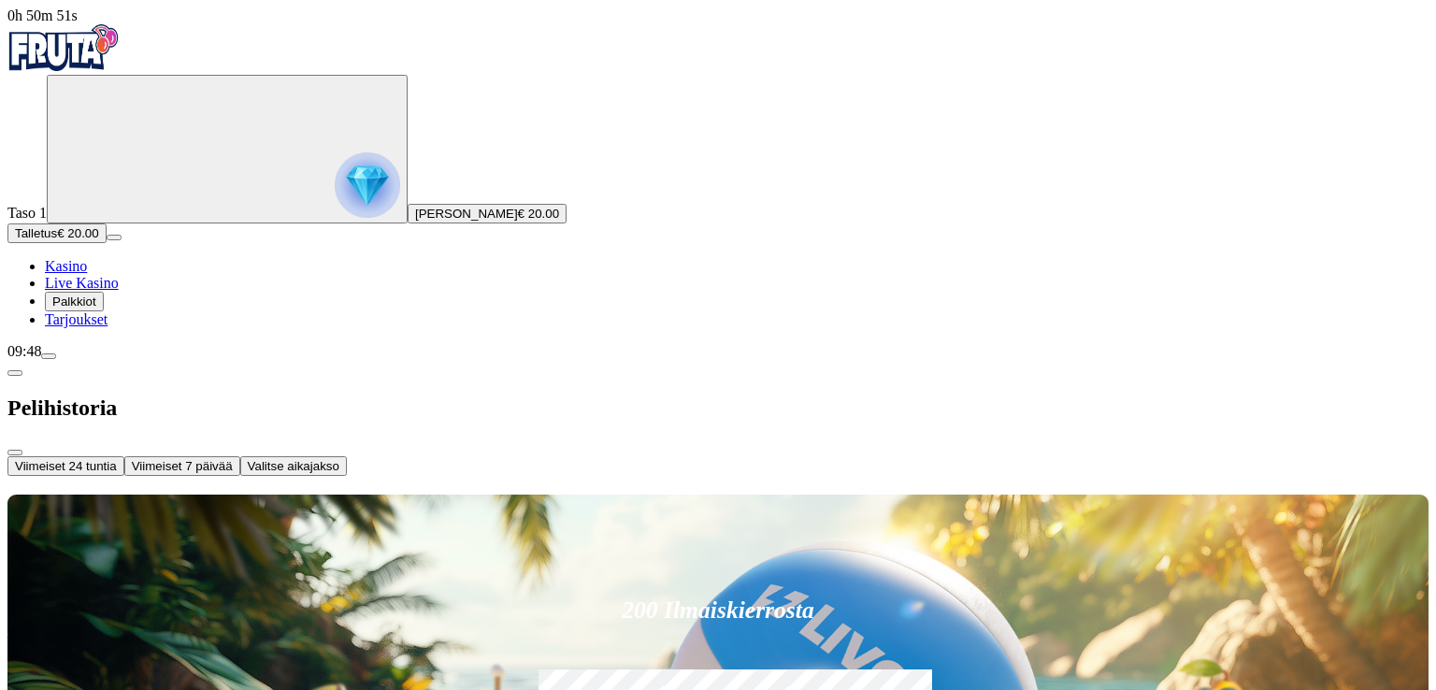
click at [87, 274] on link "Kasino" at bounding box center [66, 266] width 42 height 16
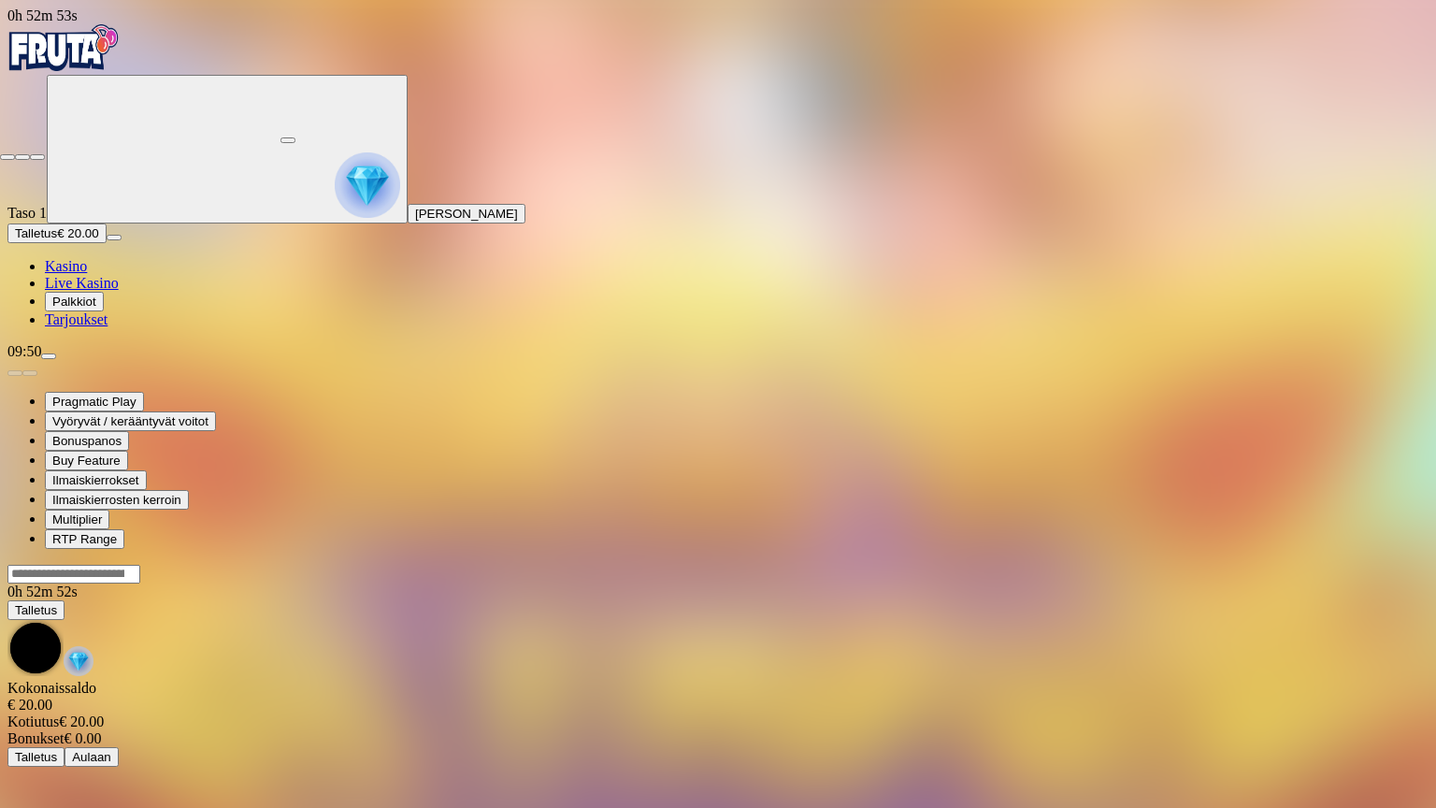
click at [7, 157] on span "close icon" at bounding box center [7, 157] width 0 height 0
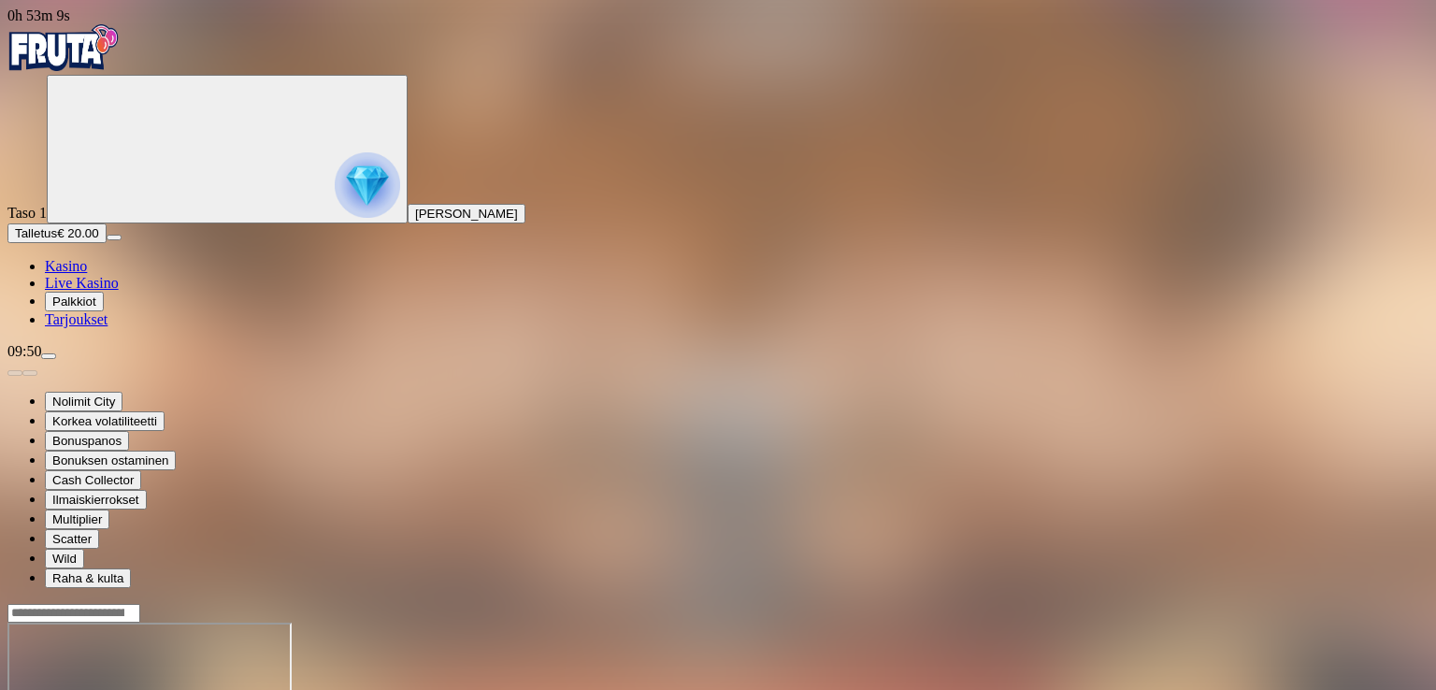
drag, startPoint x: 1298, startPoint y: 426, endPoint x: 1327, endPoint y: 179, distance: 249.5
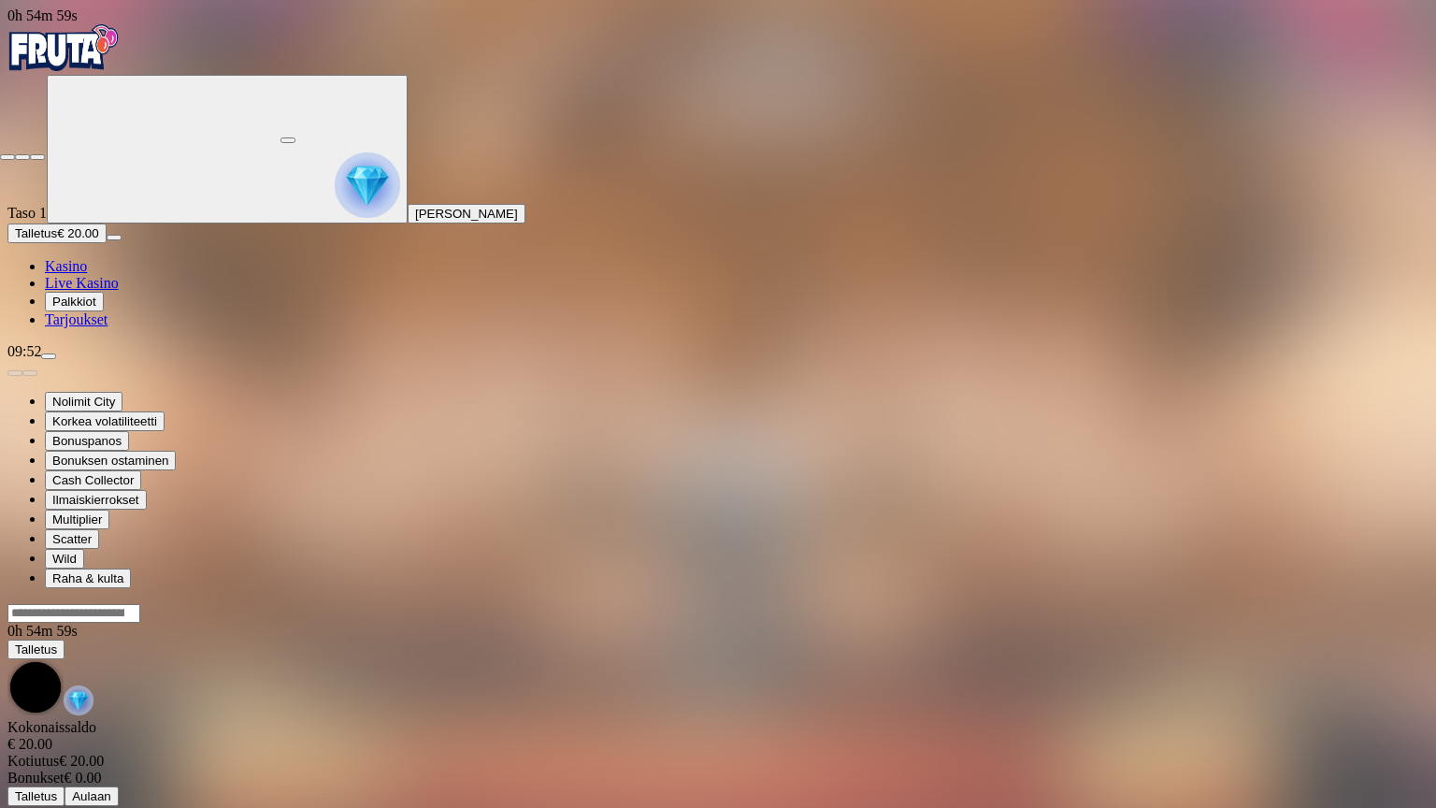
click at [30, 154] on button "button" at bounding box center [37, 157] width 15 height 6
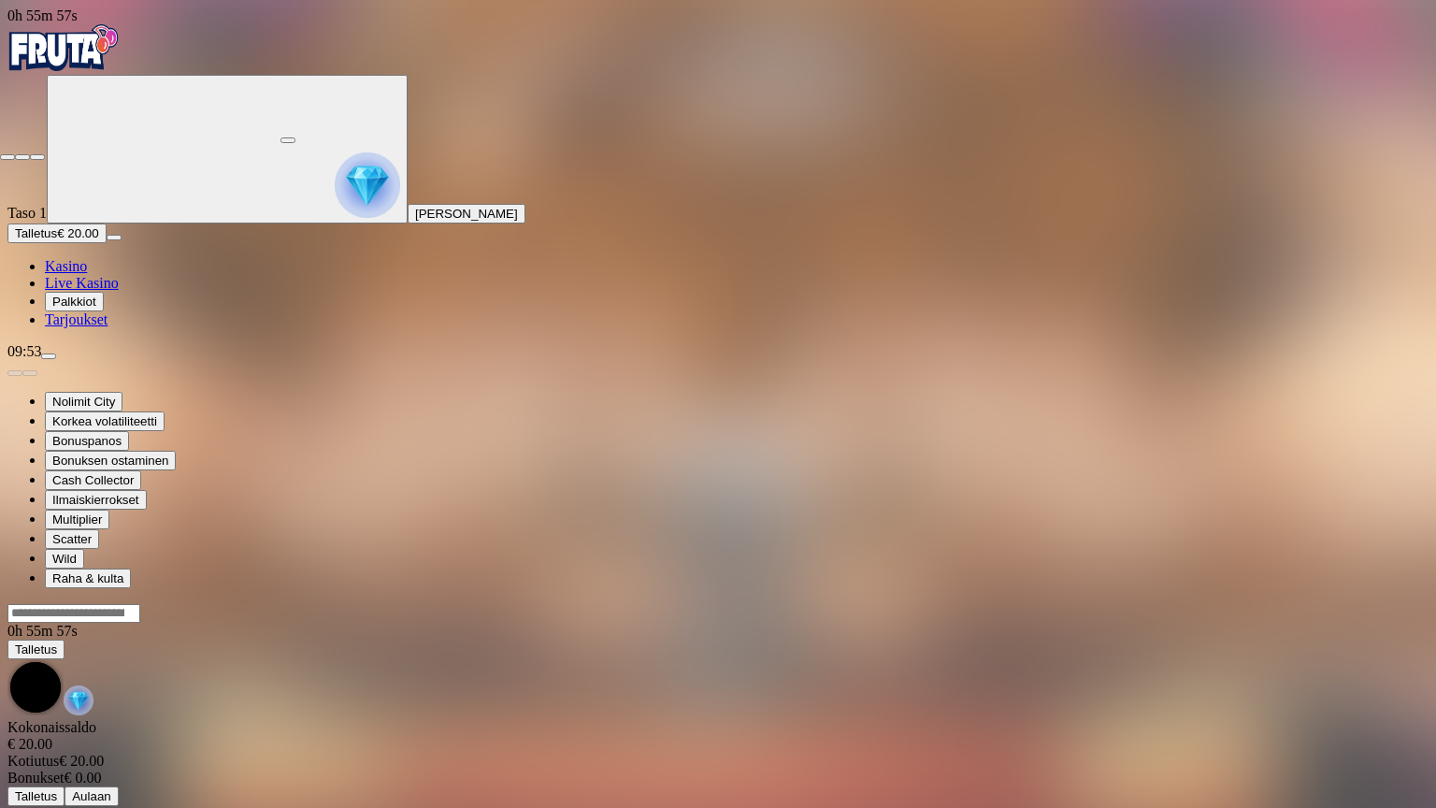
click at [7, 157] on span "close icon" at bounding box center [7, 157] width 0 height 0
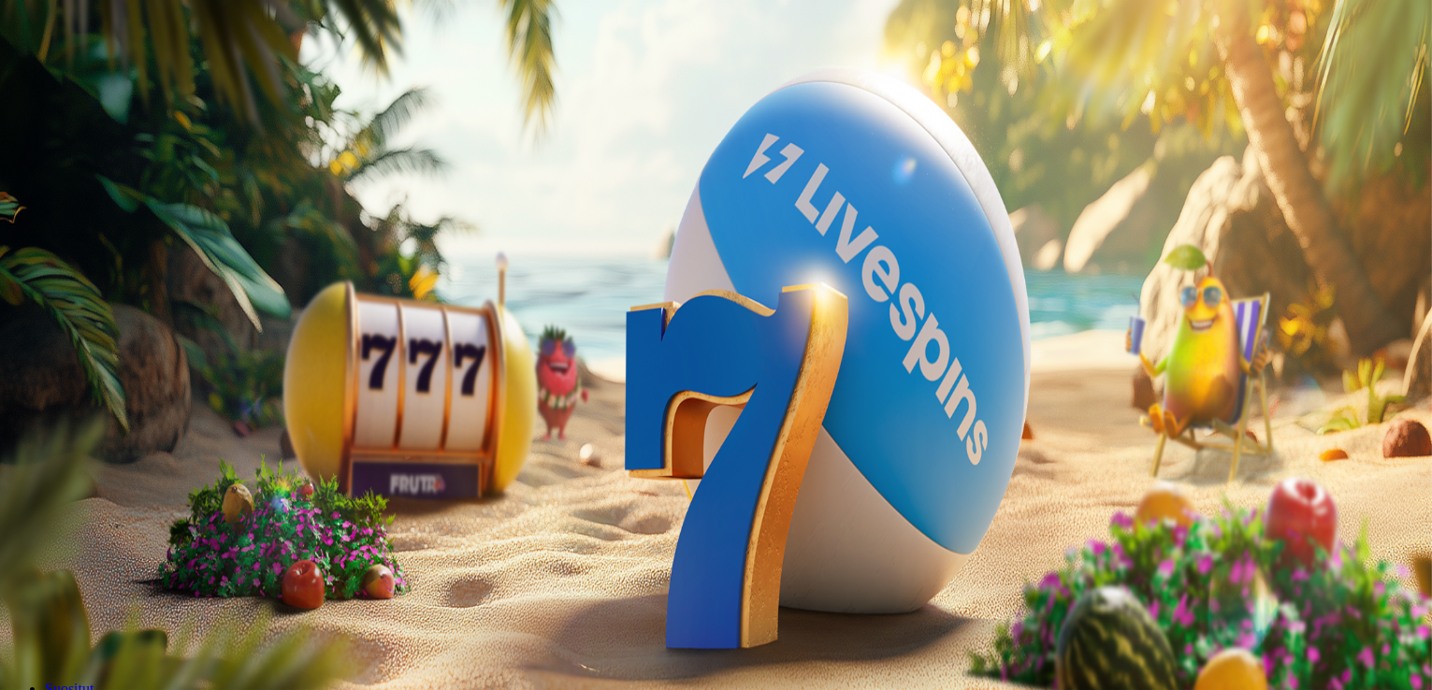
drag, startPoint x: 73, startPoint y: 338, endPoint x: 65, endPoint y: 331, distance: 9.9
click at [65, 243] on button "Talletus € 0.08" at bounding box center [53, 234] width 92 height 20
click at [140, 613] on input "***" at bounding box center [73, 622] width 133 height 19
type input "*"
type input "**"
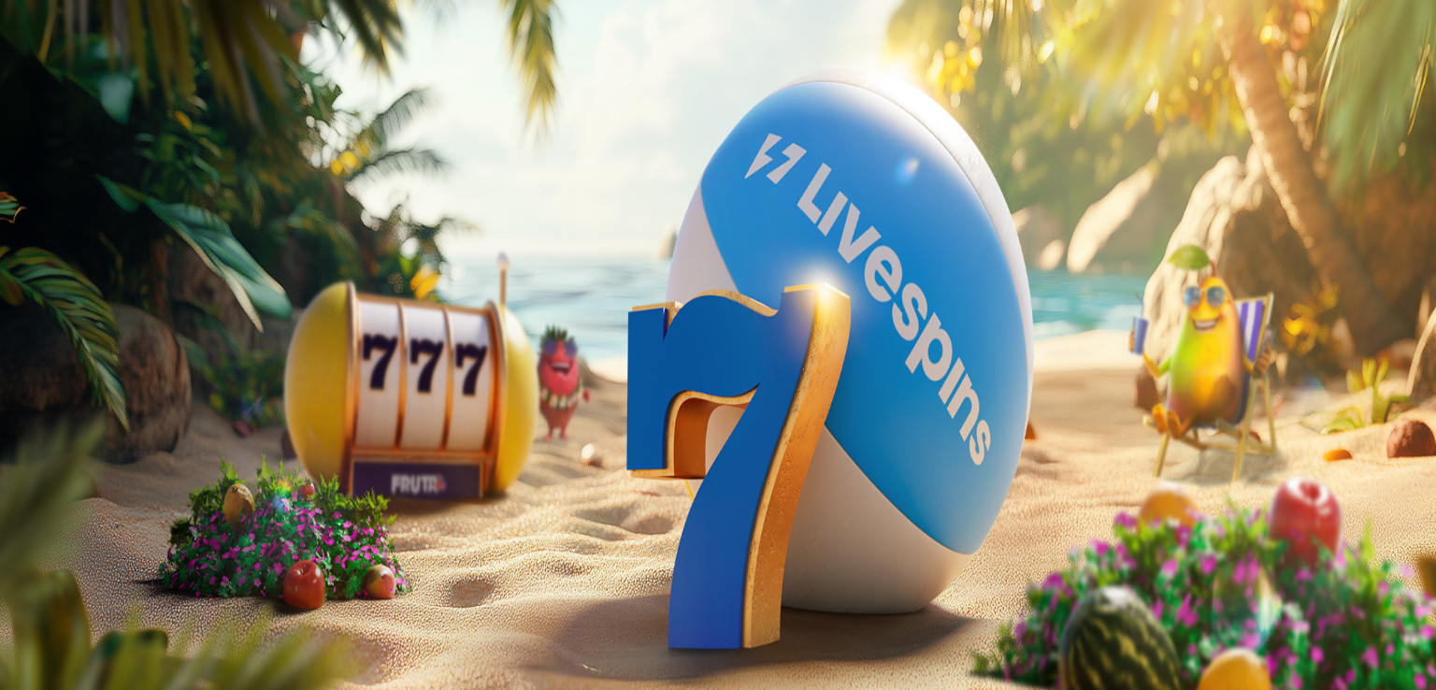
click at [127, 652] on span "TALLETA JA PELAA" at bounding box center [71, 659] width 112 height 14
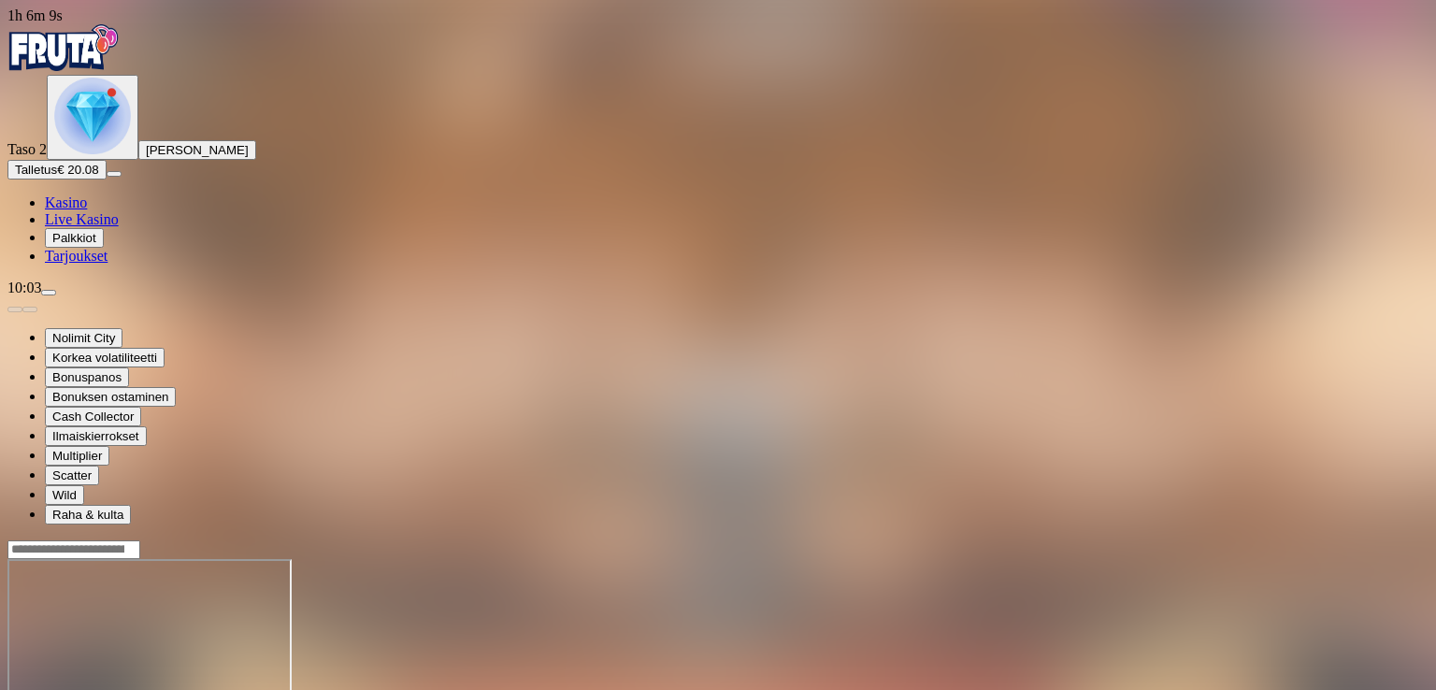
click at [114, 154] on img "Primary" at bounding box center [92, 116] width 77 height 77
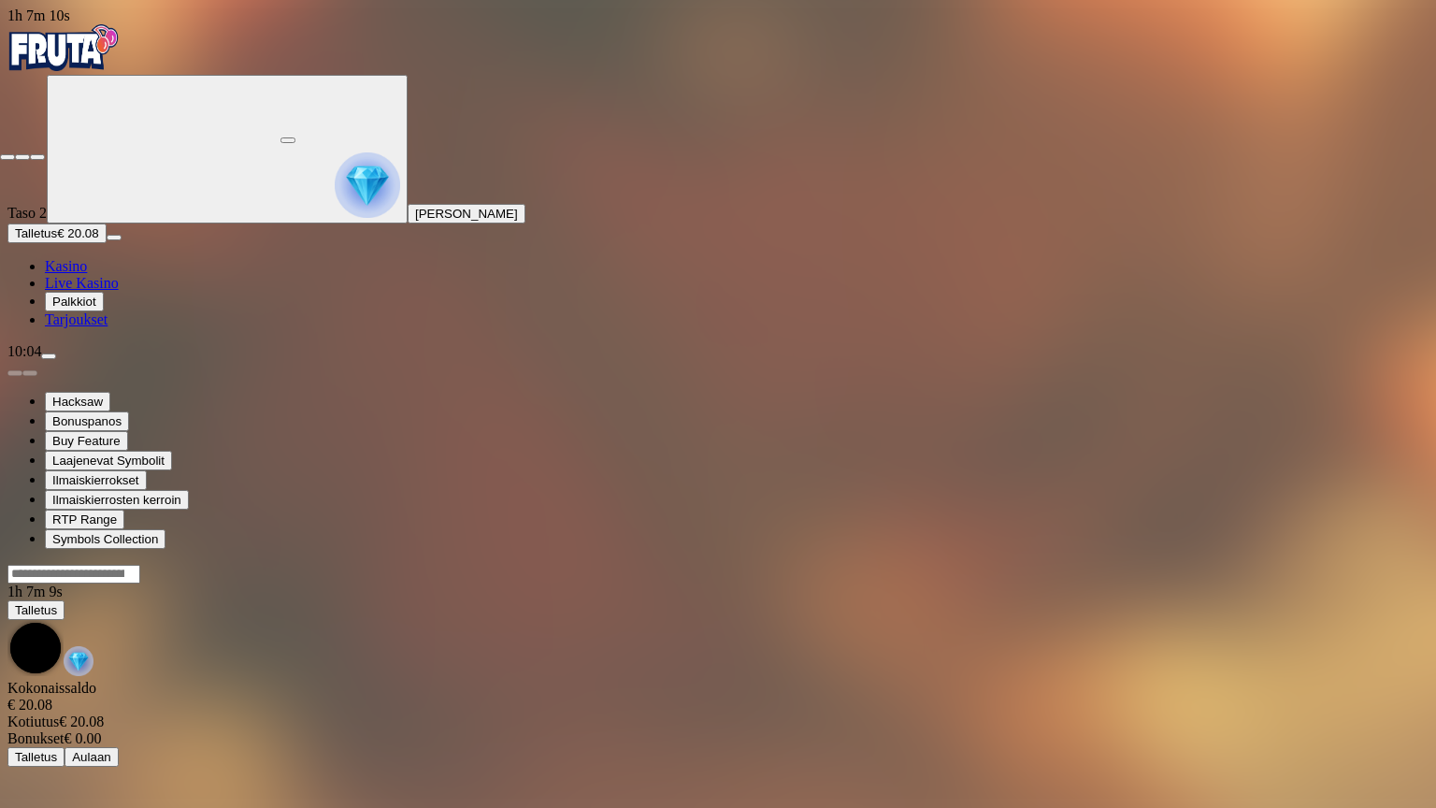
click at [7, 157] on span "close icon" at bounding box center [7, 157] width 0 height 0
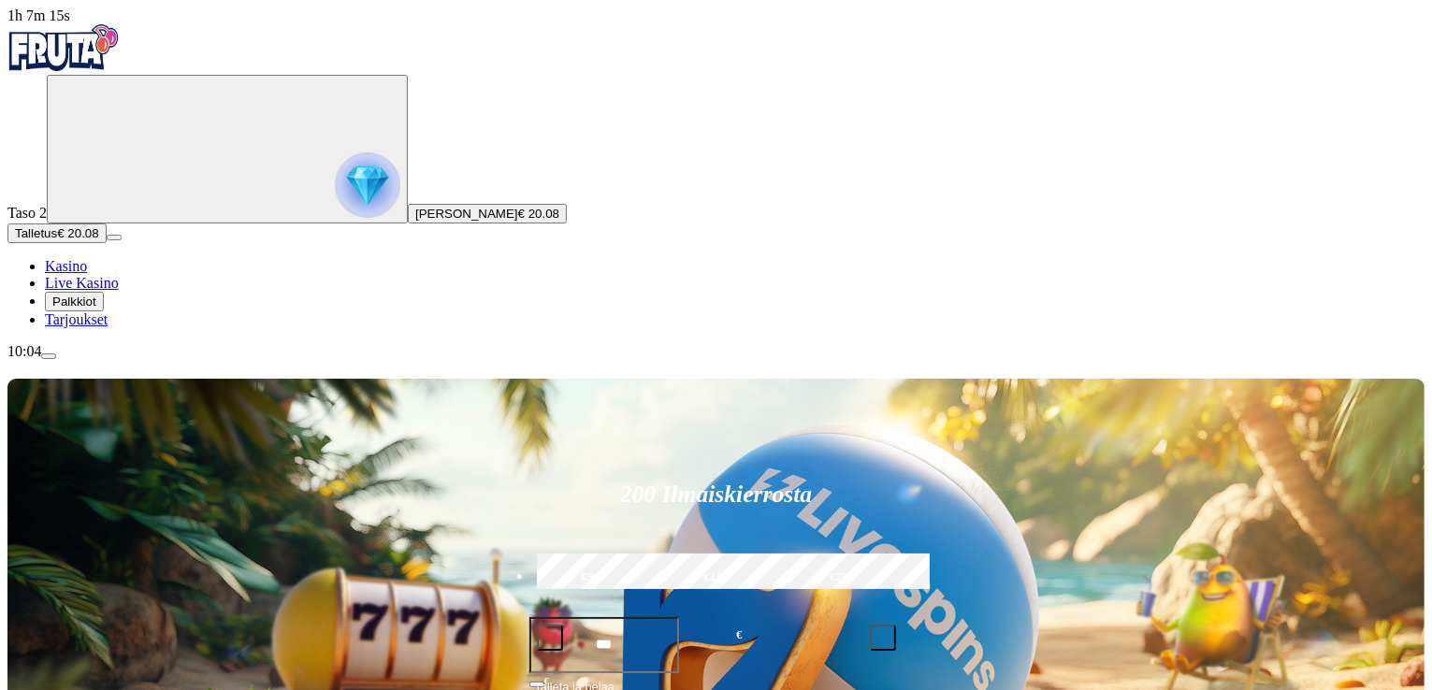
click at [117, 224] on div "Taso 2 Onni Tapio Rautakoski € 20.08" at bounding box center [715, 149] width 1417 height 149
click at [415, 221] on span "[PERSON_NAME]" at bounding box center [466, 214] width 103 height 14
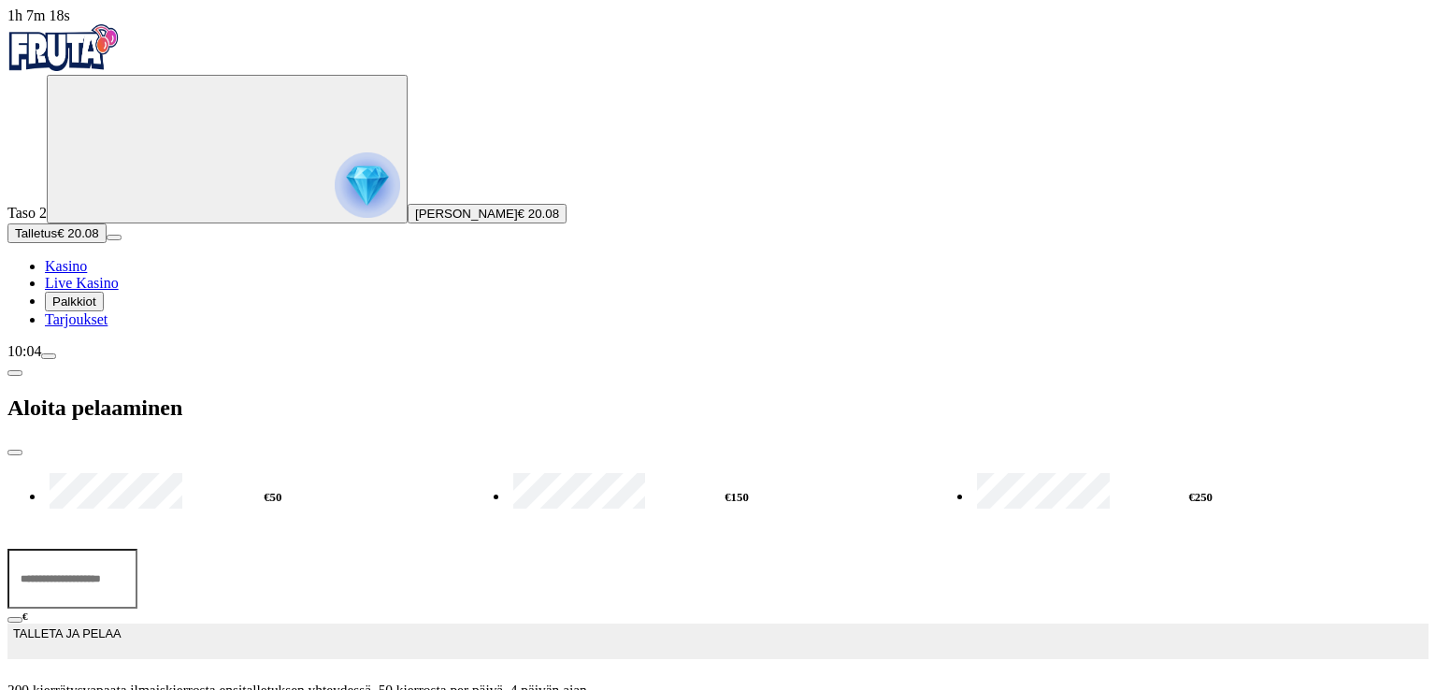
click at [174, 328] on nav "Kasino Live Kasino Palkkiot Tarjoukset" at bounding box center [717, 293] width 1421 height 70
click at [105, 291] on link "Live Kasino" at bounding box center [82, 283] width 74 height 16
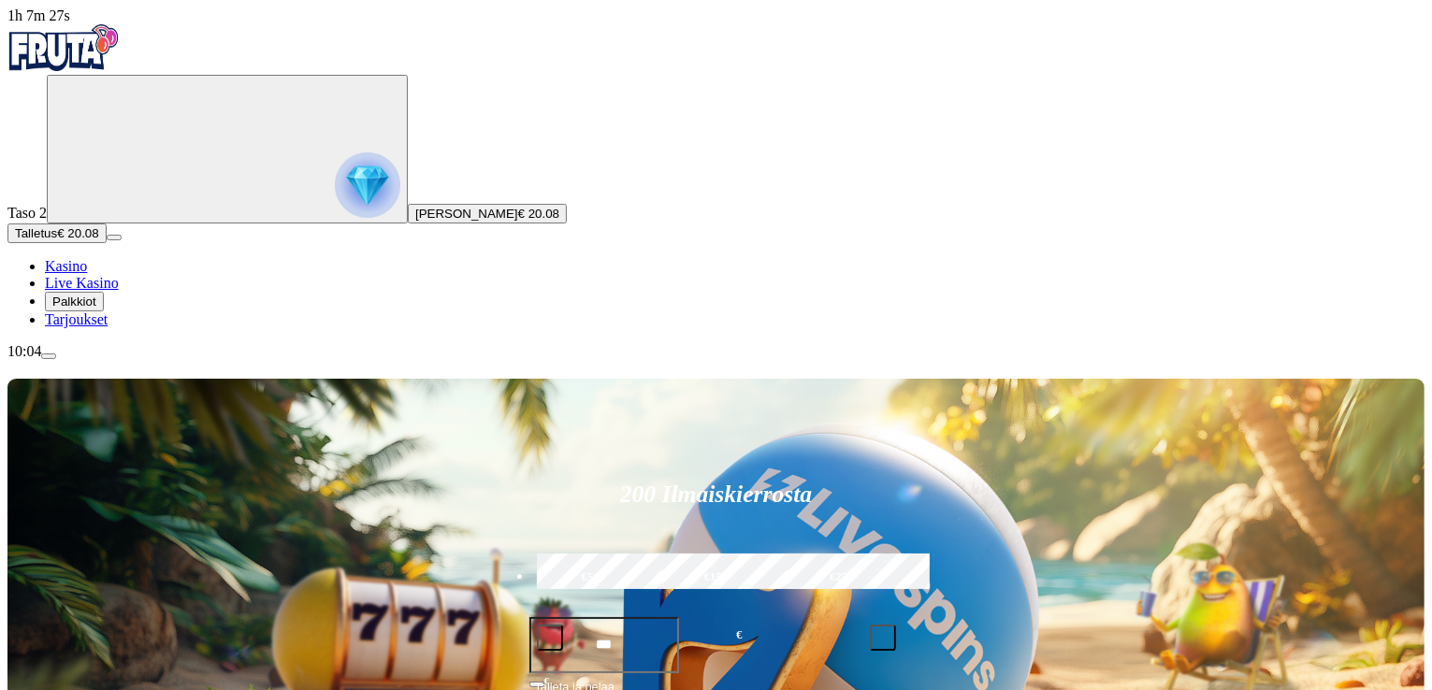
click at [143, 218] on icon "Primary" at bounding box center [194, 148] width 281 height 140
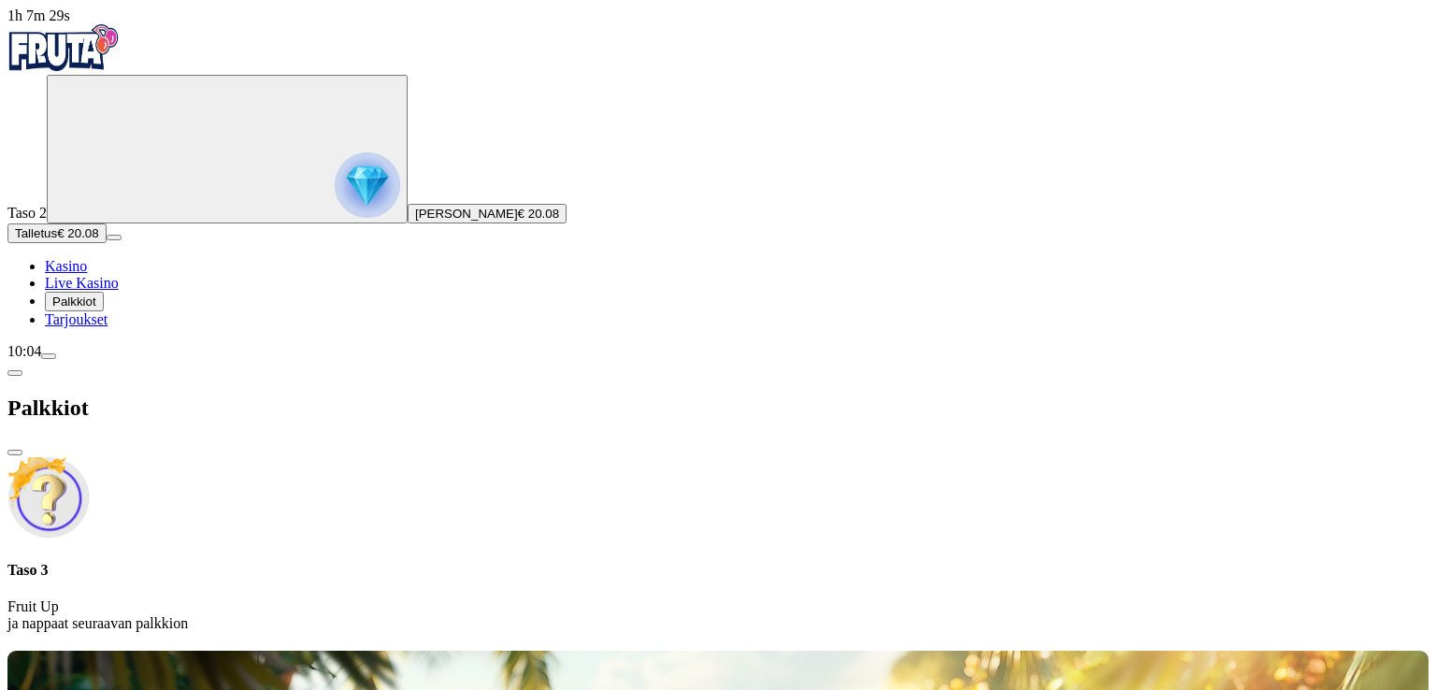
click at [108, 327] on span "Tarjoukset" at bounding box center [76, 319] width 63 height 16
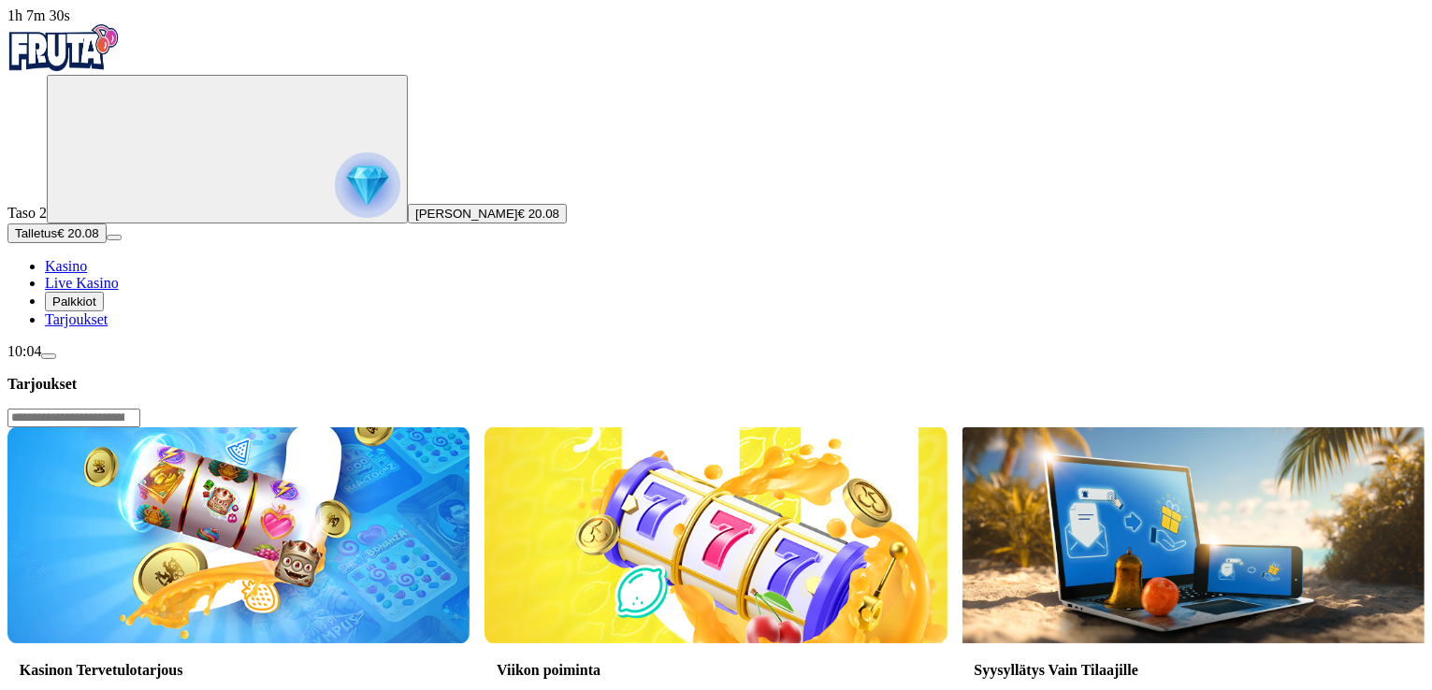
drag, startPoint x: 113, startPoint y: 491, endPoint x: 115, endPoint y: 502, distance: 11.4
click at [104, 311] on button "Palkkiot" at bounding box center [74, 302] width 59 height 20
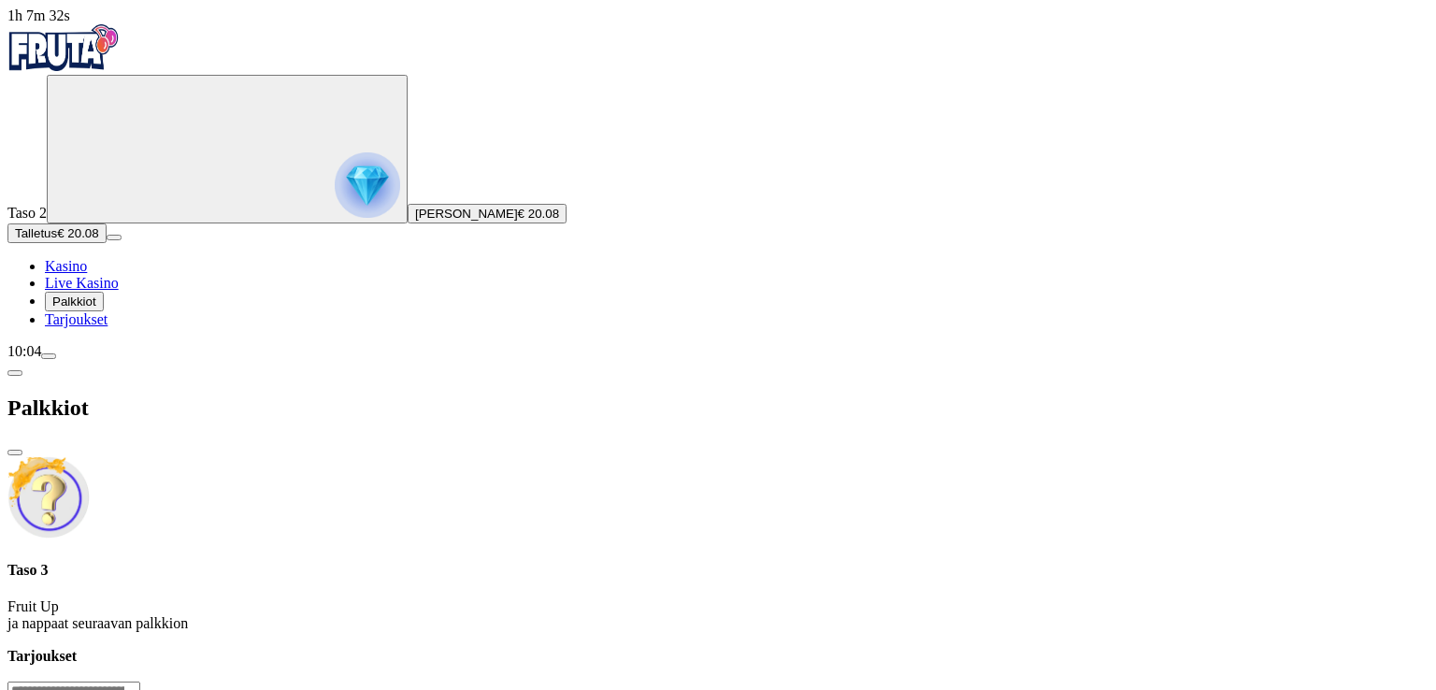
click at [94, 291] on span "Live Kasino" at bounding box center [82, 283] width 74 height 16
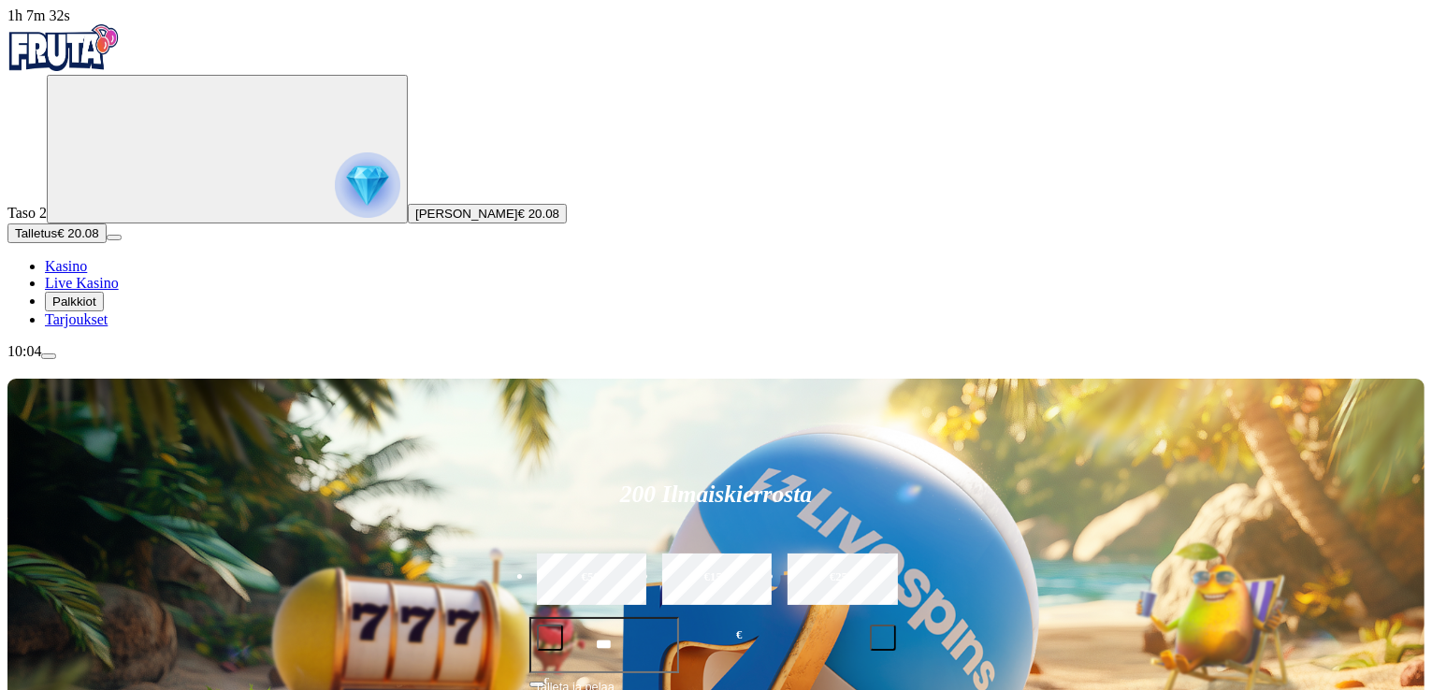
click at [87, 274] on span "Kasino" at bounding box center [66, 266] width 42 height 16
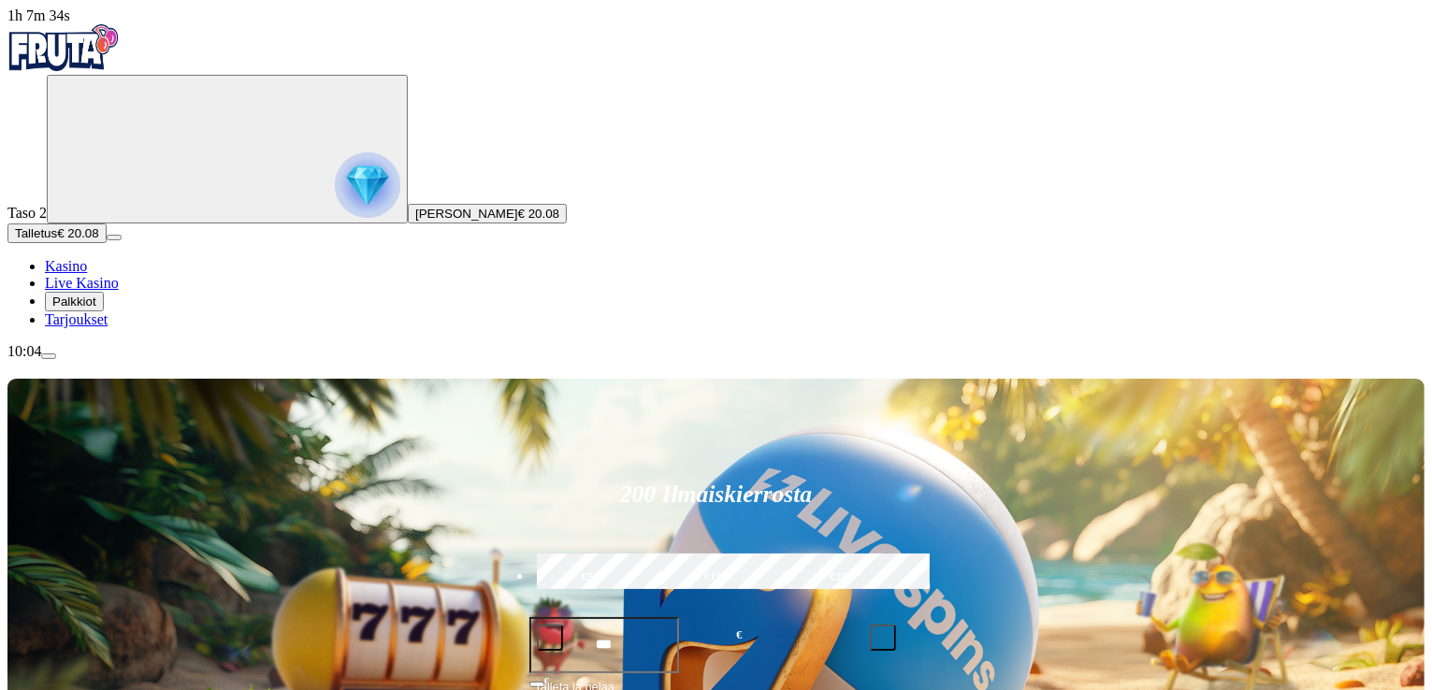
click at [408, 224] on button "Onni Tapio Rautakoski € 20.08" at bounding box center [487, 214] width 159 height 20
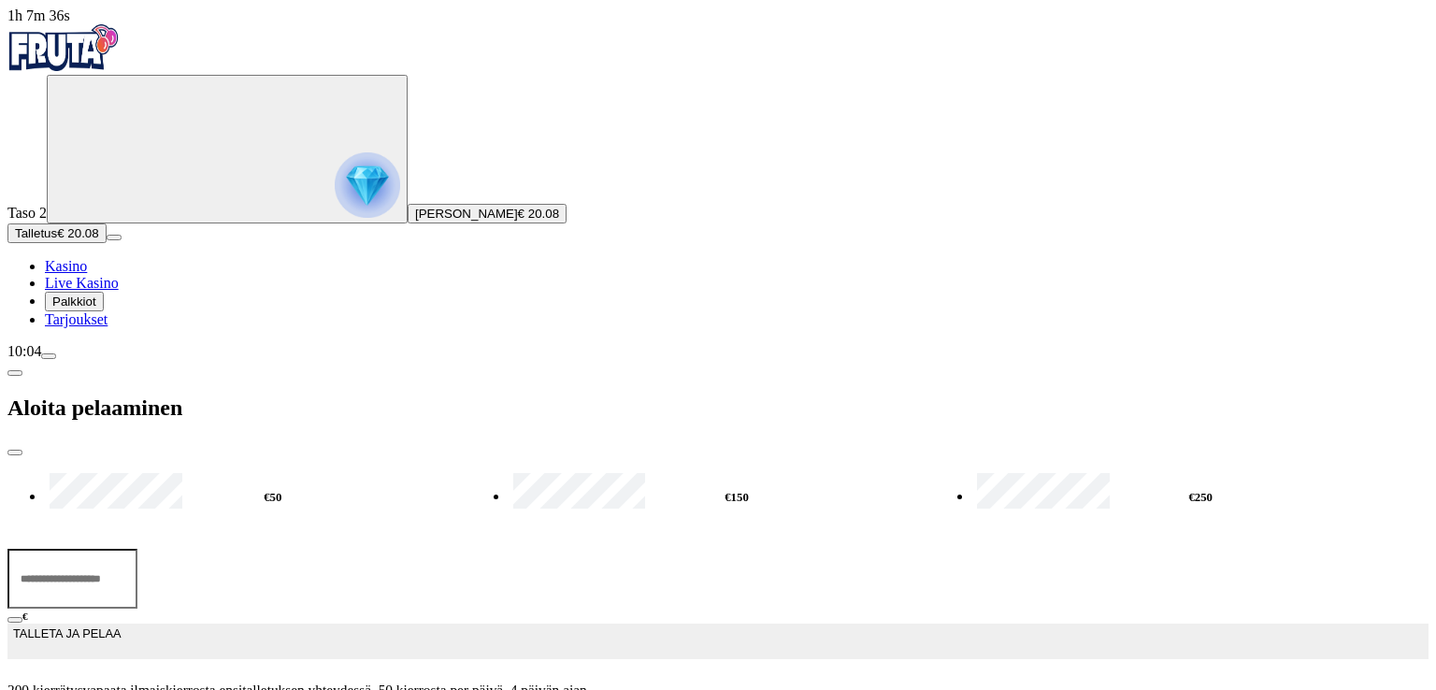
click at [93, 75] on div "Primary" at bounding box center [717, 49] width 1421 height 50
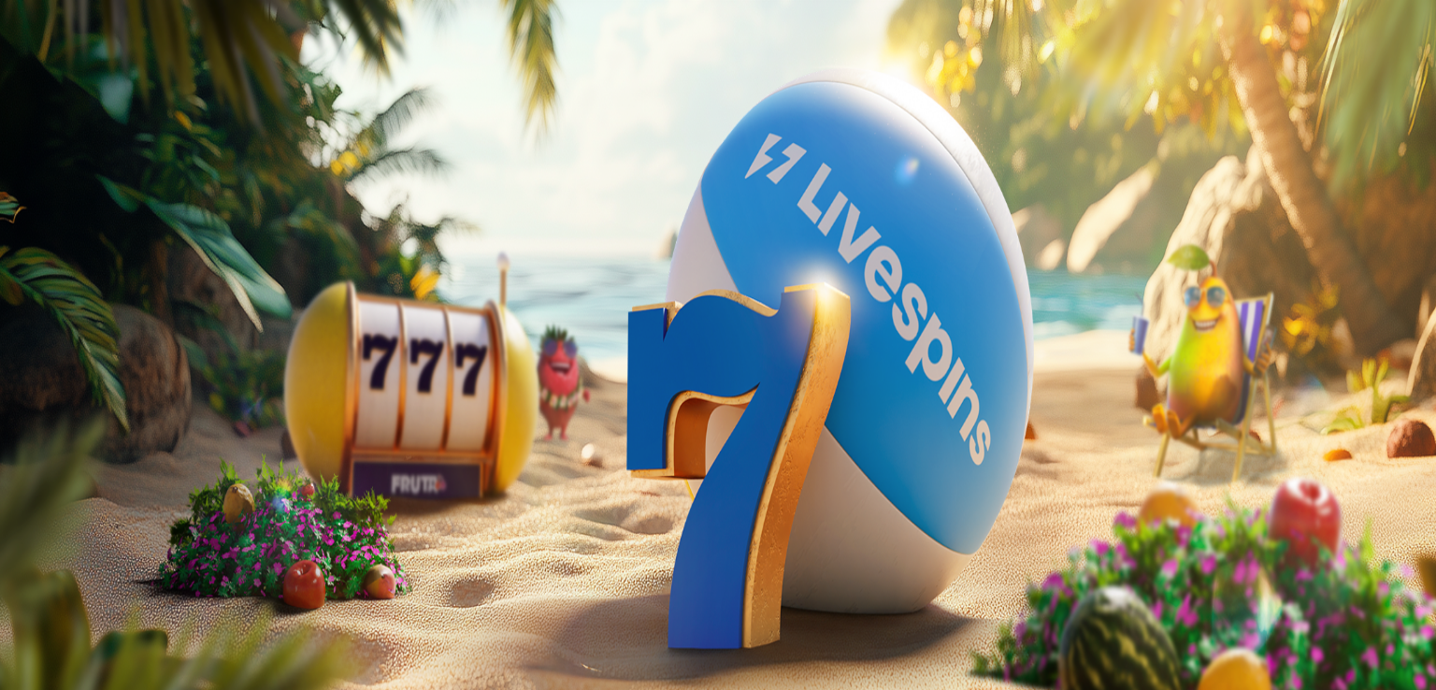
click at [835, 669] on div at bounding box center [717, 669] width 1421 height 0
click at [1085, 380] on div "200 Ilmaiskierrosta €50 €150 €250 *** € € Talleta ja pelaa 200 kierrätysvapaata…" at bounding box center [715, 514] width 1417 height 268
click at [225, 544] on label "€250" at bounding box center [210, 552] width 30 height 16
click at [117, 124] on div "Taso 2 Onni [PERSON_NAME] € 0.12" at bounding box center [715, 149] width 1417 height 149
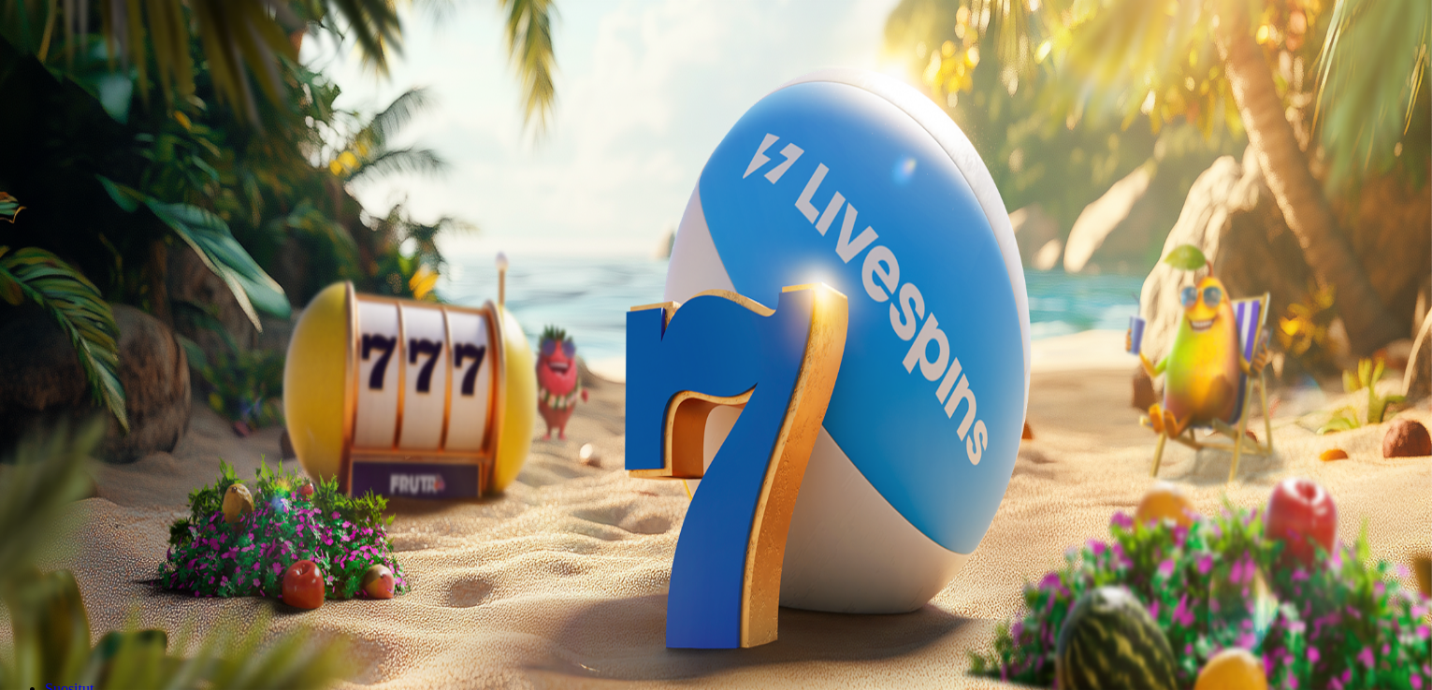
click at [690, 380] on form "200 Ilmaiskierrosta €50 €150 €250 *** € € Talleta ja pelaa 200 kierrätysvapaata…" at bounding box center [715, 514] width 1417 height 268
click at [701, 380] on form "200 Ilmaiskierrosta €50 €150 €250 *** € € Talleta ja pelaa 200 kierrätysvapaata…" at bounding box center [715, 514] width 1417 height 268
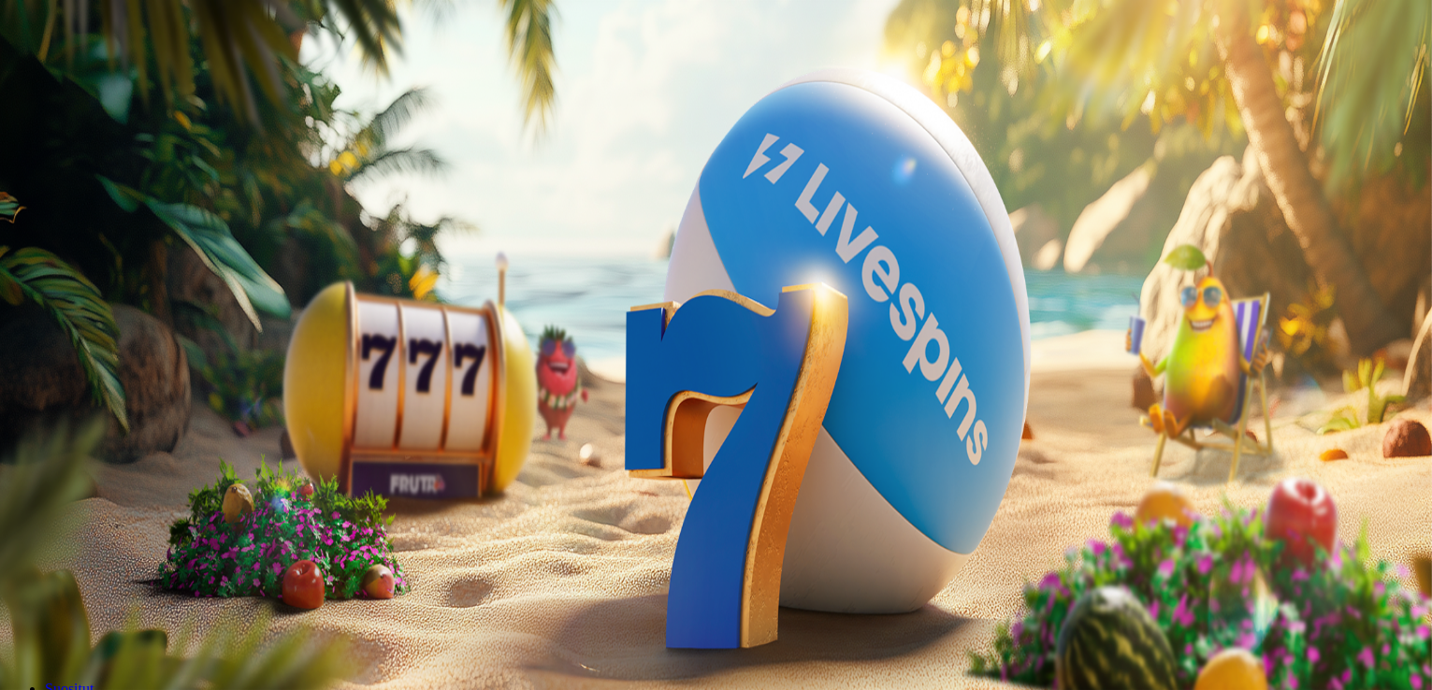
click at [742, 380] on form "200 Ilmaiskierrosta €50 €150 €250 *** € € Talleta ja pelaa 200 kierrätysvapaata…" at bounding box center [715, 514] width 1417 height 268
click at [218, 460] on label "€50" at bounding box center [206, 468] width 22 height 16
click at [15, 626] on span "minus icon" at bounding box center [15, 626] width 0 height 0
click at [225, 544] on label "€250" at bounding box center [210, 552] width 30 height 16
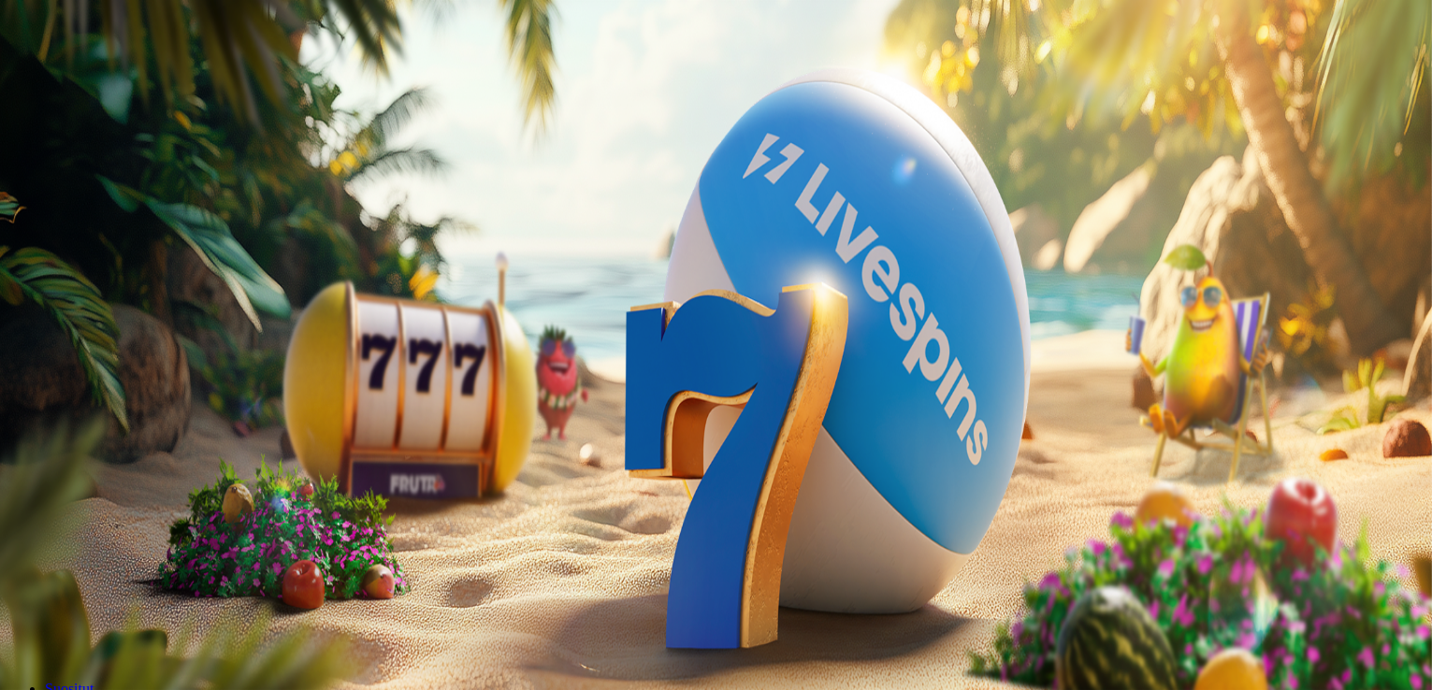
click at [225, 502] on label "€150" at bounding box center [210, 510] width 30 height 16
click at [218, 460] on label "€50" at bounding box center [206, 468] width 22 height 16
click at [15, 626] on span "minus icon" at bounding box center [15, 626] width 0 height 0
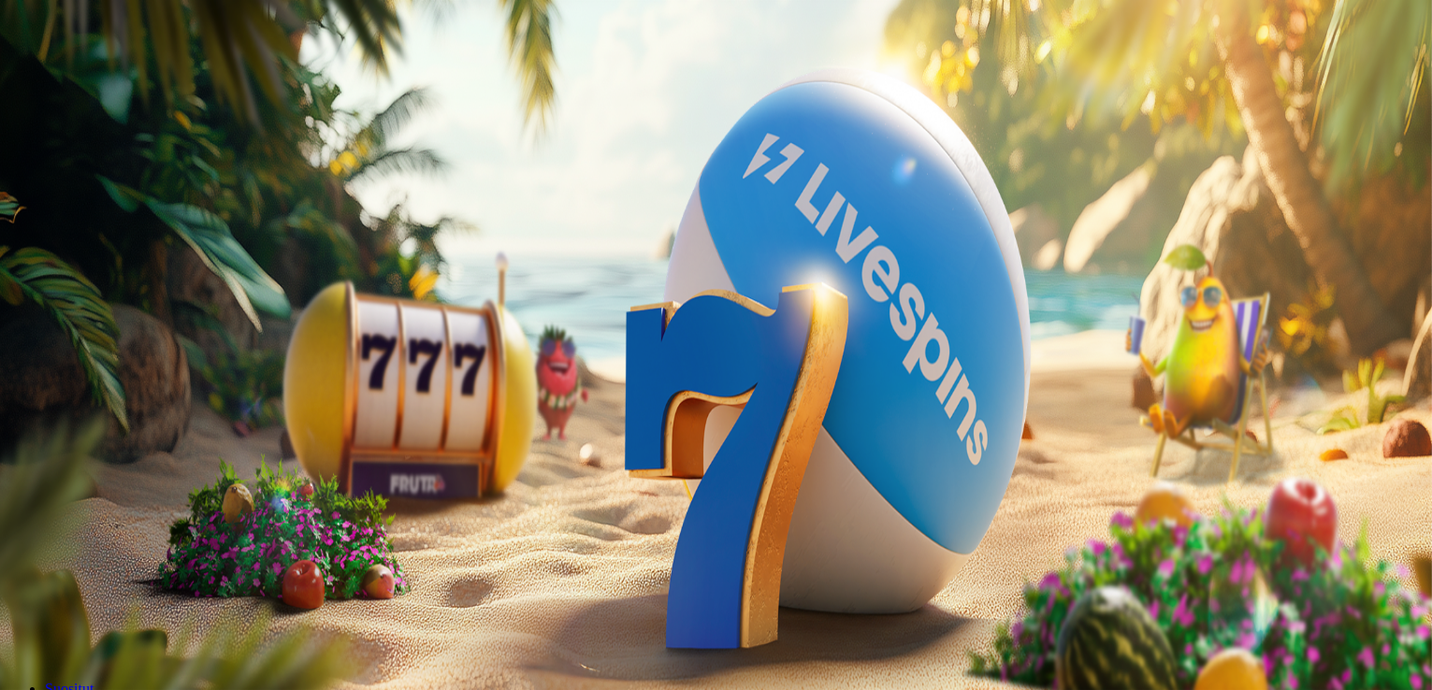
click at [786, 576] on div "** € €" at bounding box center [715, 602] width 1417 height 53
click at [37, 626] on span "plus icon" at bounding box center [37, 626] width 0 height 0
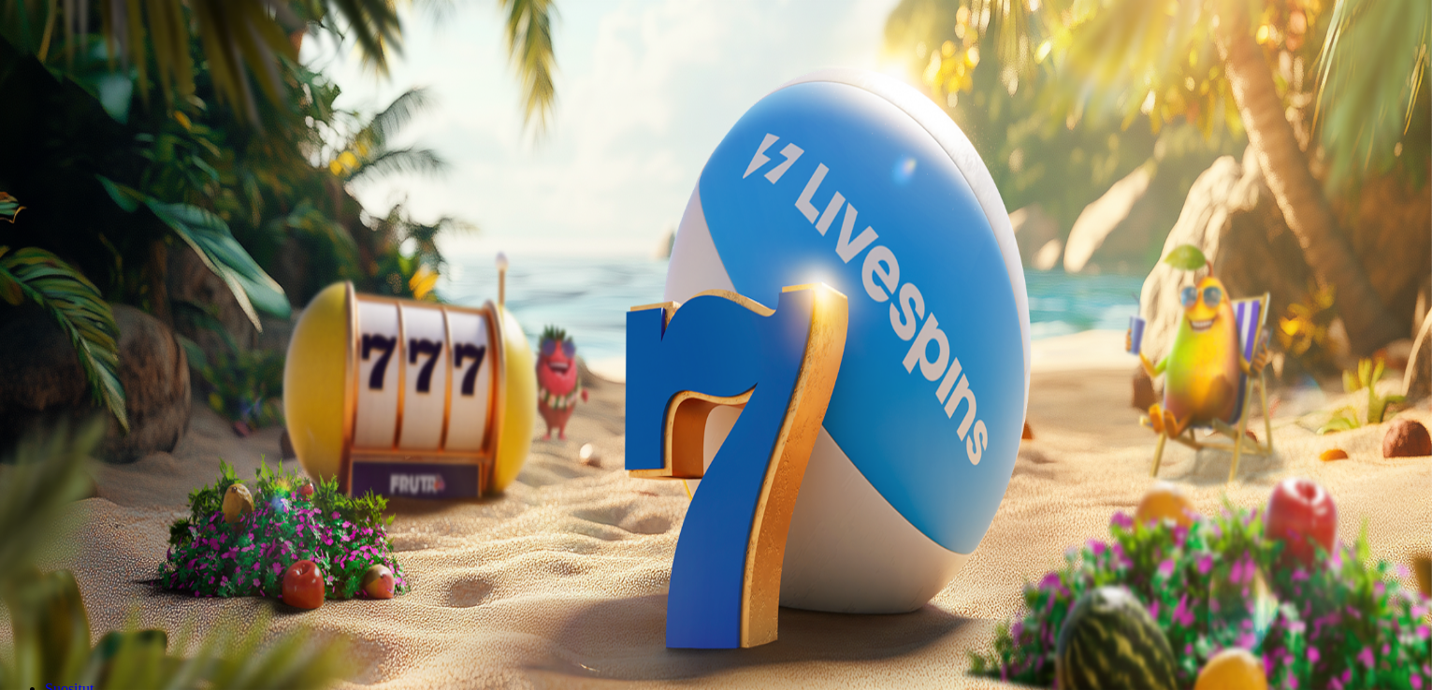
click at [37, 626] on span "plus icon" at bounding box center [37, 626] width 0 height 0
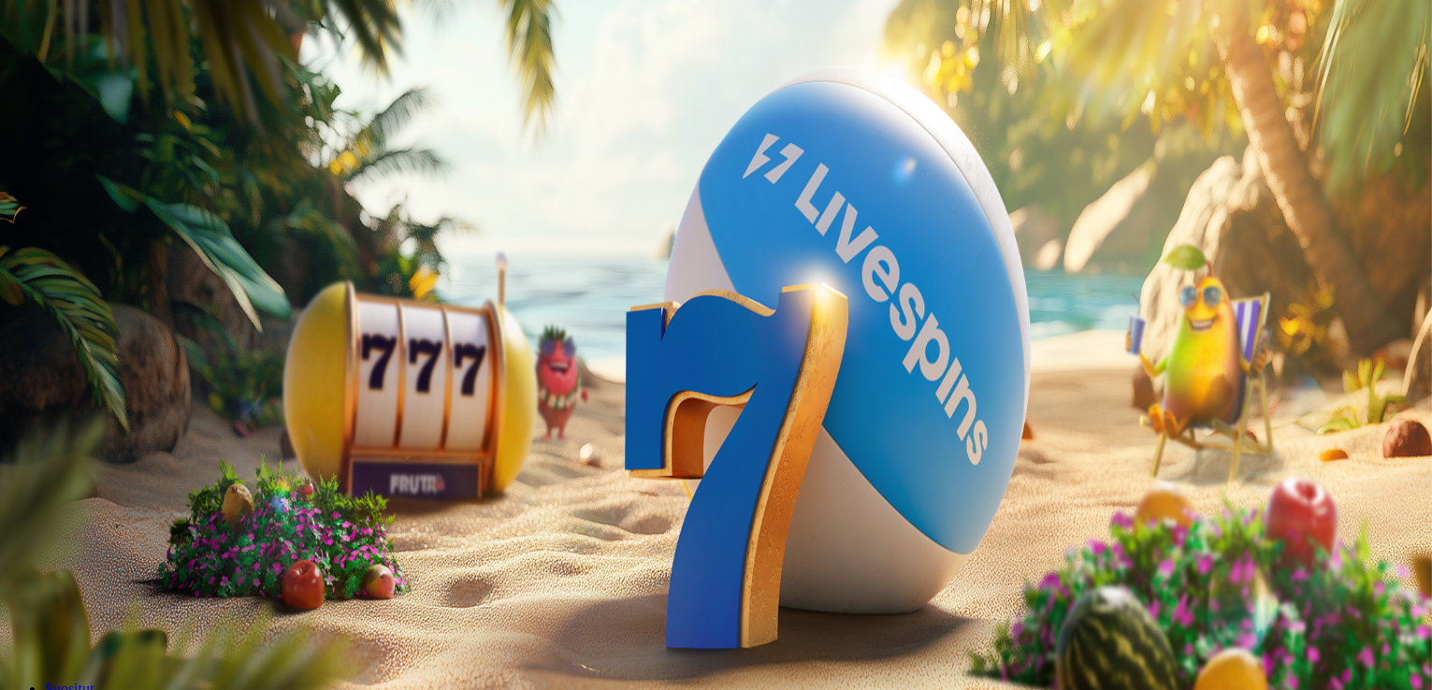
click at [140, 577] on input "***" at bounding box center [73, 586] width 133 height 19
click at [15, 626] on span "minus icon" at bounding box center [15, 626] width 0 height 0
click at [22, 623] on button "button" at bounding box center [14, 626] width 15 height 6
click at [15, 626] on span "minus icon" at bounding box center [15, 626] width 0 height 0
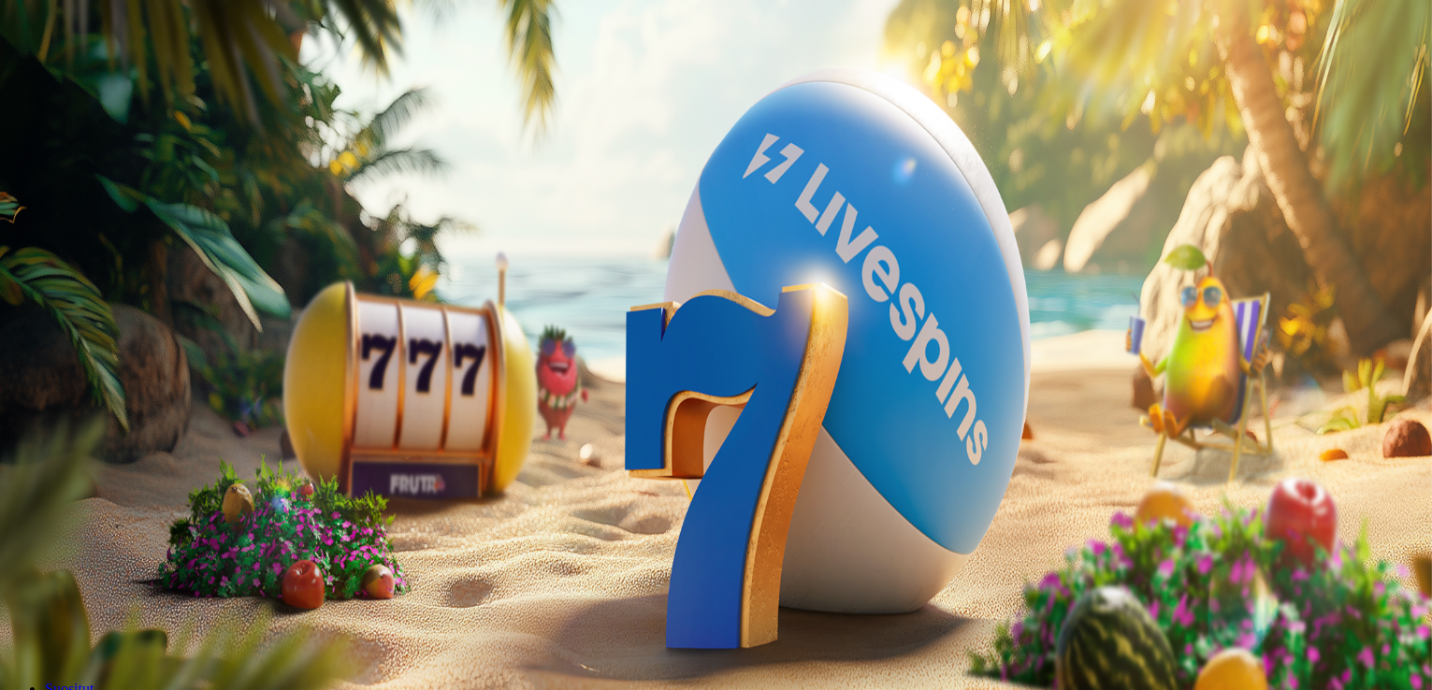
click at [140, 577] on input "**" at bounding box center [73, 586] width 133 height 19
click at [15, 626] on span "minus icon" at bounding box center [15, 626] width 0 height 0
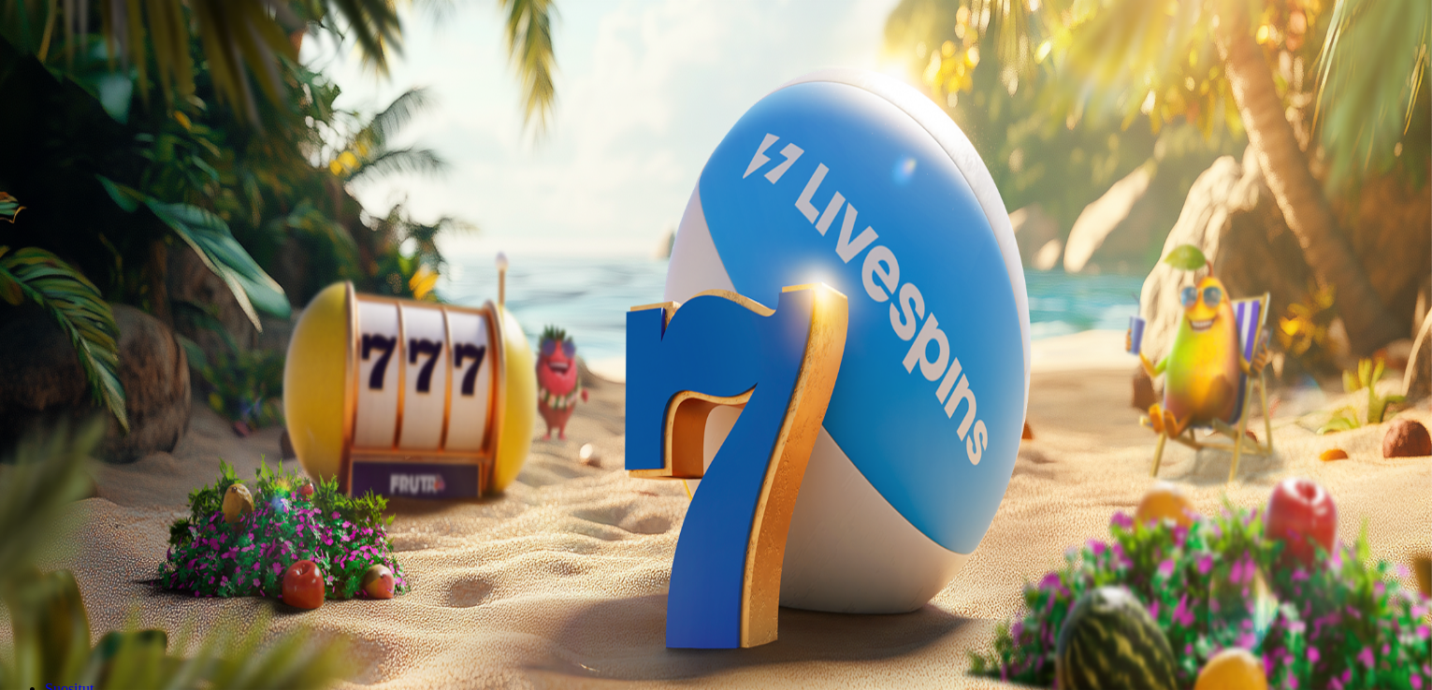
type input "**"
drag, startPoint x: 621, startPoint y: 183, endPoint x: 1158, endPoint y: 330, distance: 556.5
click at [1158, 380] on div "200 Ilmaiskierrosta €50 €150 €250 ** € € Talleta ja pelaa 200 kierrätysvapaata …" at bounding box center [715, 514] width 1417 height 268
